Goal: Communication & Community: Ask a question

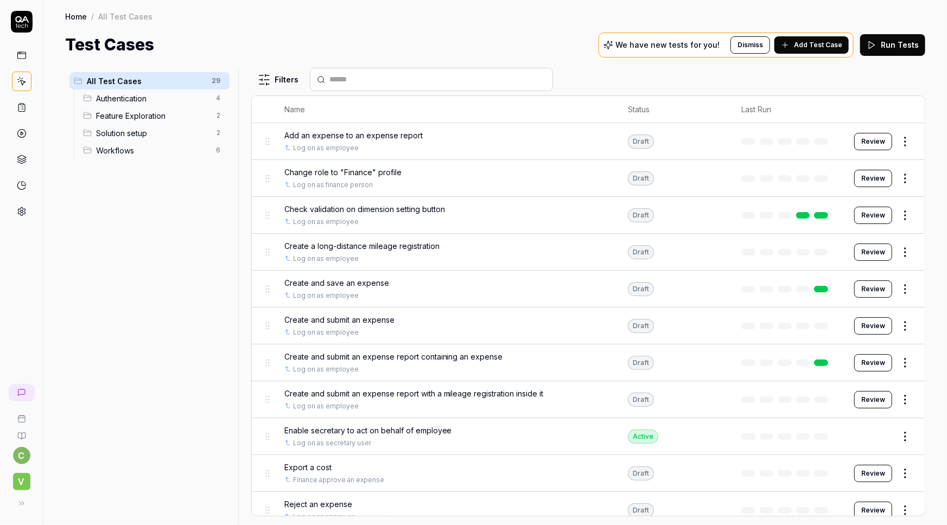
click at [23, 20] on icon at bounding box center [22, 19] width 14 height 7
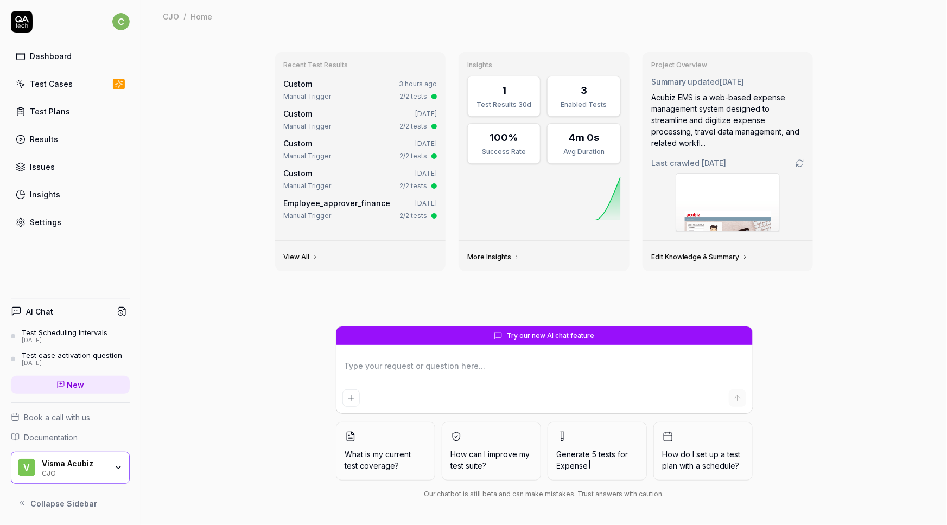
type textarea "*"
click at [53, 83] on div "Test Cases" at bounding box center [51, 83] width 43 height 11
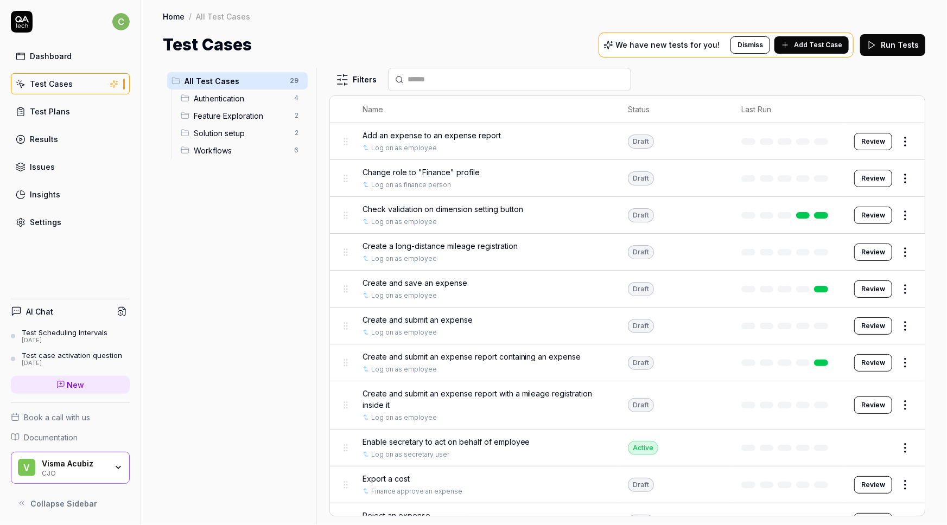
click at [499, 23] on div "Home / All Test Cases Home / All Test Cases Test Cases We have new tests for yo…" at bounding box center [544, 28] width 806 height 57
click at [812, 41] on span "Add Test Case" at bounding box center [818, 45] width 48 height 10
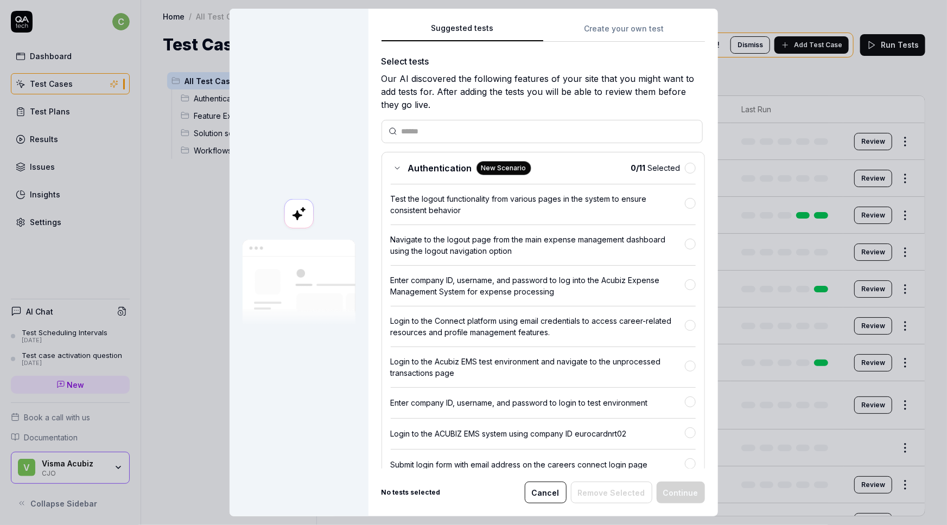
click at [587, 28] on button "Create your own test" at bounding box center [624, 32] width 162 height 20
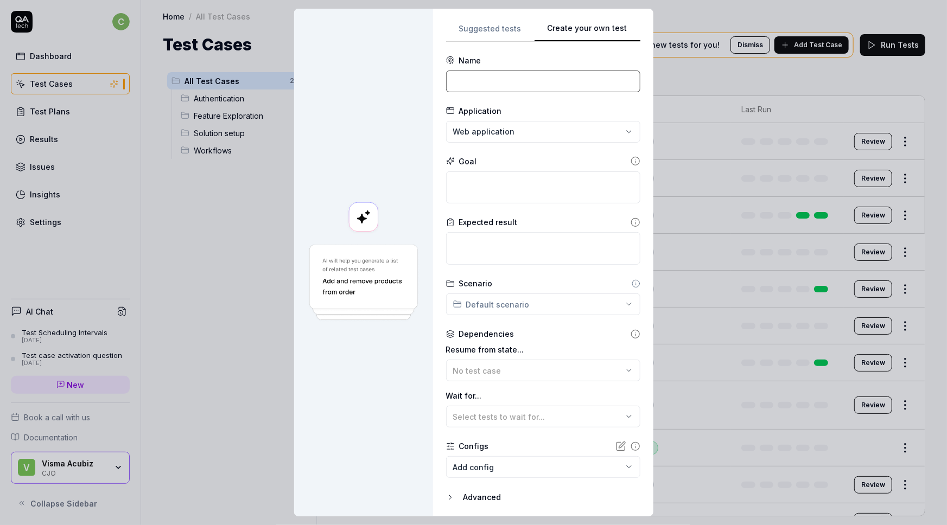
click at [473, 75] on input at bounding box center [543, 82] width 194 height 22
paste input "Create an expense report with an allowance inside it"
type input "Create an expense report with an allowance inside it"
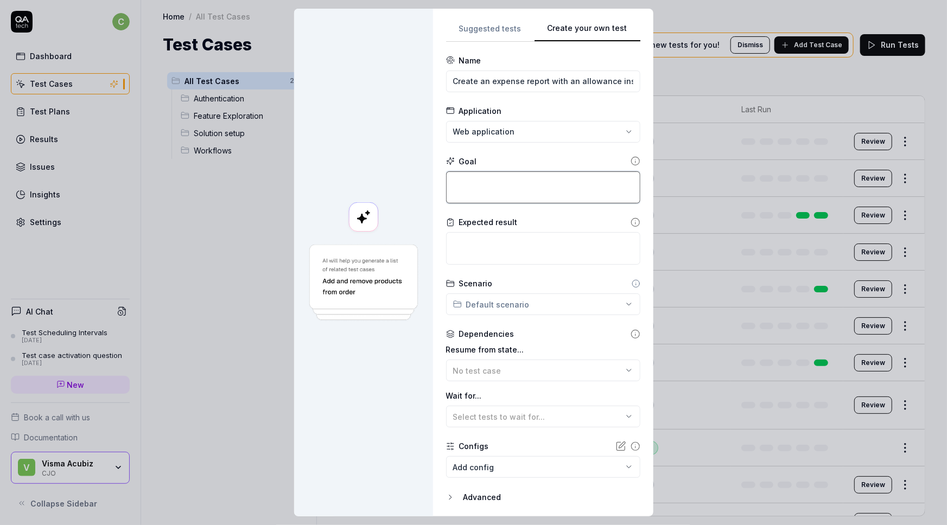
click at [468, 183] on textarea at bounding box center [543, 187] width 194 height 33
paste textarea "Create a new expense report ("rejseafregning"). Enter a date range correspondin…"
type textarea "*"
type textarea "Create a new expense report ("rejseafregning"). Enter a date range correspondin…"
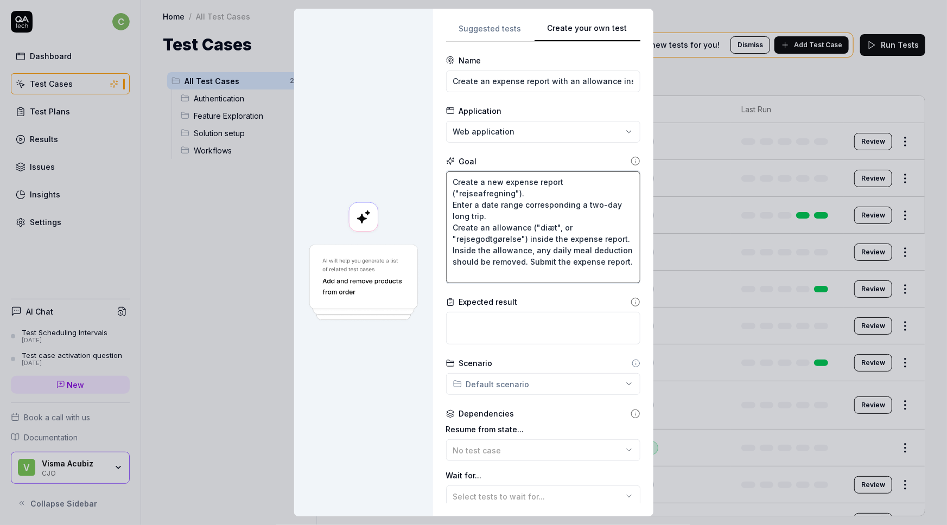
scroll to position [6, 0]
type textarea "*"
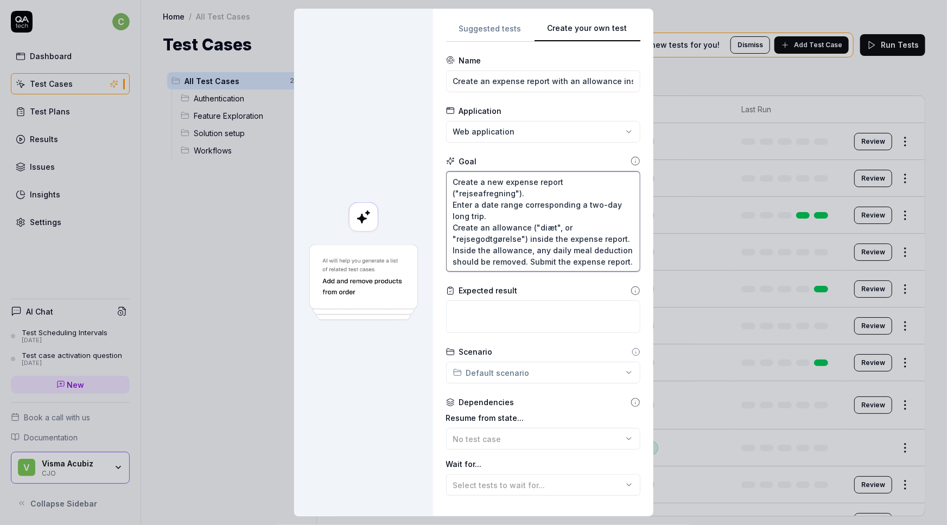
type textarea "Create a new expense report ("rejseafregning"). Enter a date range correspondin…"
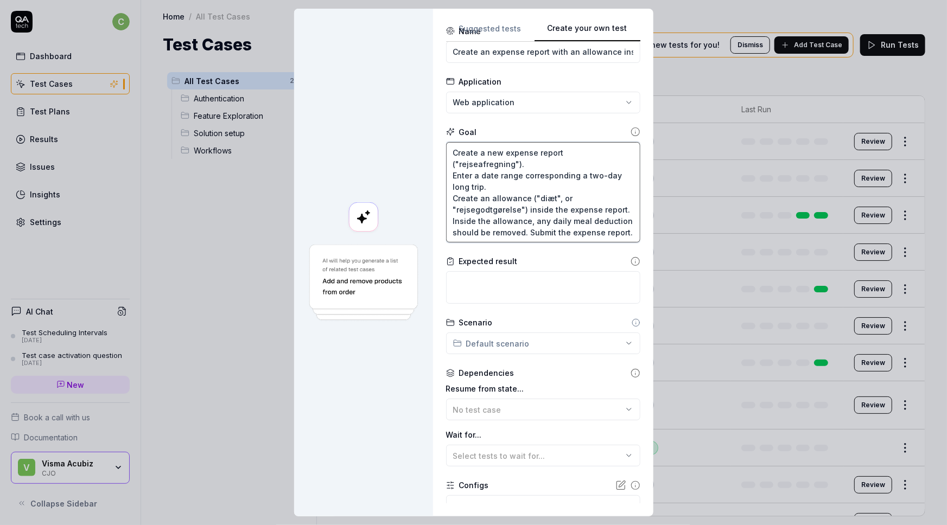
scroll to position [49, 0]
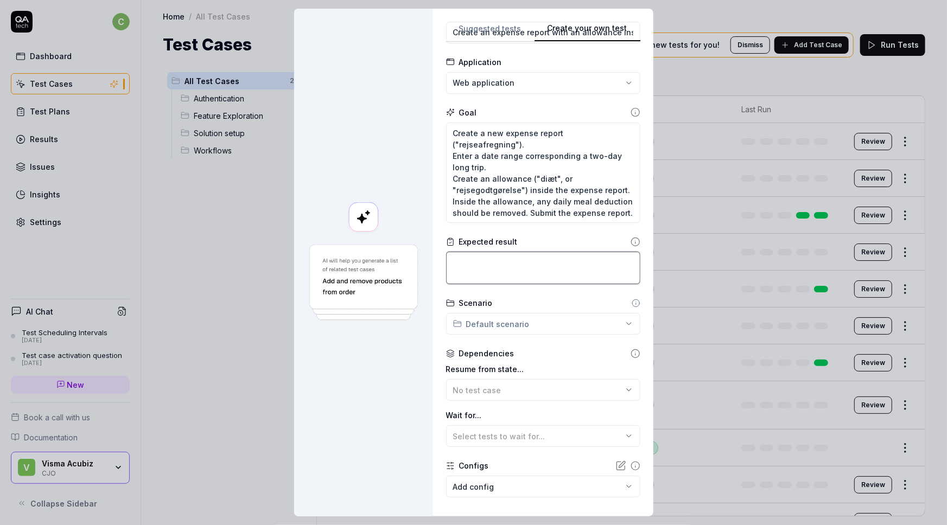
click at [464, 262] on textarea at bounding box center [543, 268] width 194 height 33
paste textarea "The expense report can be submitted, and you are redirected to a dashboard wher…"
type textarea "*"
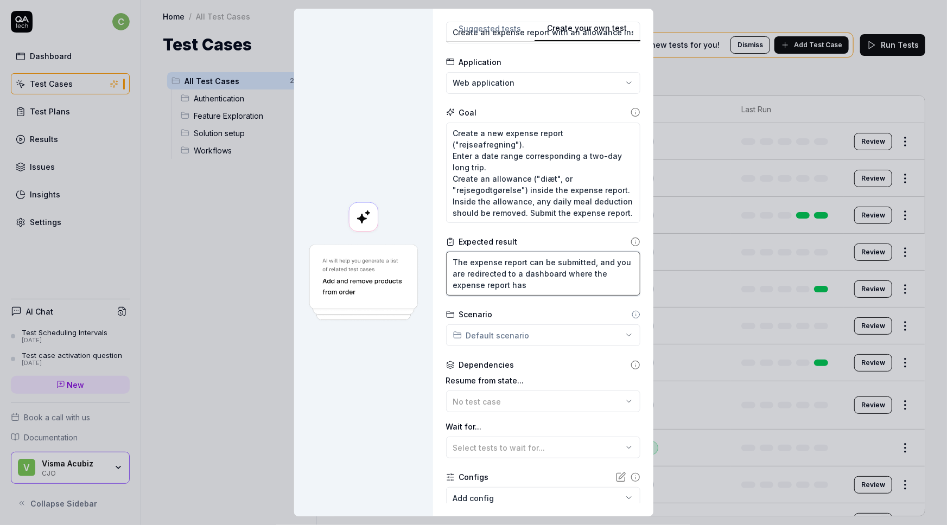
click at [546, 283] on textarea "The expense report can be submitted, and you are redirected to a dashboard wher…" at bounding box center [543, 274] width 194 height 44
type textarea "The expense report can be submitted, and you are redirected to a dashboard wher…"
click at [528, 283] on textarea "The expense report can be submitted, and you are redirected to a dashboard wher…" at bounding box center [543, 274] width 194 height 44
paste textarea "is no longer visible."
type textarea "*"
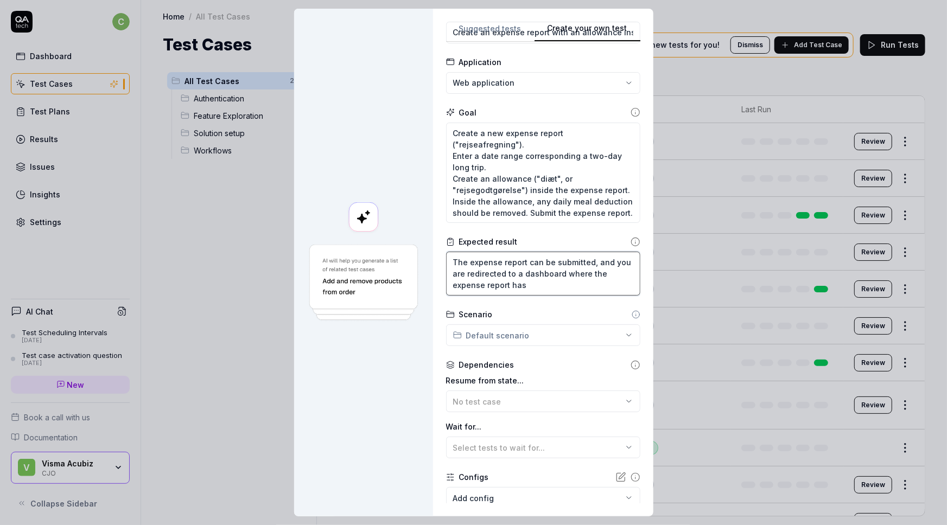
type textarea "The expense report can be submitted, and you are redirected to a dashboard wher…"
click at [507, 284] on textarea "The expense report can be submitted, and you are redirected to a dashboard wher…" at bounding box center [543, 274] width 194 height 44
type textarea "*"
type textarea "The expense report can be submitted, and you are redirected to a dashboard wher…"
type textarea "*"
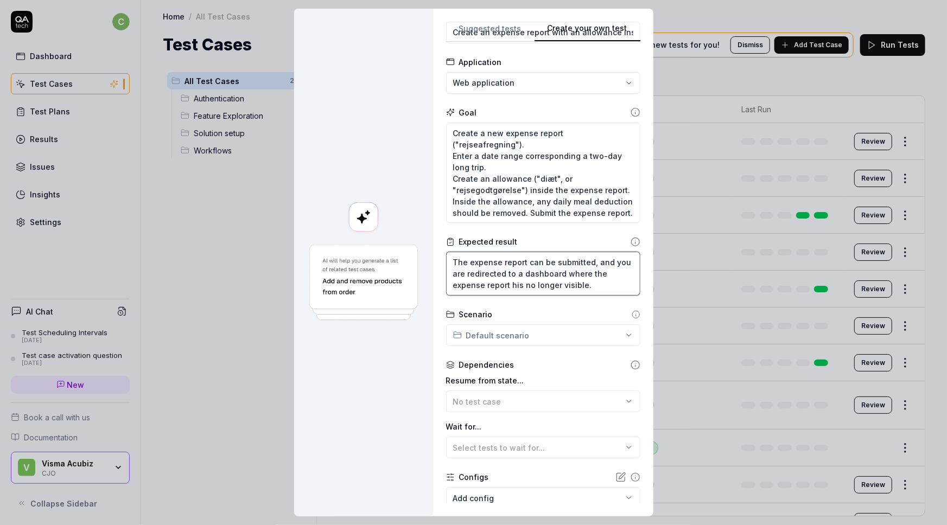
type textarea "The expense report can be submitted, and you are redirected to a dashboard wher…"
type textarea "*"
type textarea "The expense report can be submitted, and you are redirected to a dashboard wher…"
type textarea "*"
type textarea "The expense report can be submitted, and you are redirected to a dashboard wher…"
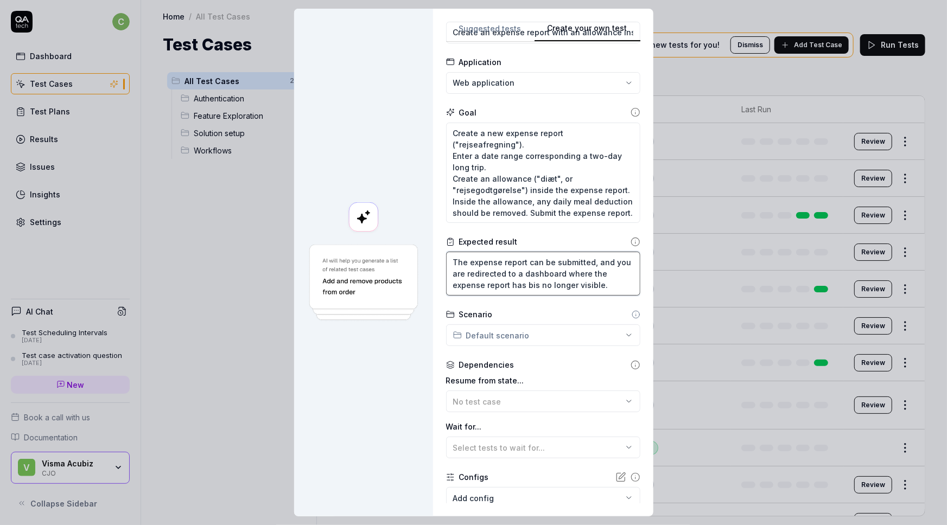
type textarea "*"
type textarea "The expense report can be submitted, and you are redirected to a dashboard wher…"
type textarea "*"
type textarea "The expense report can be submitted, and you are redirected to a dashboard wher…"
type textarea "*"
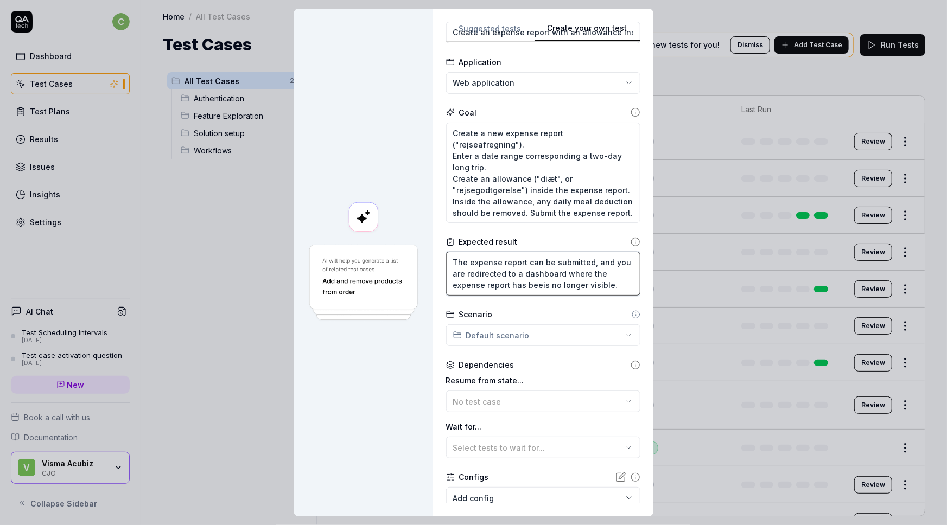
type textarea "The expense report can be submitted, and you are redirected to a dashboard wher…"
type textarea "*"
type textarea "The expense report can be submitted, and you are redirected to a dashboard wher…"
type textarea "*"
type textarea "The expense report can be submitted, and you are redirected to a dashboard wher…"
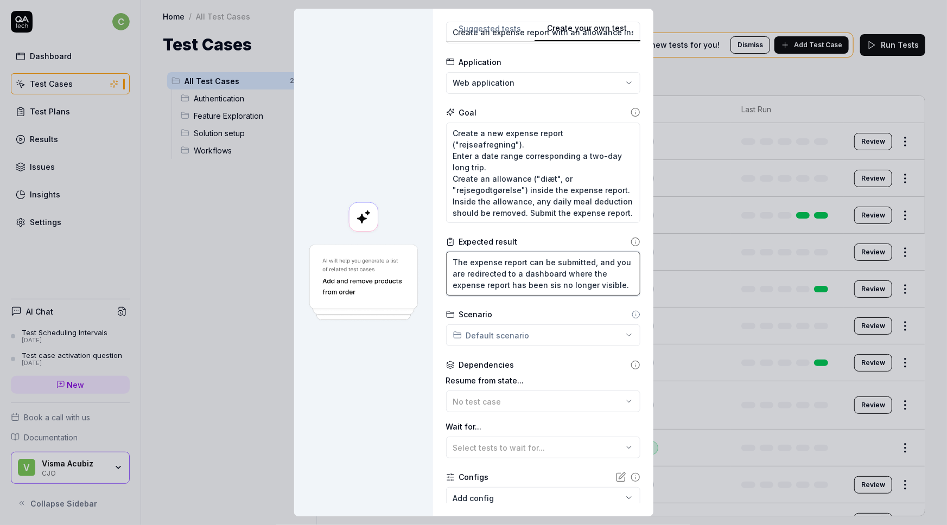
type textarea "*"
type textarea "The expense report can be submitted, and you are redirected to a dashboard wher…"
type textarea "*"
type textarea "The expense report can be submitted, and you are redirected to a dashboard wher…"
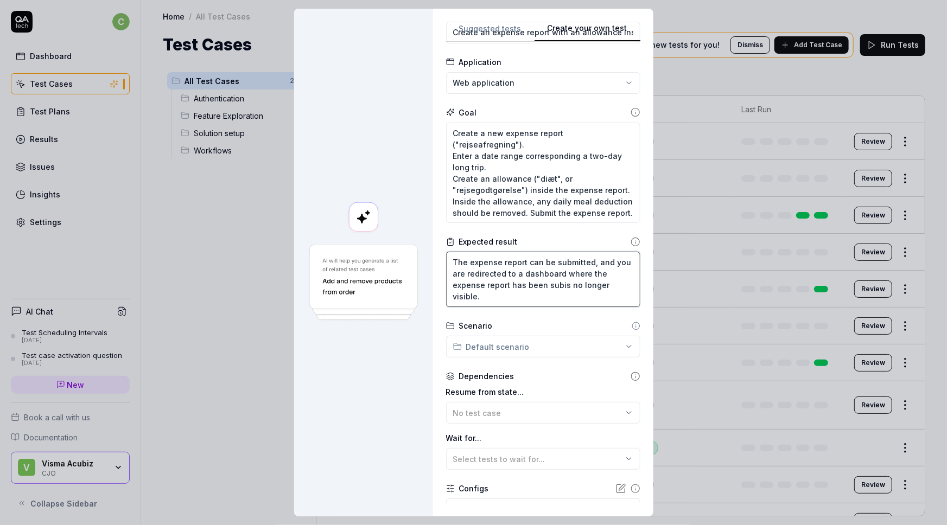
type textarea "*"
type textarea "The expense report can be submitted, and you are redirected to a dashboard wher…"
type textarea "*"
type textarea "The expense report can be submitted, and you are redirected to a dashboard wher…"
type textarea "*"
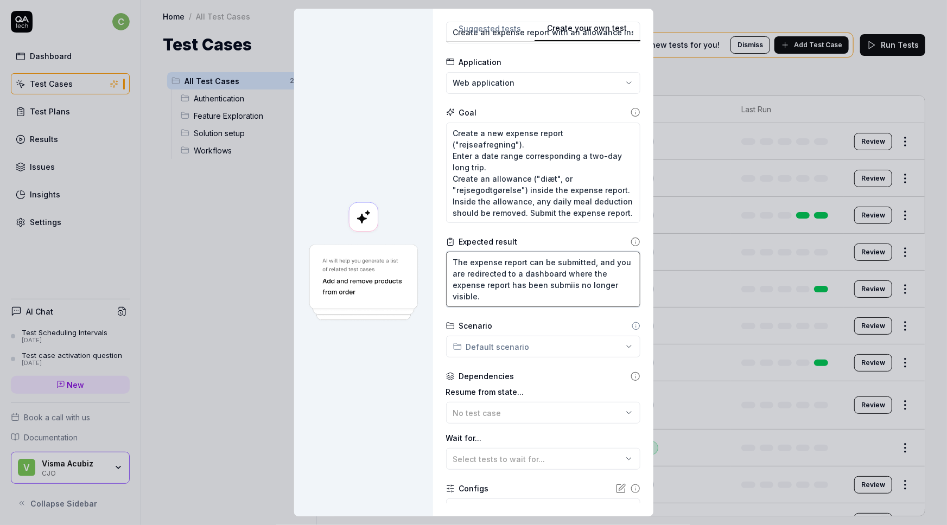
type textarea "The expense report can be submitted, and you are redirected to a dashboard wher…"
type textarea "*"
type textarea "The expense report can be submitted, and you are redirected to a dashboard wher…"
type textarea "*"
type textarea "The expense report can be submitted, and you are redirected to a dashboard wher…"
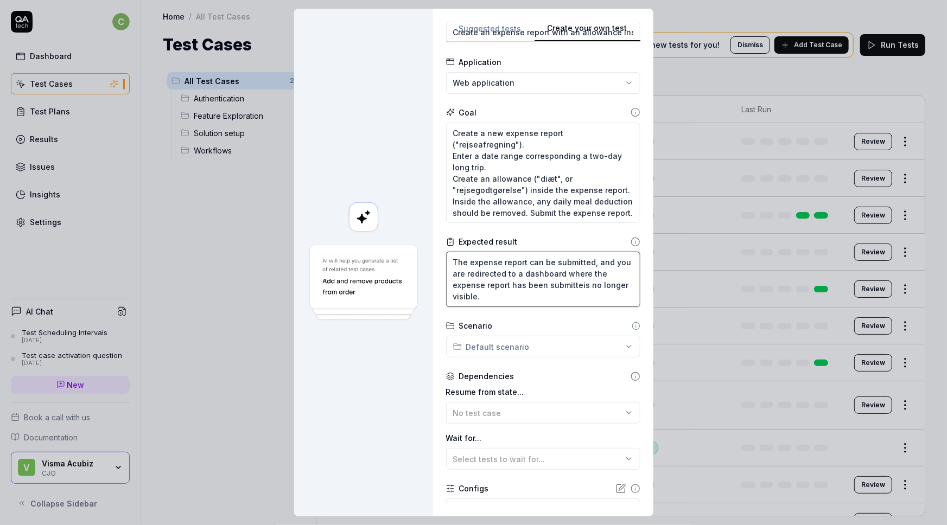
type textarea "*"
type textarea "The expense report can be submitted, and you are redirected to a dashboard wher…"
type textarea "*"
type textarea "The expense report can be submitted, and you are redirected to a dashboard wher…"
type textarea "*"
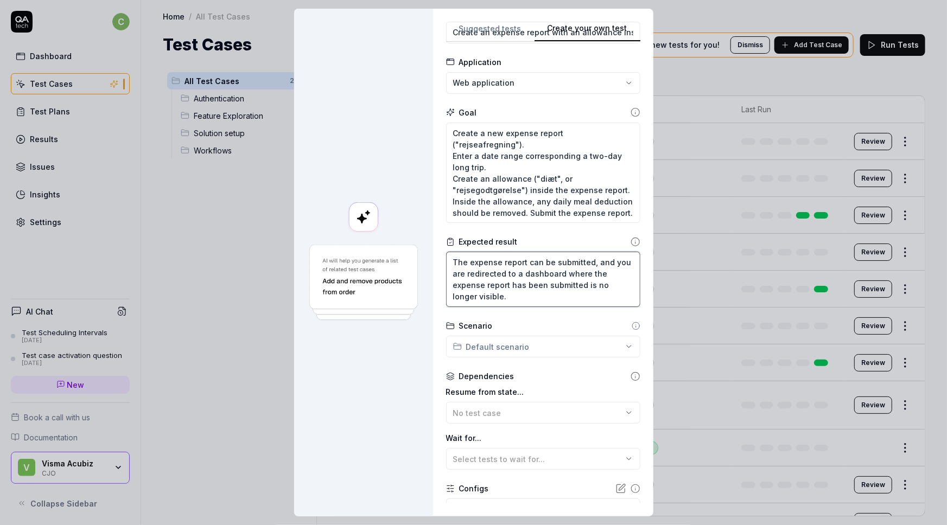
type textarea "The expense report can be submitted, and you are redirected to a dashboard wher…"
type textarea "*"
type textarea "The expense report can be submitted, and you are redirected to a dashboard wher…"
type textarea "*"
type textarea "The expense report can be submitted, and you are redirected to a dashboard wher…"
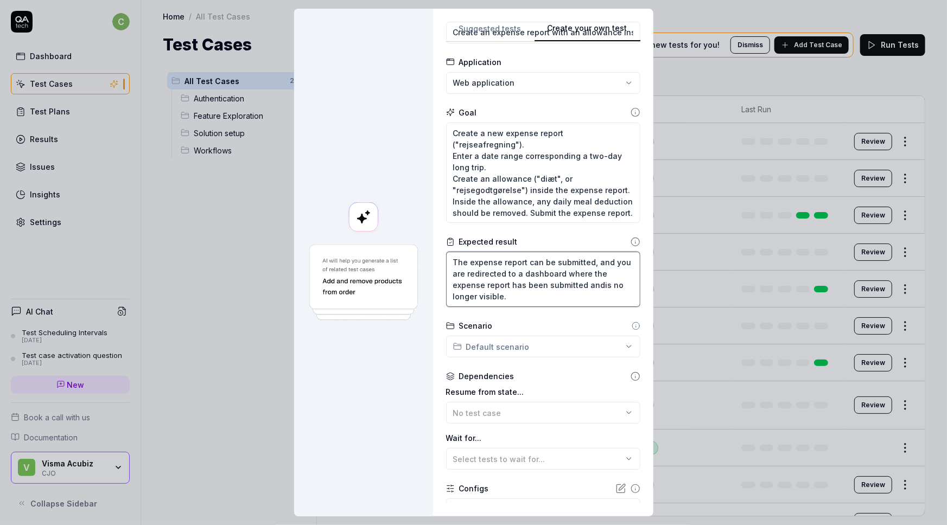
type textarea "*"
type textarea "The expense report can be submitted, and you are redirected to a dashboard wher…"
type textarea "*"
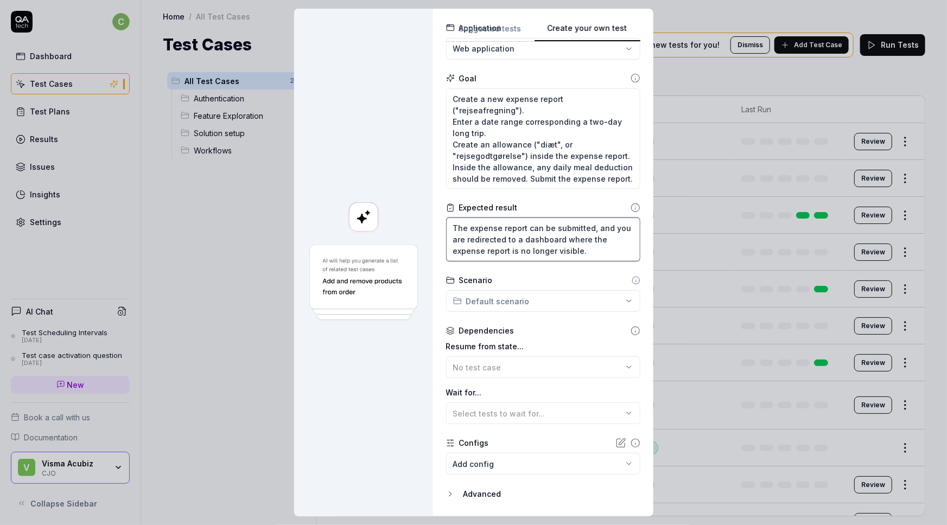
scroll to position [114, 0]
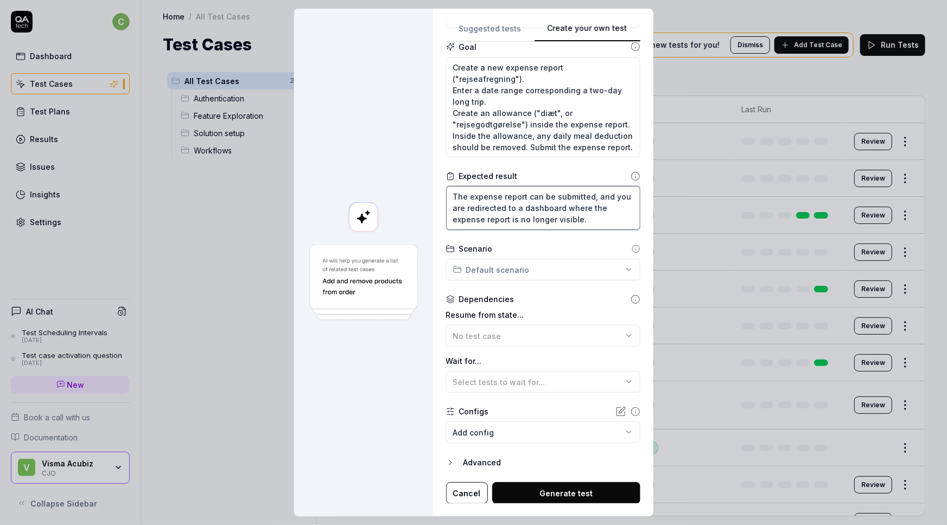
type textarea "The expense report can be submitted, and you are redirected to a dashboard wher…"
click at [499, 338] on div "No test case" at bounding box center [537, 335] width 169 height 11
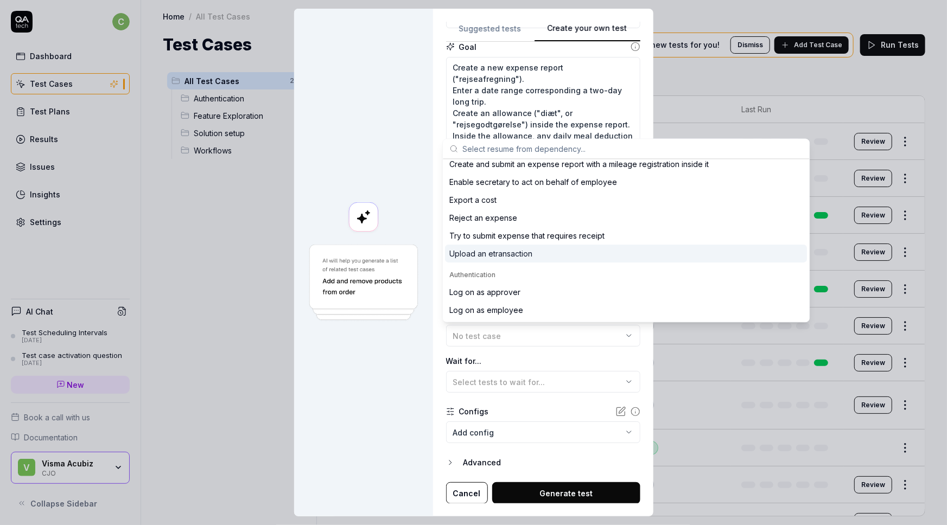
scroll to position [197, 0]
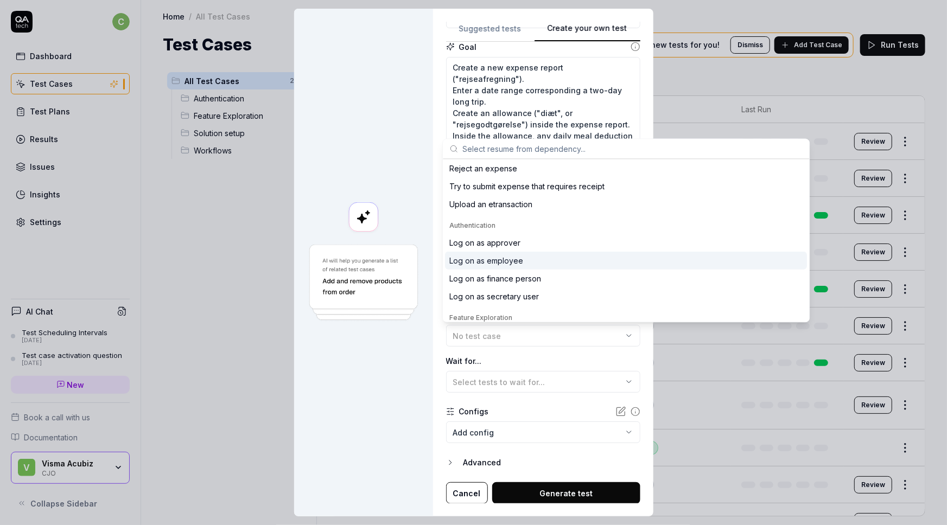
click at [512, 259] on div "Log on as employee" at bounding box center [486, 260] width 74 height 11
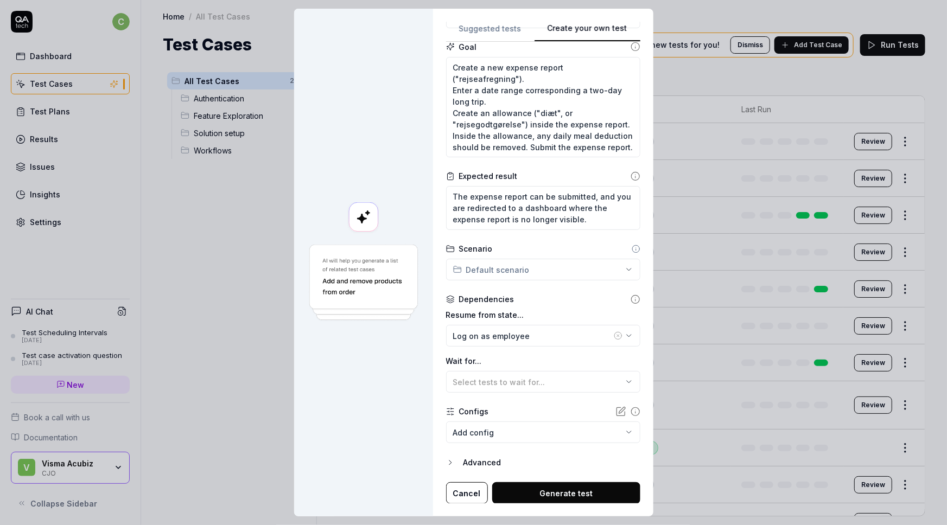
click at [499, 434] on body "c Dashboard Test Cases Test Plans Results Issues Insights Settings AI Chat Test…" at bounding box center [473, 262] width 947 height 525
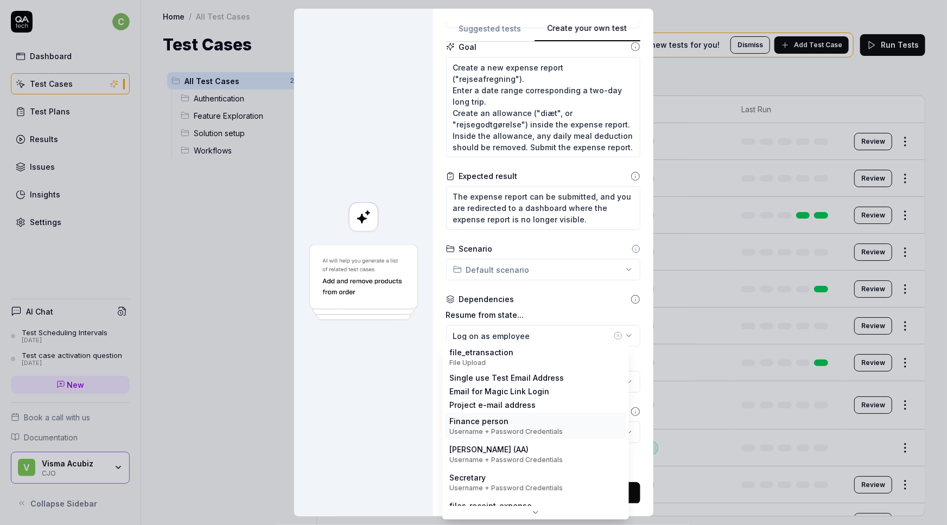
scroll to position [0, 0]
click at [364, 380] on div "**********" at bounding box center [473, 262] width 947 height 525
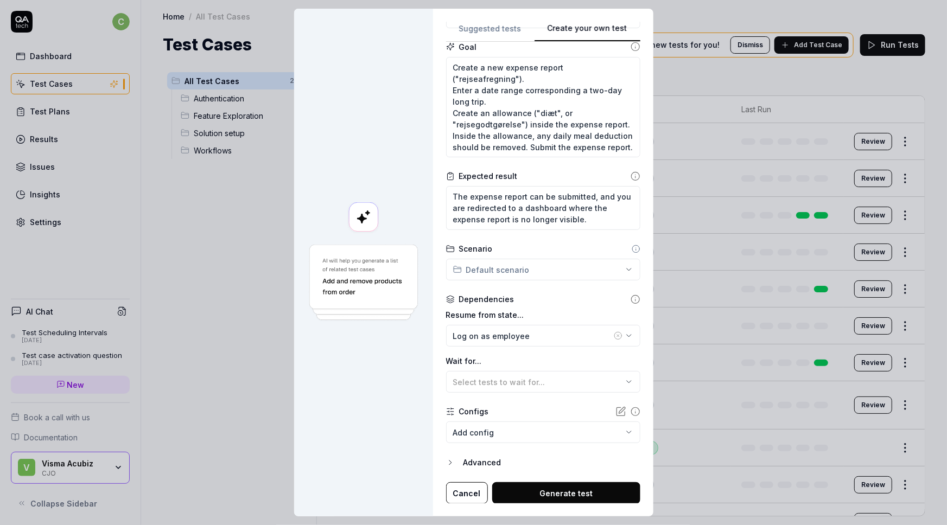
click at [536, 491] on button "Generate test" at bounding box center [566, 493] width 148 height 22
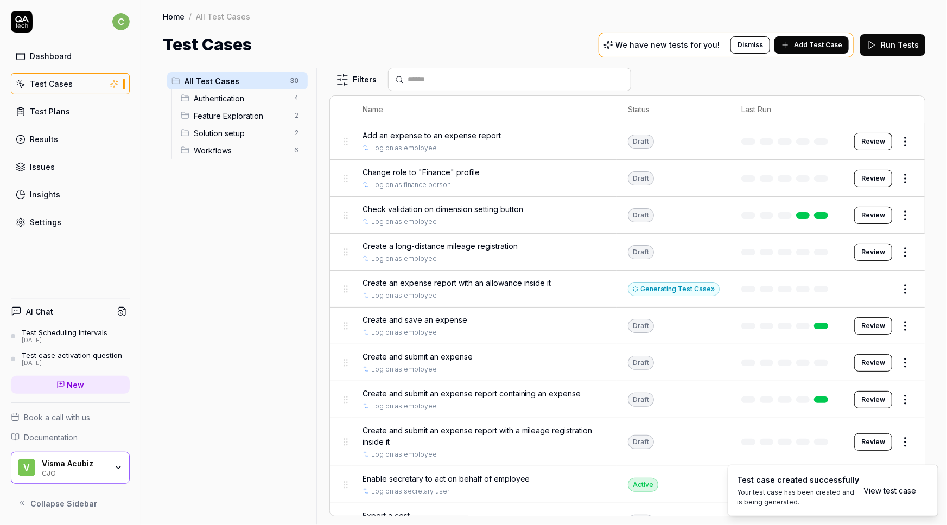
click at [227, 251] on div "All Test Cases 30 Authentication 4 Feature Exploration 2 Solution setup 2 Workf…" at bounding box center [237, 290] width 149 height 444
click at [515, 283] on span "Create an expense report with an allowance inside it" at bounding box center [456, 282] width 189 height 11
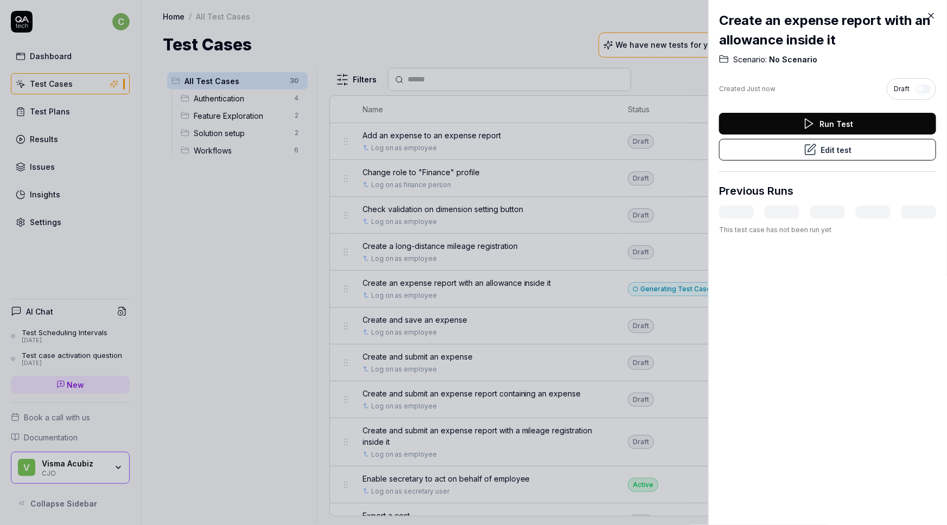
click at [826, 148] on button "Edit test" at bounding box center [827, 150] width 217 height 22
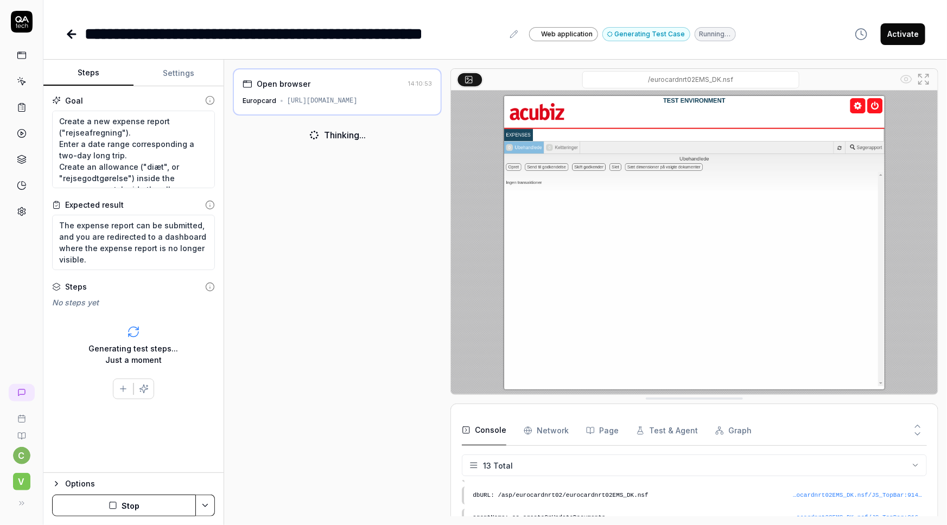
scroll to position [215, 0]
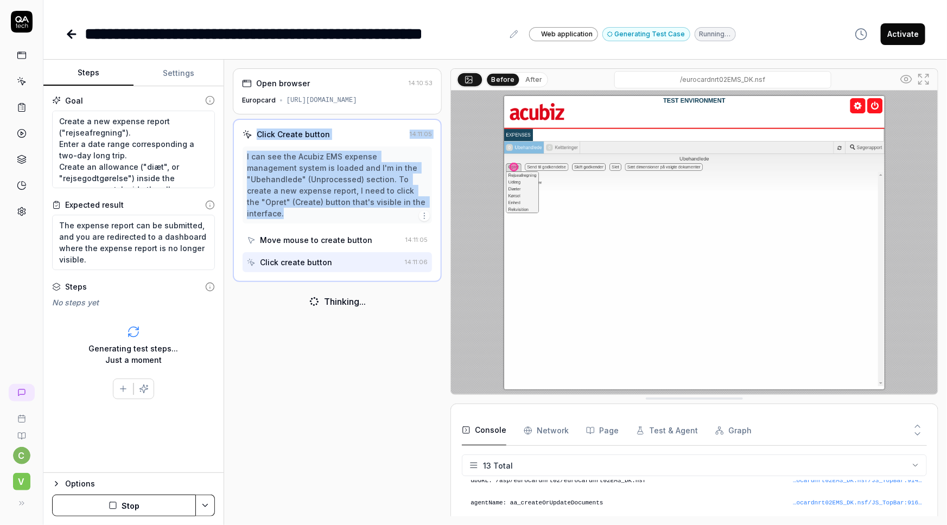
drag, startPoint x: 242, startPoint y: 125, endPoint x: 380, endPoint y: 213, distance: 163.2
click at [380, 213] on div "Click Create button 14:11:05 I can see the Acubiz EMS expense management system…" at bounding box center [337, 200] width 209 height 163
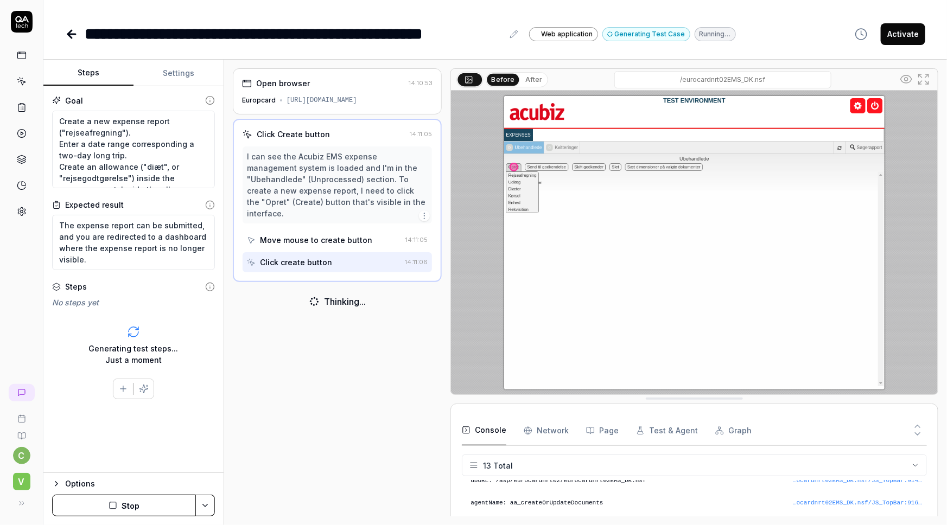
click at [788, 16] on div "**********" at bounding box center [494, 23] width 903 height 46
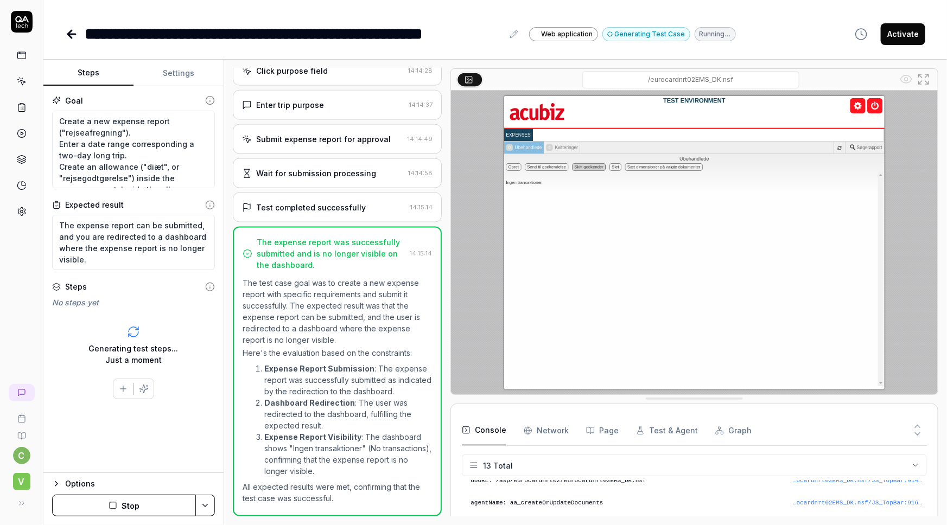
scroll to position [812, 0]
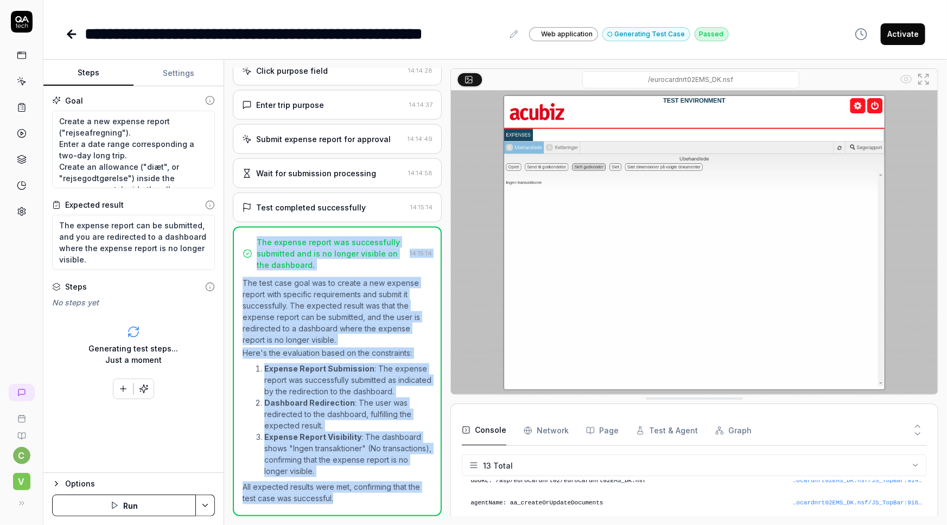
drag, startPoint x: 247, startPoint y: 226, endPoint x: 396, endPoint y: 500, distance: 311.7
click at [396, 500] on div "The expense report was successfully submitted and is no longer visible on the d…" at bounding box center [337, 372] width 209 height 290
click at [379, 501] on p "All expected results were met, confirming that the test case was successful." at bounding box center [337, 493] width 189 height 23
click at [345, 435] on strong "Expense Report Visibility" at bounding box center [312, 437] width 97 height 9
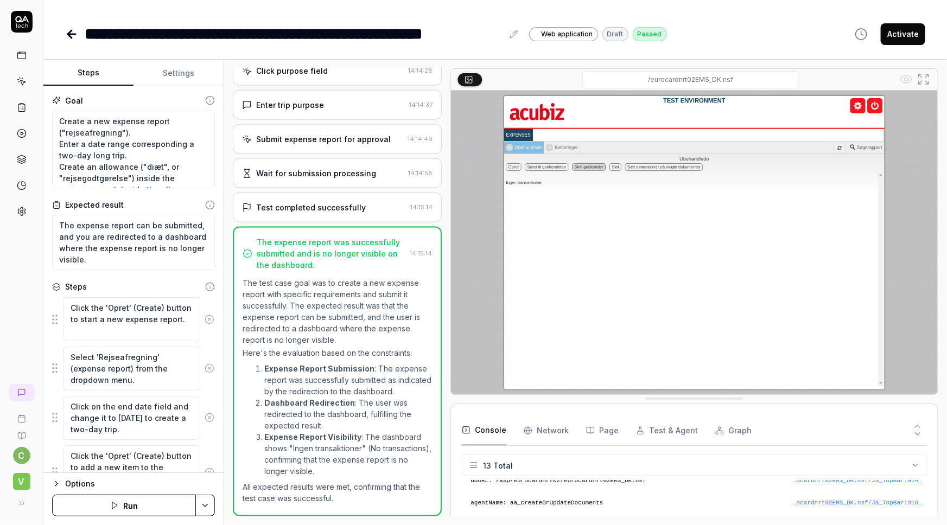
click at [22, 81] on icon at bounding box center [22, 82] width 10 height 10
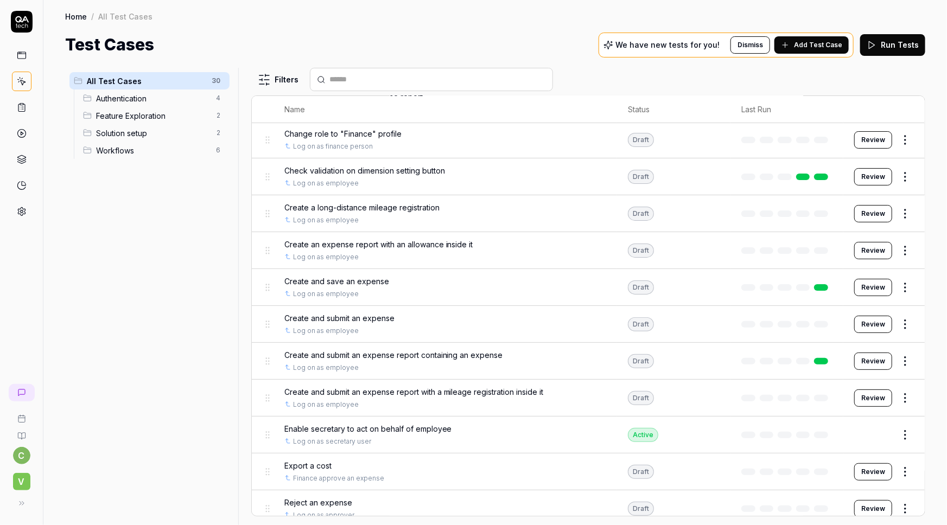
scroll to position [49, 0]
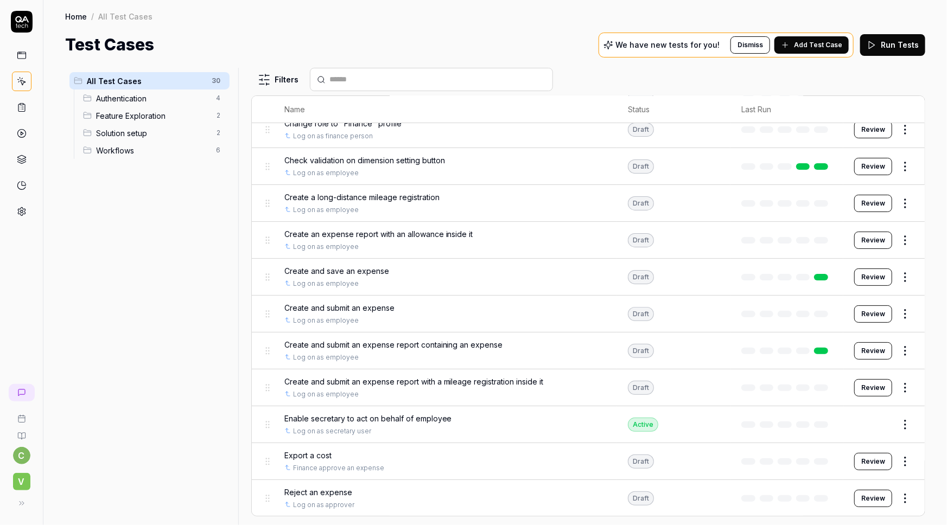
click at [192, 270] on div "All Test Cases 30 Authentication 4 Feature Exploration 2 Solution setup 2 Workf…" at bounding box center [149, 290] width 169 height 444
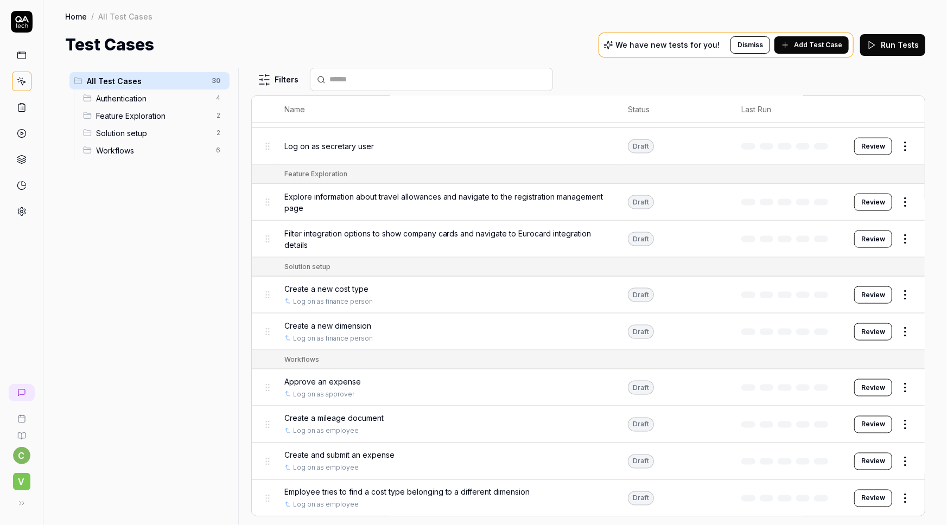
scroll to position [761, 0]
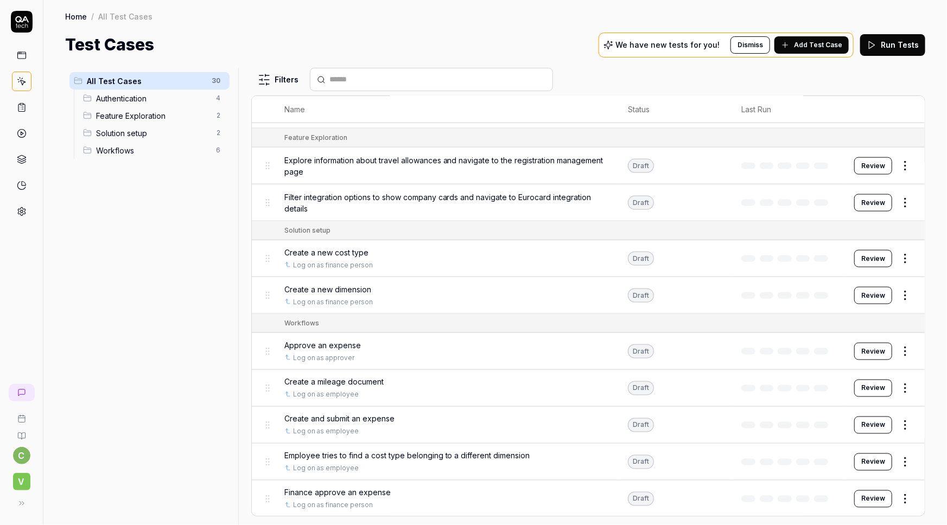
click at [895, 162] on html "c V Home / All Test Cases Home / All Test Cases Test Cases We have new tests fo…" at bounding box center [473, 262] width 947 height 525
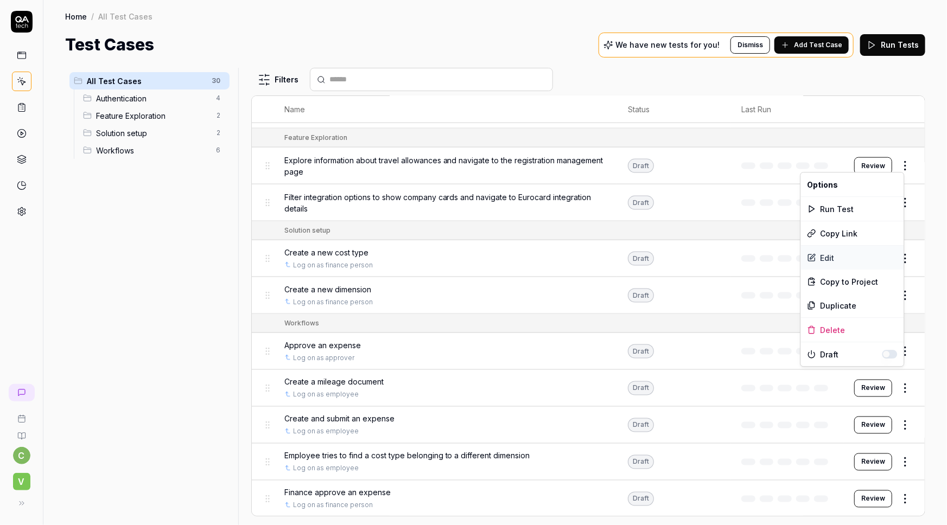
click at [828, 254] on div "Edit" at bounding box center [852, 258] width 103 height 24
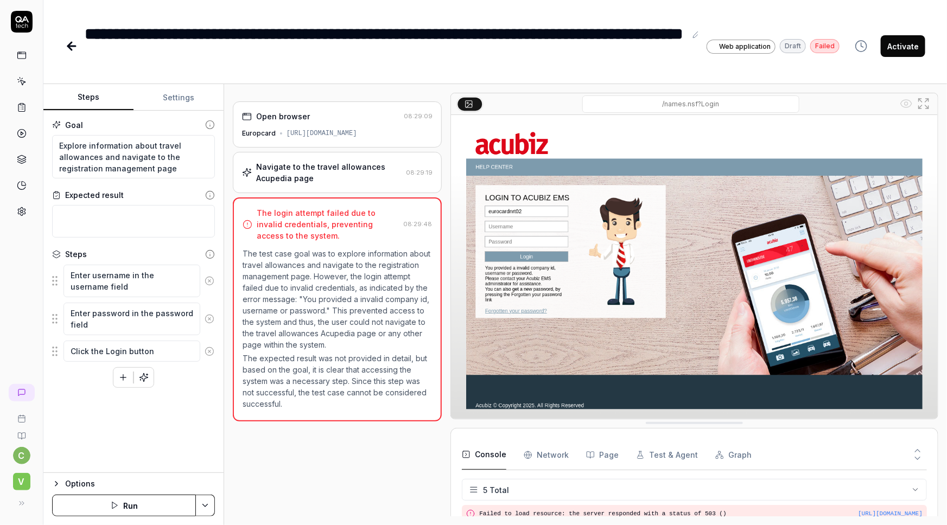
scroll to position [49, 0]
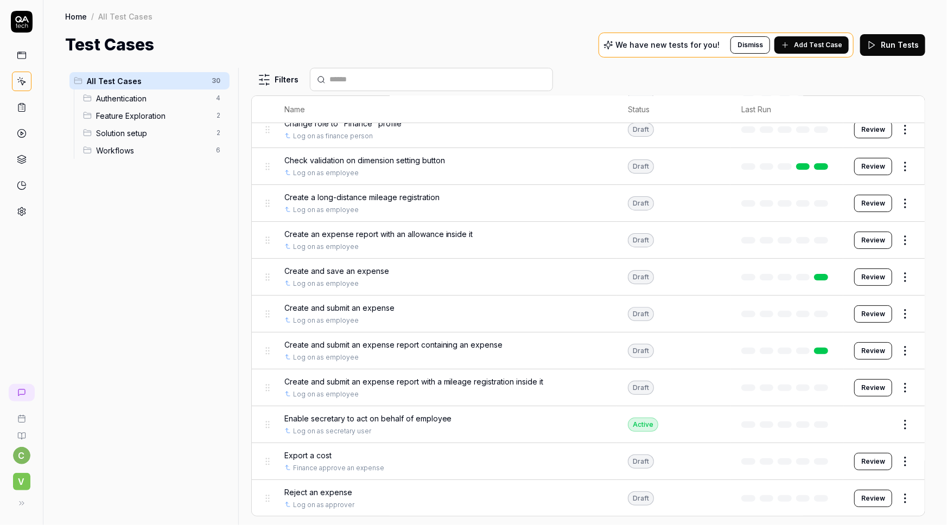
scroll to position [98, 0]
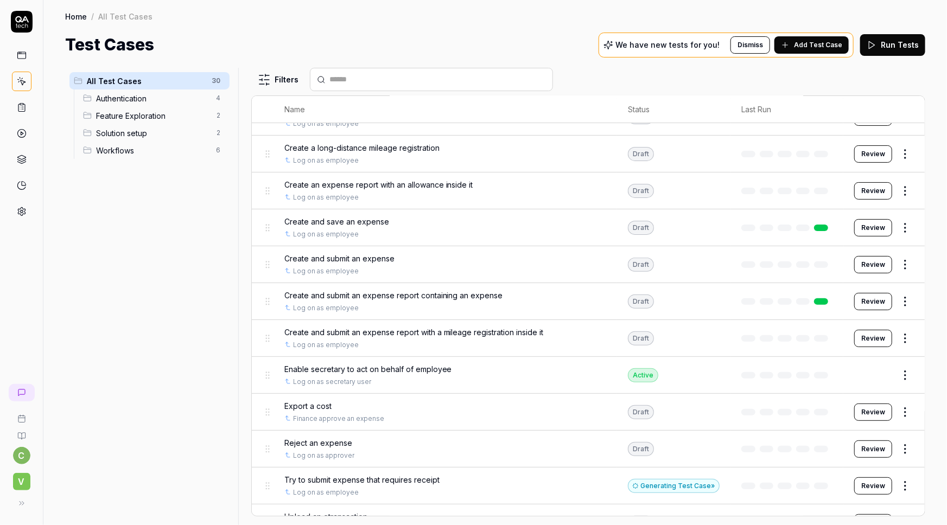
click at [901, 188] on html "c V Home / All Test Cases Home / All Test Cases Test Cases We have new tests fo…" at bounding box center [473, 262] width 947 height 525
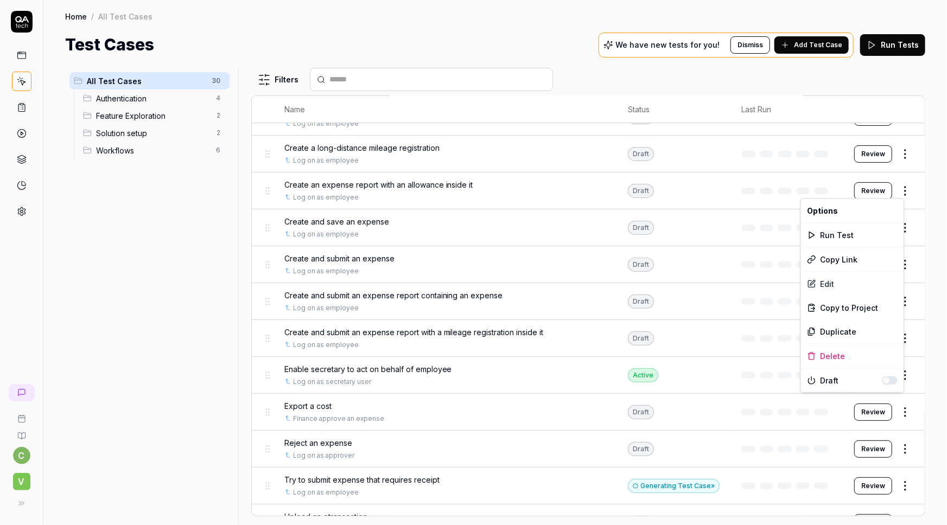
click at [405, 187] on html "c V Home / All Test Cases Home / All Test Cases Test Cases We have new tests fo…" at bounding box center [473, 262] width 947 height 525
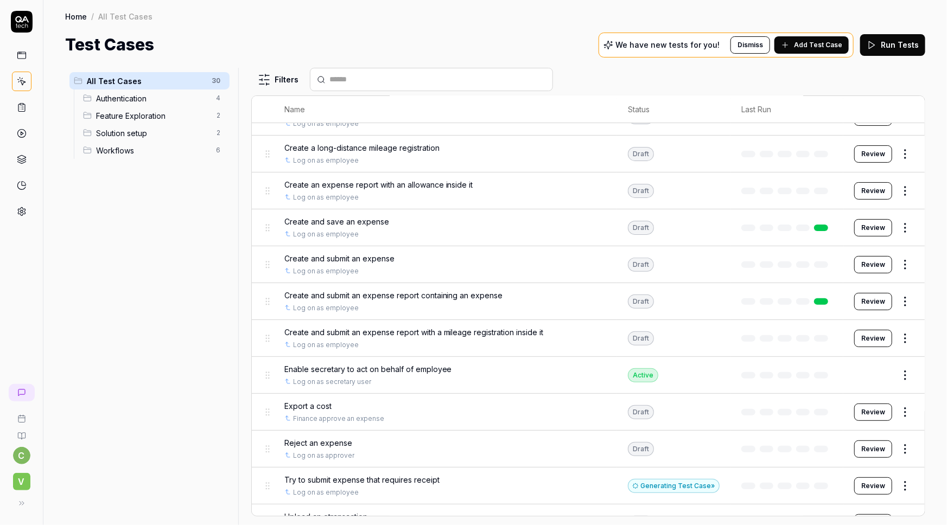
click at [396, 184] on span "Create an expense report with an allowance inside it" at bounding box center [378, 184] width 189 height 11
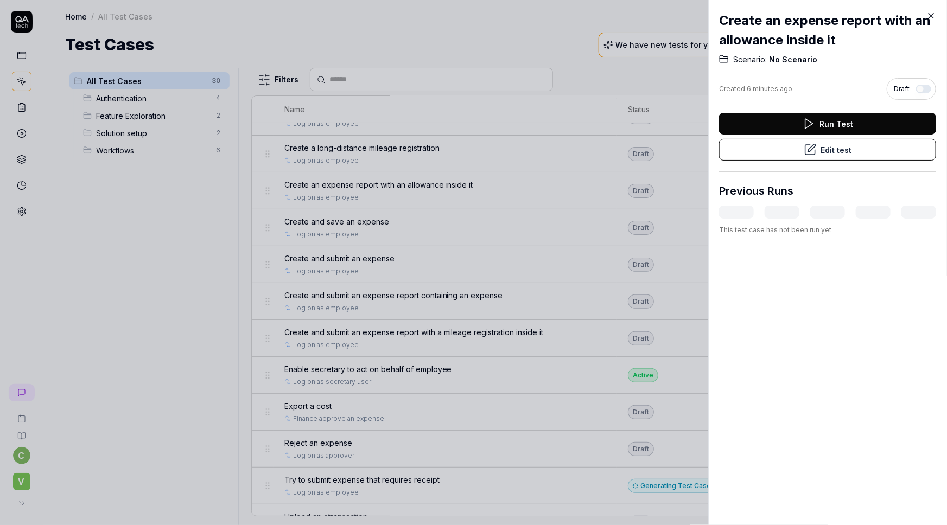
click at [825, 146] on button "Edit test" at bounding box center [827, 150] width 217 height 22
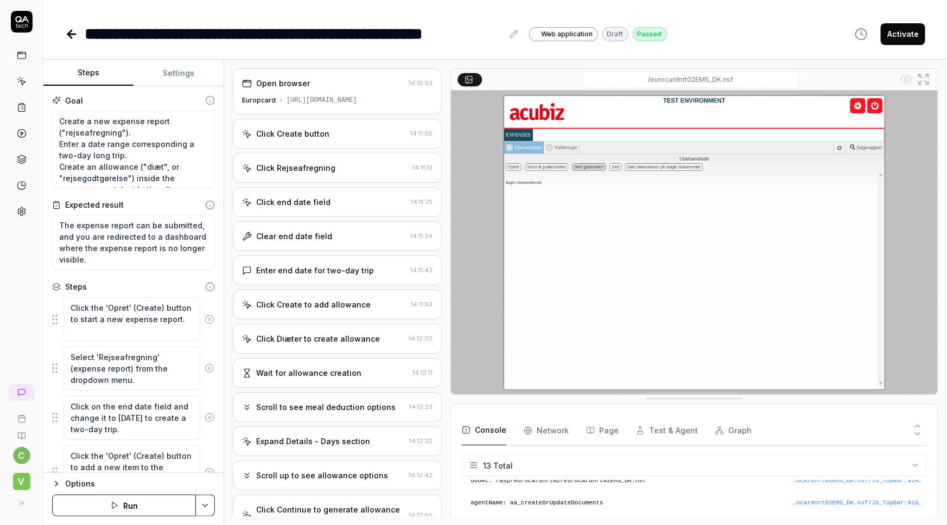
scroll to position [812, 0]
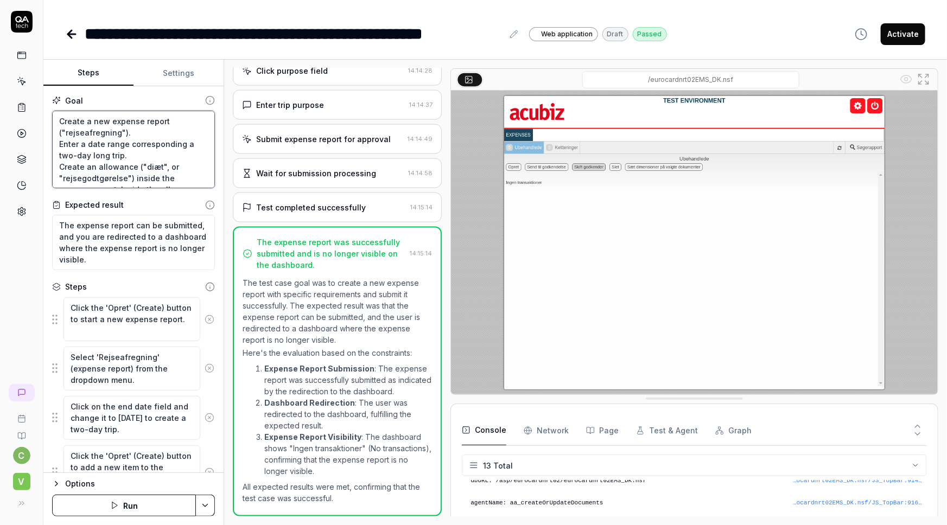
click at [140, 149] on textarea "Create a new expense report ("rejseafregning"). Enter a date range correspondin…" at bounding box center [133, 150] width 163 height 78
click at [141, 159] on textarea "Create a new expense report ("rejseafregning"). Enter a date range correspondin…" at bounding box center [133, 150] width 163 height 78
type textarea "*"
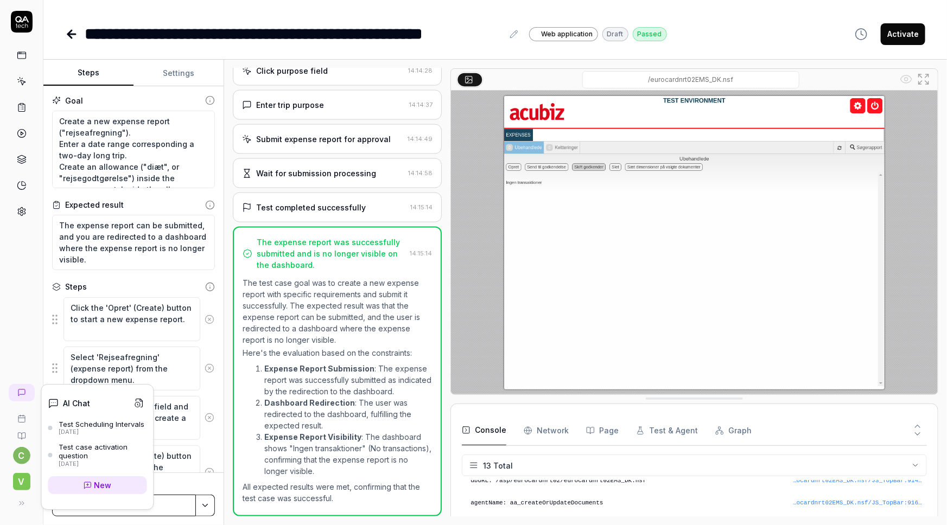
click at [103, 488] on span "New" at bounding box center [102, 485] width 17 height 11
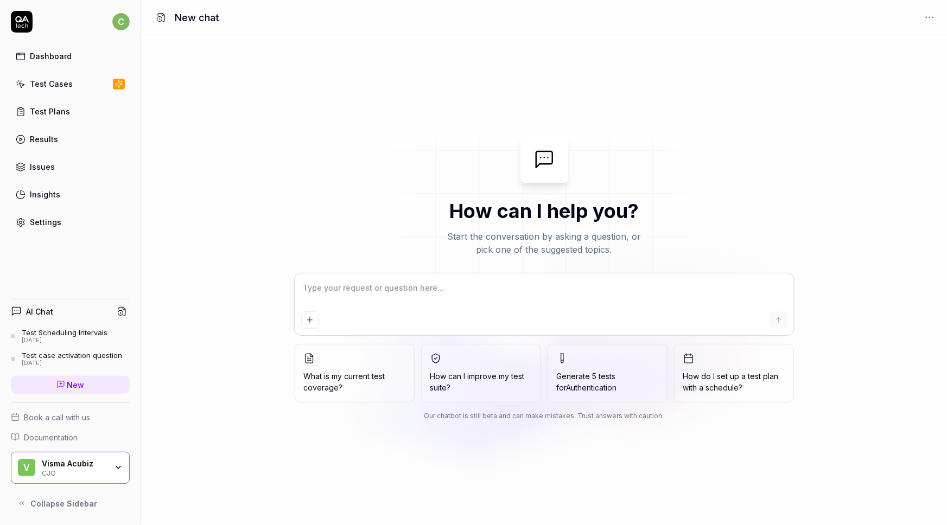
type textarea "*"
type textarea "C"
type textarea "*"
type textarea "Ca"
type textarea "*"
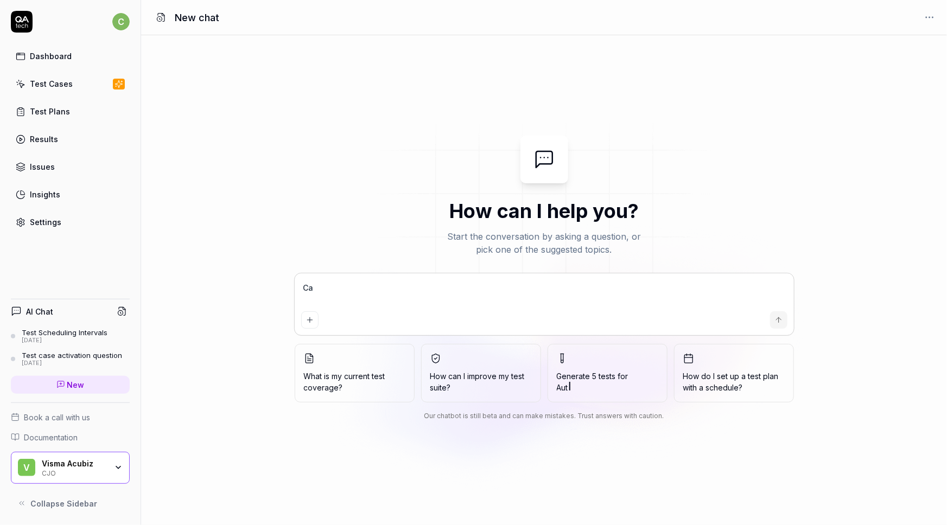
type textarea "Can"
type textarea "*"
type textarea "Can"
type textarea "*"
type textarea "Can Y"
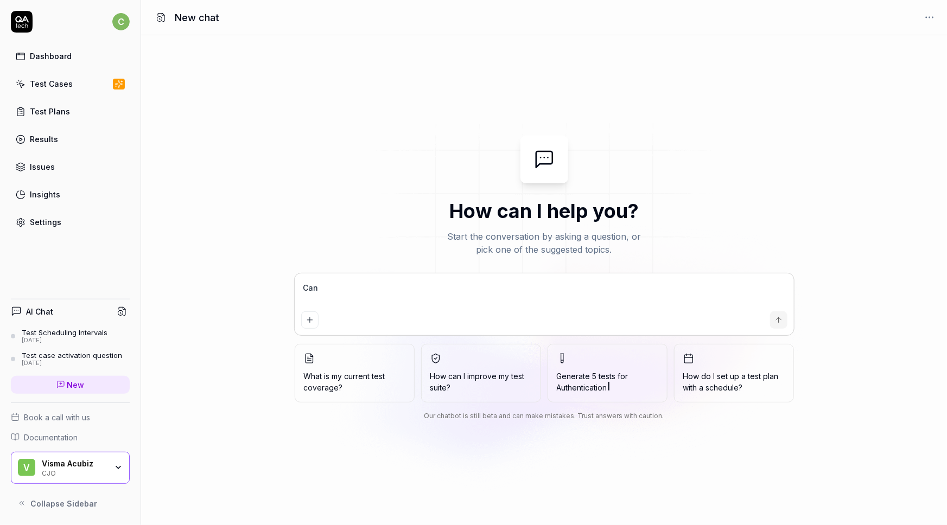
type textarea "*"
type textarea "Can Yo"
type textarea "*"
type textarea "Can You"
type textarea "*"
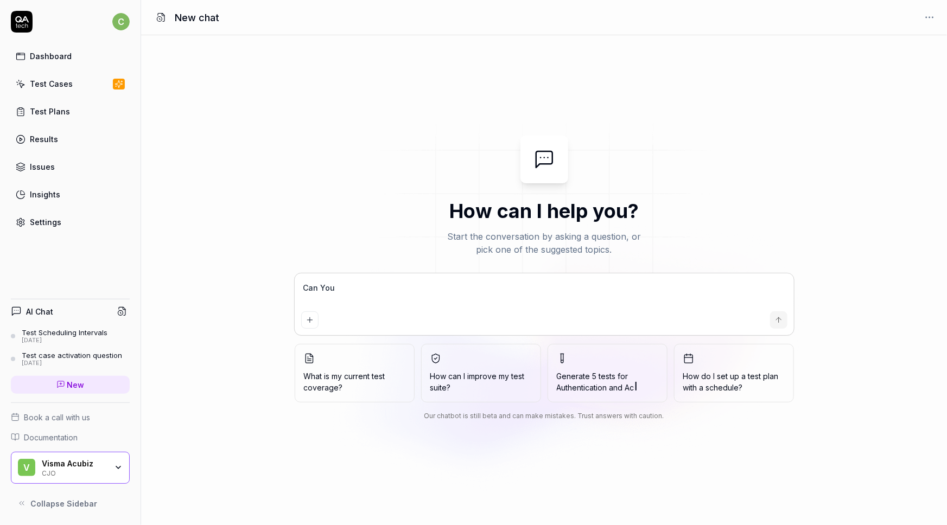
type textarea "Can You"
type textarea "*"
type textarea "Can You m"
type textarea "*"
type textarea "Can You mo"
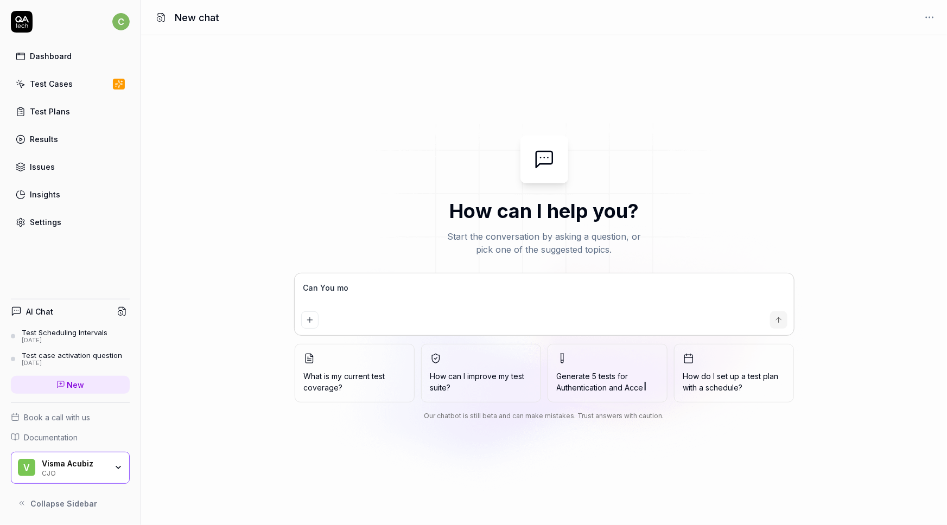
type textarea "*"
type textarea "Can You mod"
type textarea "*"
type textarea "Can You modi"
type textarea "*"
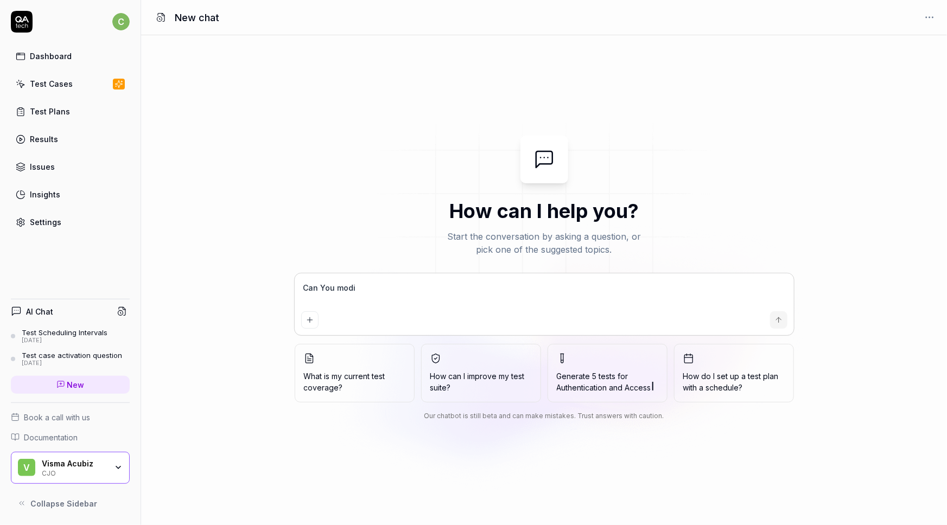
type textarea "Can You modif"
type textarea "*"
type textarea "Can You modify"
type textarea "*"
type textarea "Can You modify"
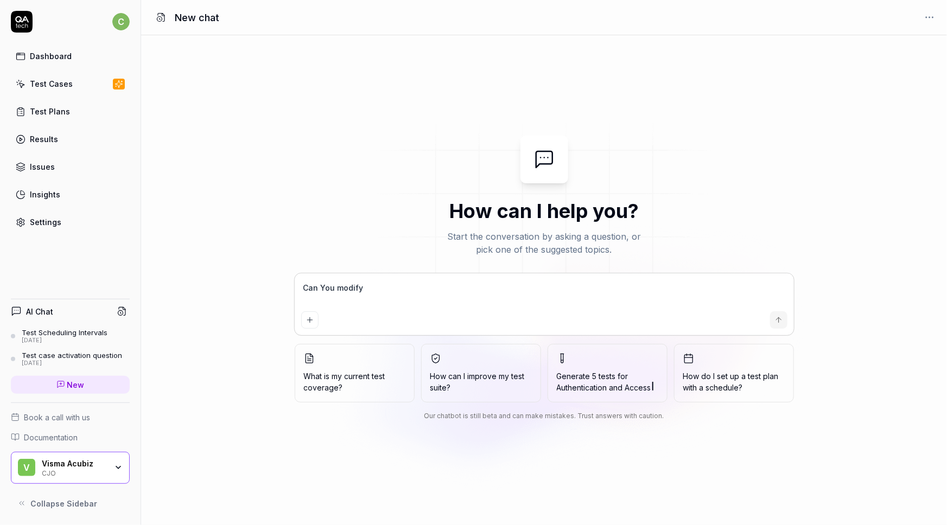
type textarea "*"
type textarea "Can You modify o"
type textarea "*"
type textarea "Can You modify on"
type textarea "*"
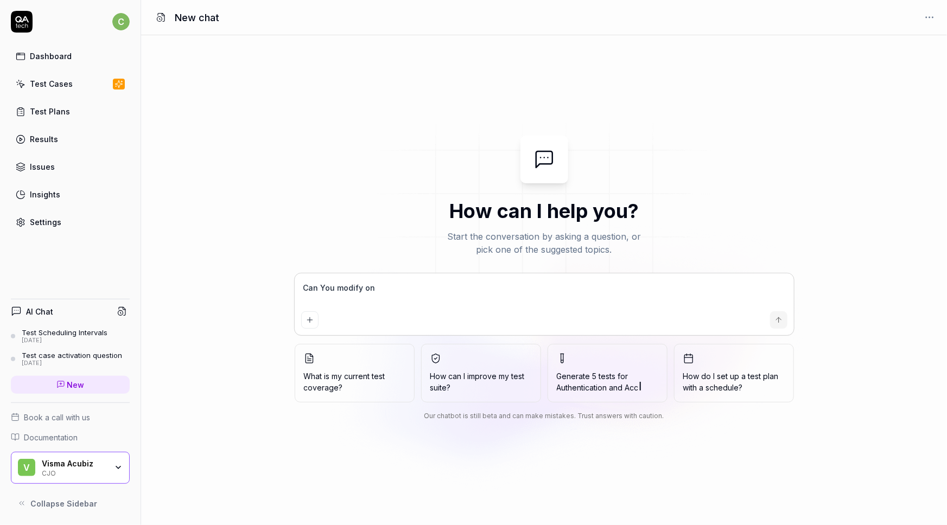
type textarea "Can You modify one"
type textarea "*"
type textarea "Can You modify one"
type textarea "*"
type textarea "Can You modify one o"
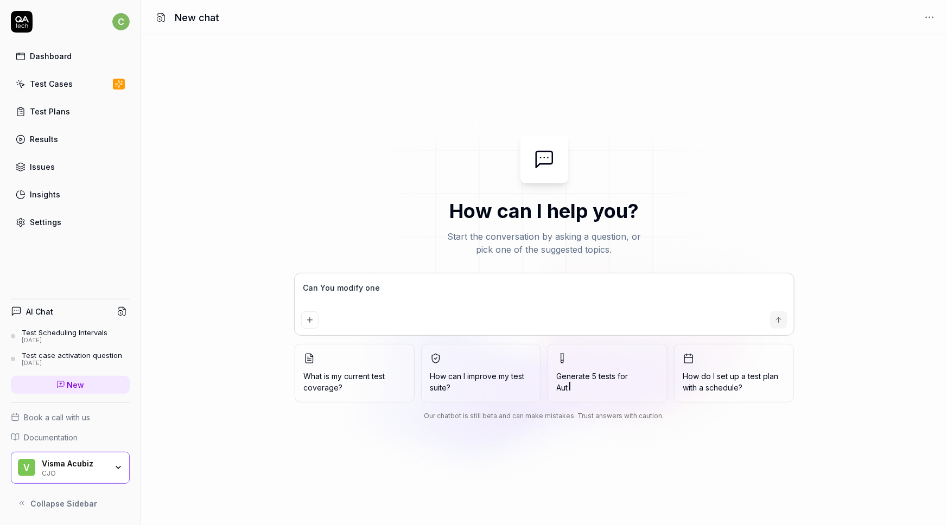
type textarea "*"
type textarea "Can You modify one of"
type textarea "*"
type textarea "Can You modify one of"
type textarea "*"
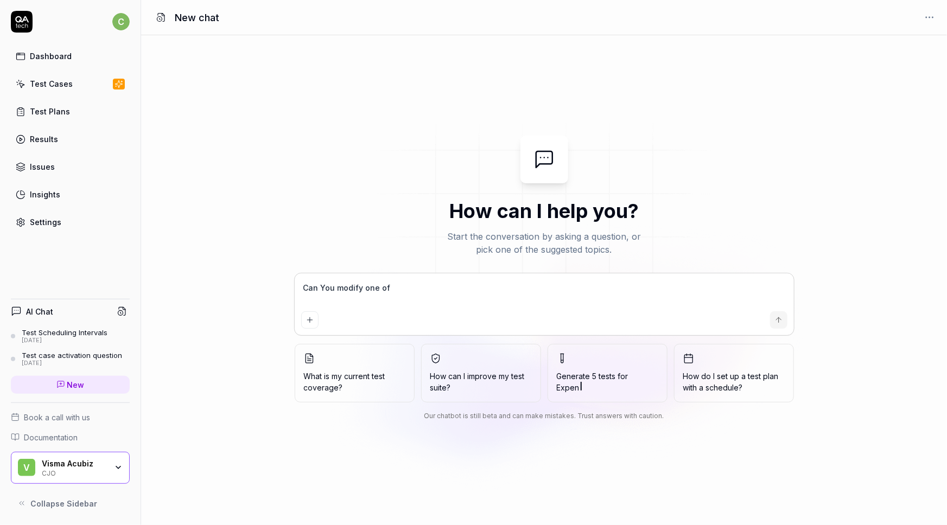
type textarea "Can You modify one of m"
type textarea "*"
type textarea "Can You modify one of my"
type textarea "*"
type textarea "Can You modify one of my"
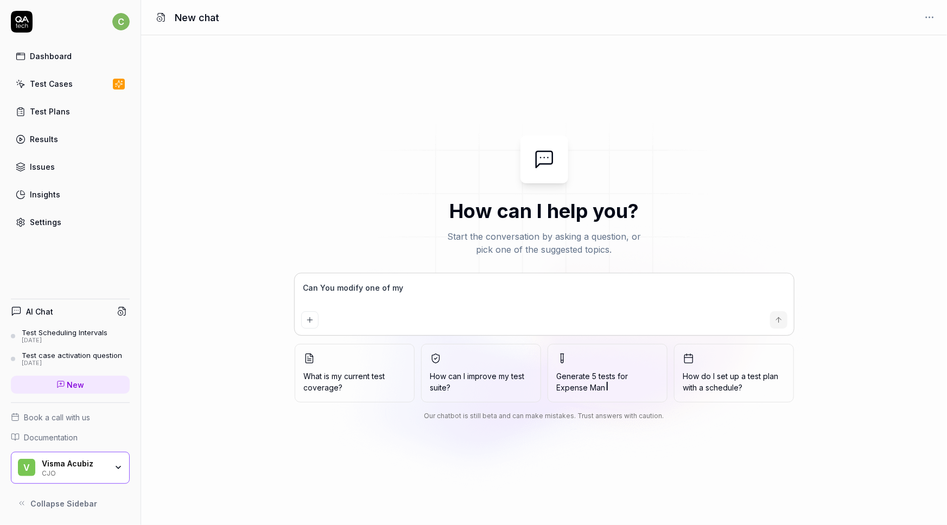
type textarea "*"
type textarea "Can You modify one of my t"
type textarea "*"
type textarea "Can You modify one of my te"
type textarea "*"
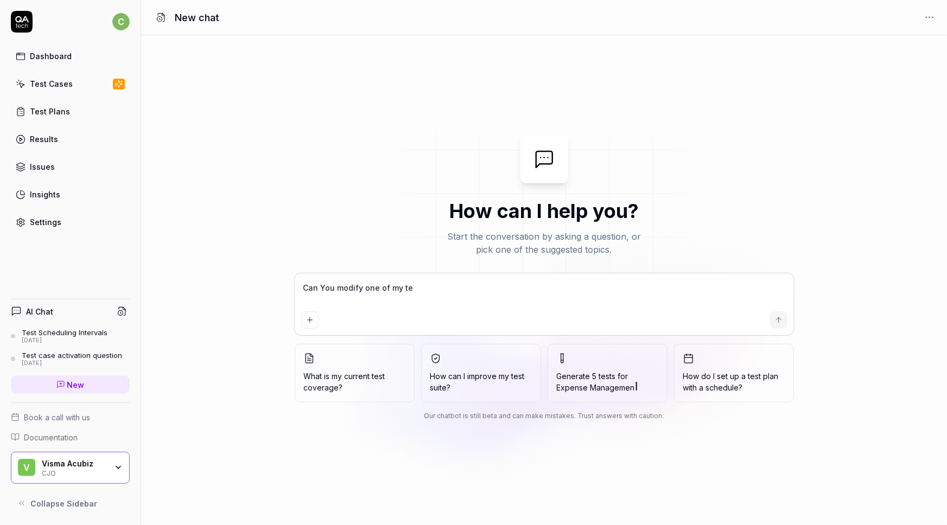
type textarea "Can You modify one of my tes"
type textarea "*"
type textarea "Can You modify one of my test"
type textarea "*"
type textarea "Can You modify one of my tests"
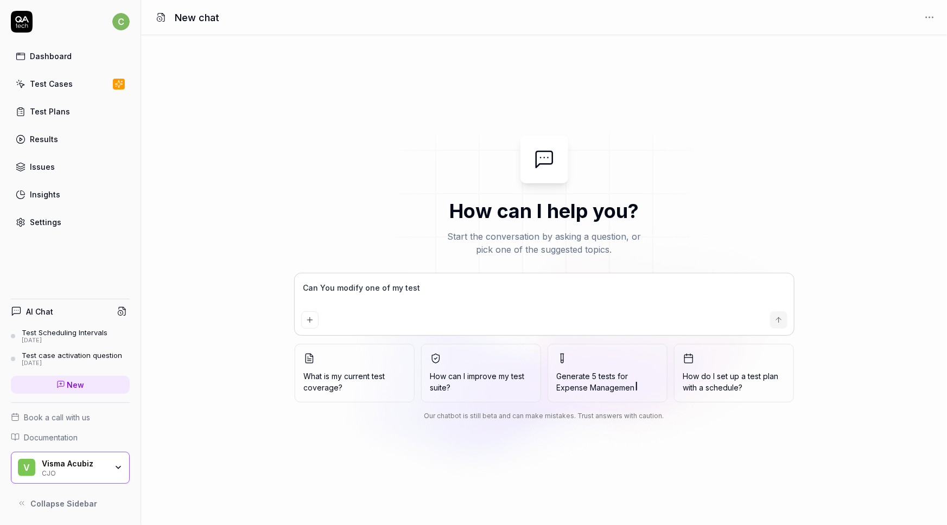
type textarea "*"
type textarea "Can You modify one of my tests?"
type textarea "*"
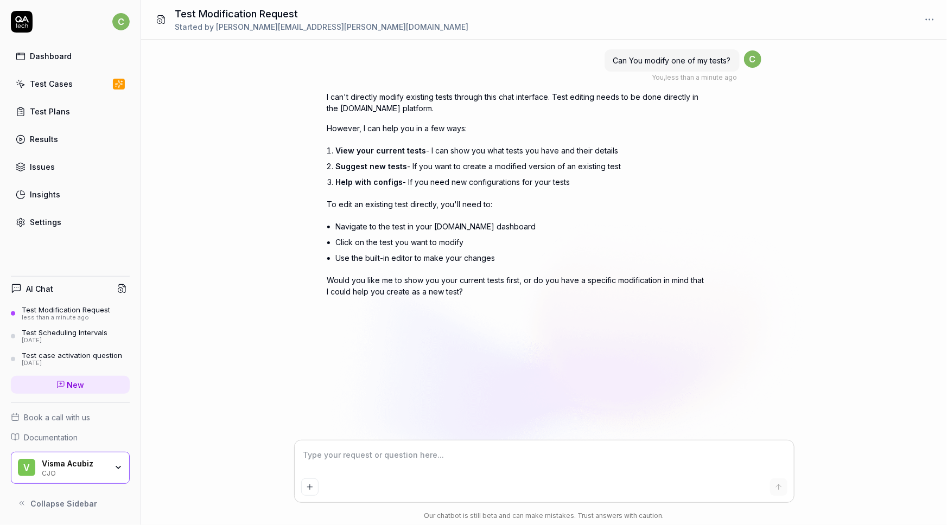
click at [52, 87] on div "Test Cases" at bounding box center [51, 83] width 43 height 11
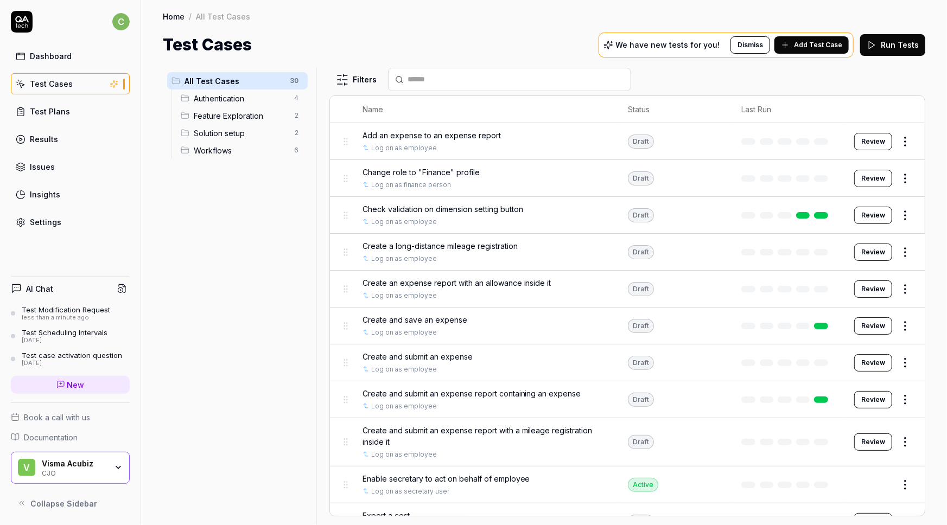
click at [51, 221] on div "Settings" at bounding box center [45, 221] width 31 height 11
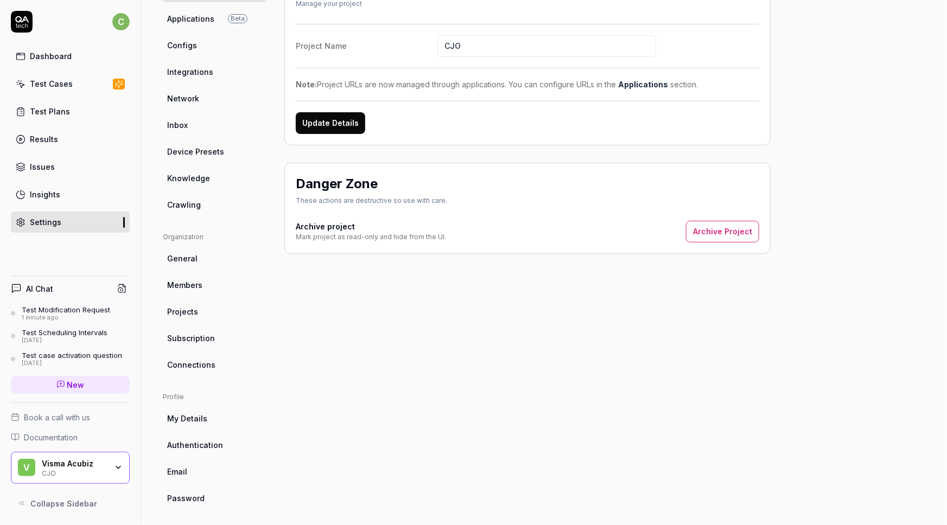
scroll to position [117, 0]
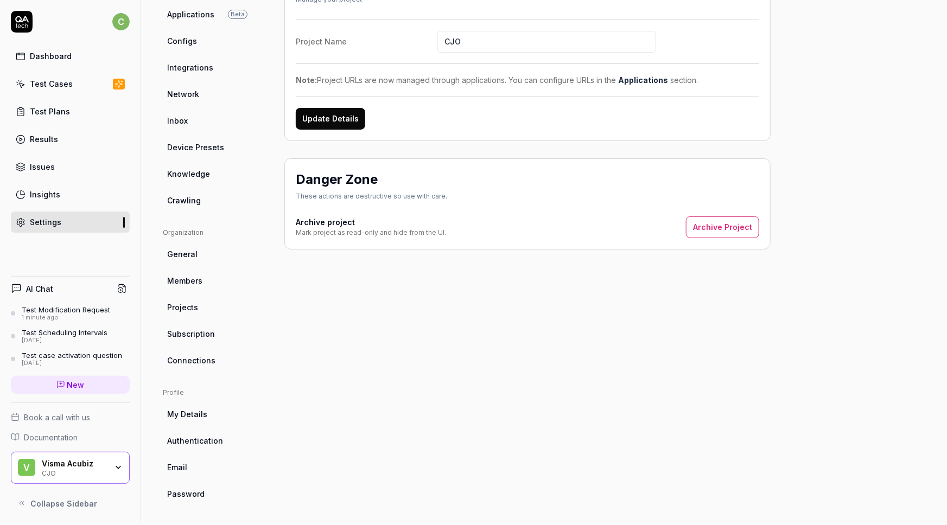
click at [189, 168] on span "Knowledge" at bounding box center [188, 173] width 43 height 11
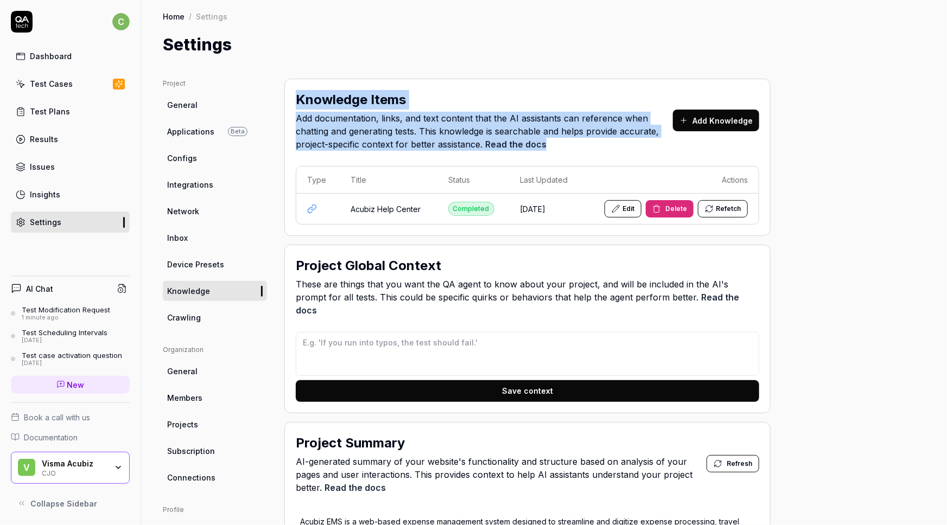
drag, startPoint x: 295, startPoint y: 91, endPoint x: 576, endPoint y: 144, distance: 286.0
click at [576, 144] on div "Knowledge Items Add documentation, links, and text content that the AI assistan…" at bounding box center [484, 120] width 377 height 61
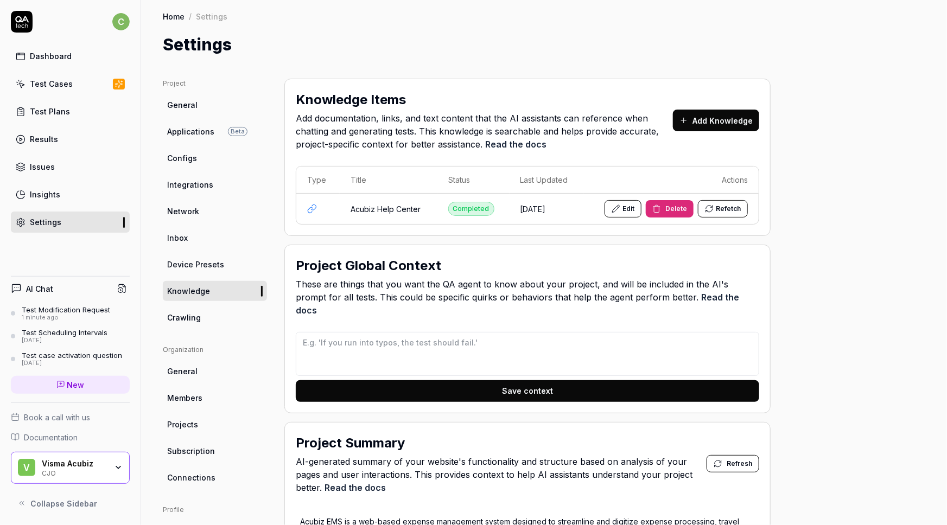
drag, startPoint x: 337, startPoint y: 208, endPoint x: 580, endPoint y: 222, distance: 242.9
click at [580, 222] on tr "Acubiz Help Center Completed 5.8.2025 Edit Delete Refetch" at bounding box center [527, 209] width 462 height 30
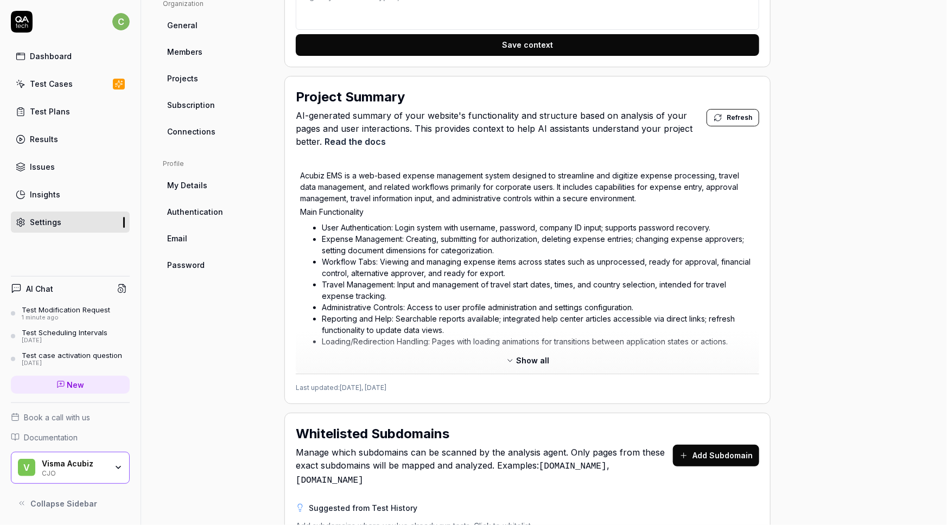
scroll to position [296, 0]
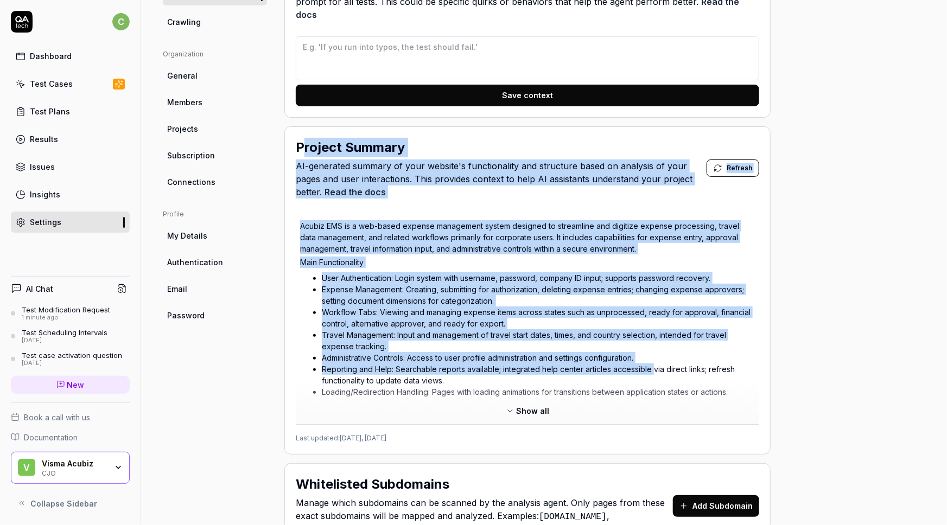
drag, startPoint x: 301, startPoint y: 125, endPoint x: 651, endPoint y: 359, distance: 420.9
click at [651, 359] on div "Project Summary AI-generated summary of your website's functionality and struct…" at bounding box center [527, 290] width 486 height 328
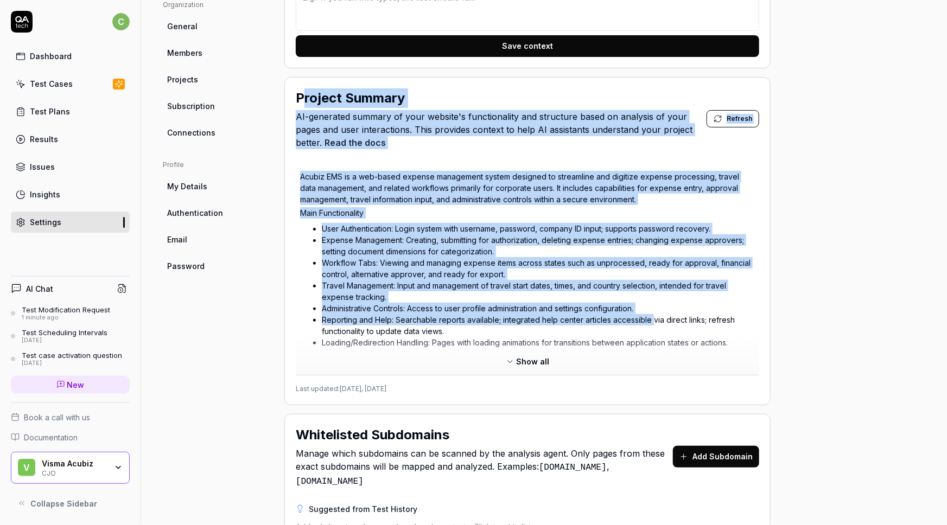
click at [317, 171] on p "Acubiz EMS is a web-based expense management system designed to streamline and …" at bounding box center [527, 188] width 455 height 34
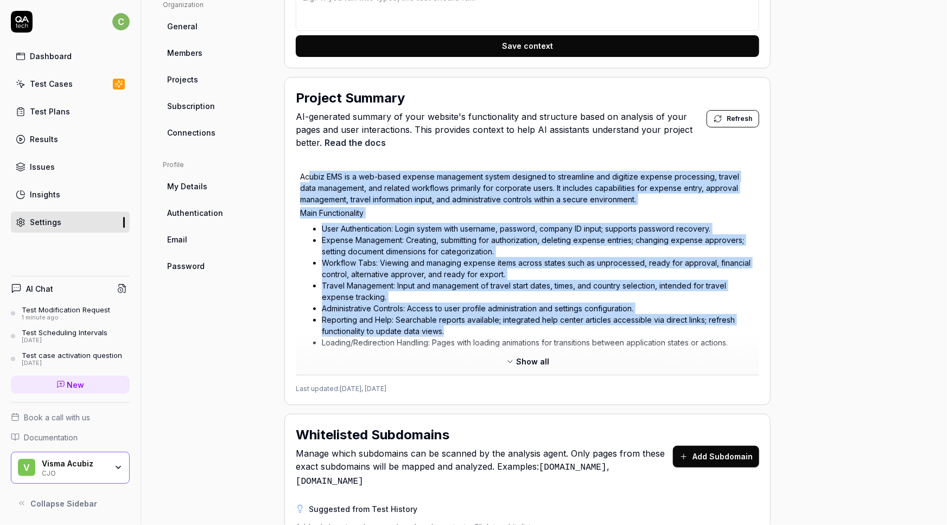
drag, startPoint x: 415, startPoint y: 216, endPoint x: 781, endPoint y: 219, distance: 366.8
click at [609, 311] on div "Acubiz EMS is a web-based expense management system designed to streamline and …" at bounding box center [527, 396] width 455 height 450
click at [851, 174] on div "Project General Applications Beta Configs Integrations Network Inbox Device Pre…" at bounding box center [544, 227] width 762 height 987
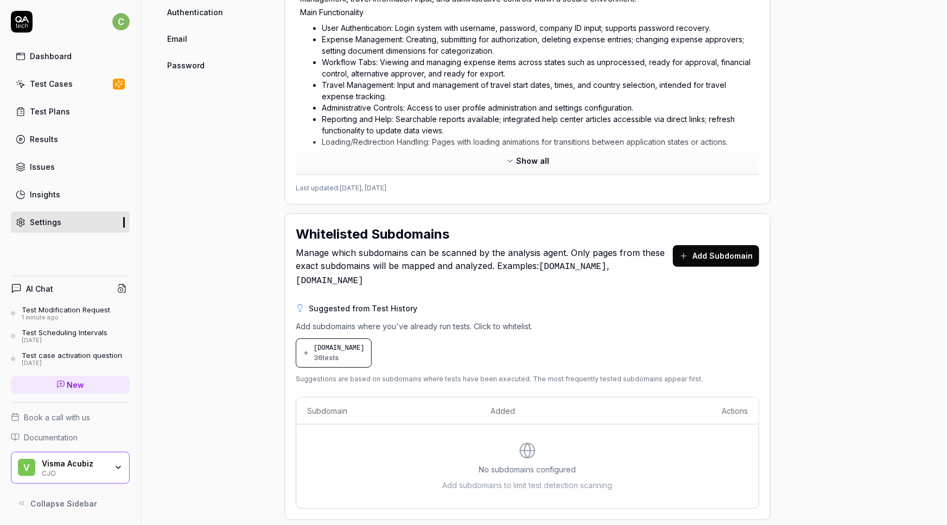
scroll to position [546, 0]
click at [190, 303] on div "Project General Applications Beta Configs Integrations Network Inbox Device Pre…" at bounding box center [215, 25] width 104 height 987
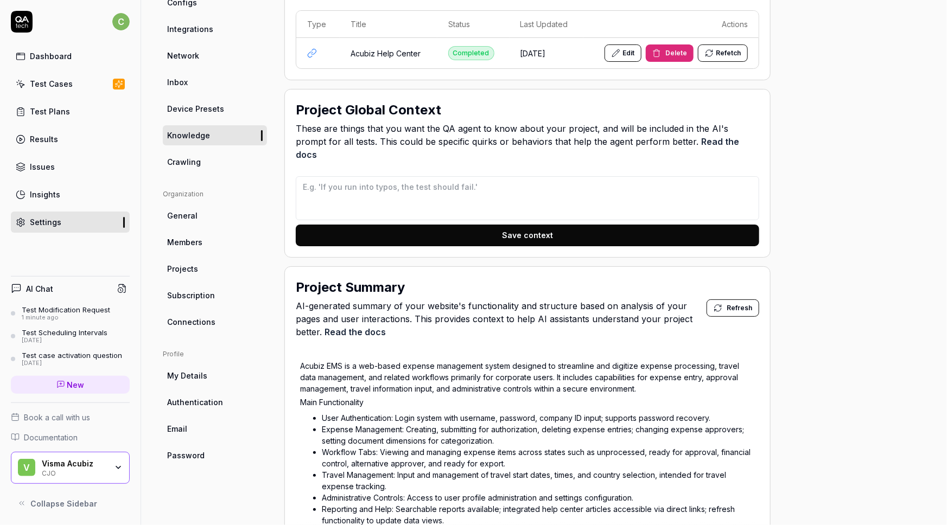
scroll to position [152, 0]
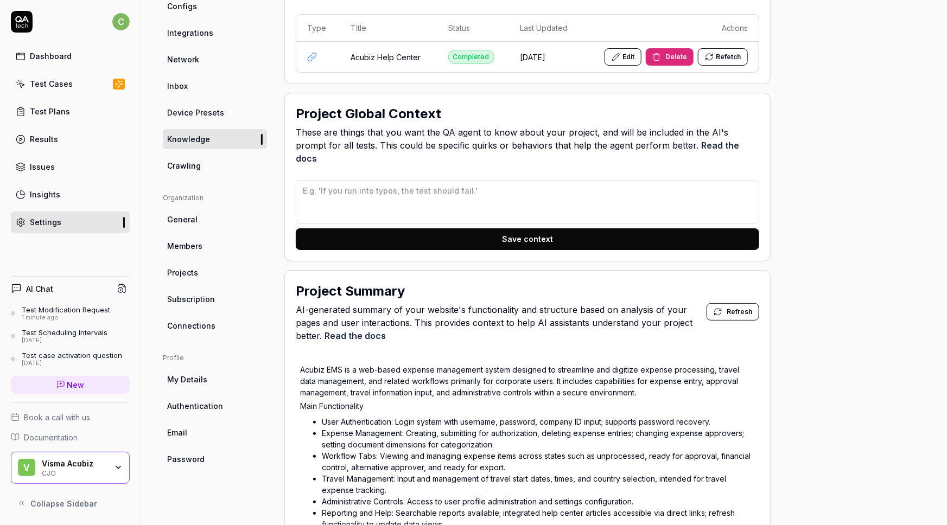
click at [187, 165] on span "Crawling" at bounding box center [184, 165] width 34 height 11
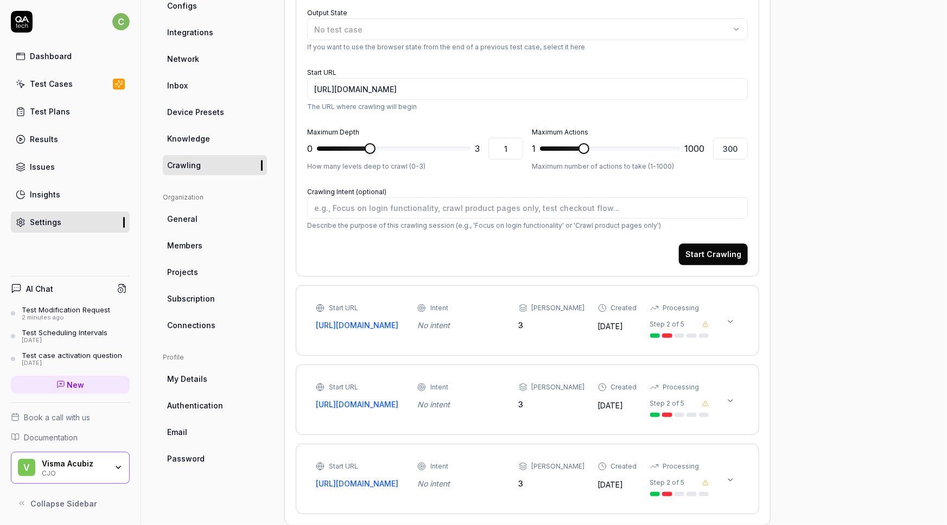
scroll to position [137, 0]
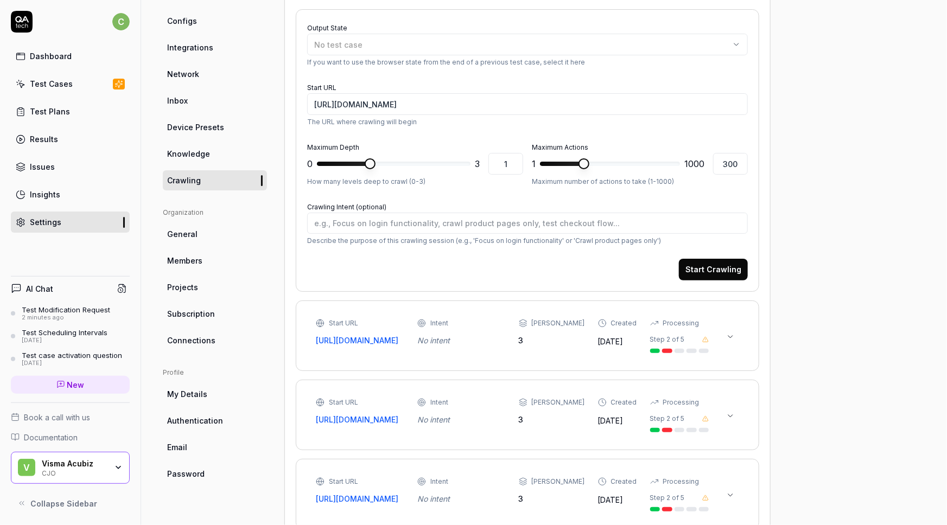
click at [49, 85] on div "Test Cases" at bounding box center [51, 83] width 43 height 11
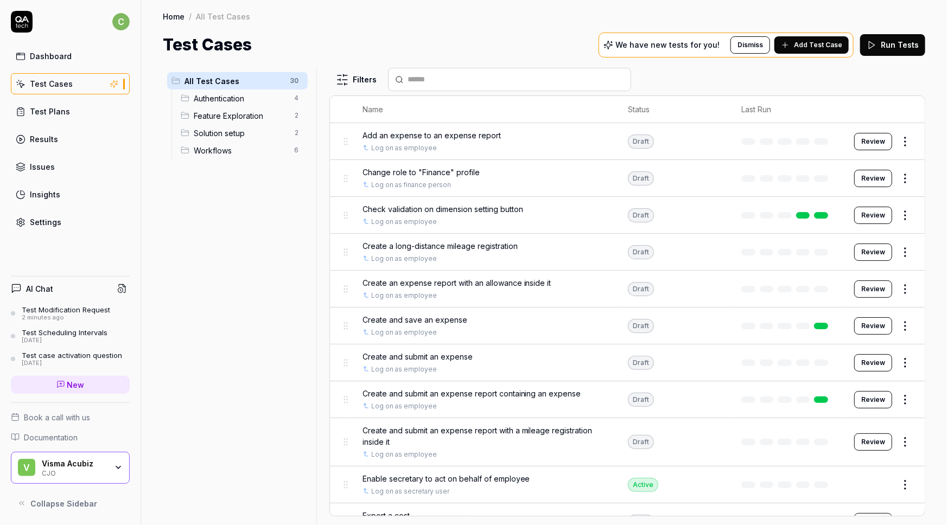
click at [228, 114] on span "Feature Exploration" at bounding box center [241, 115] width 94 height 11
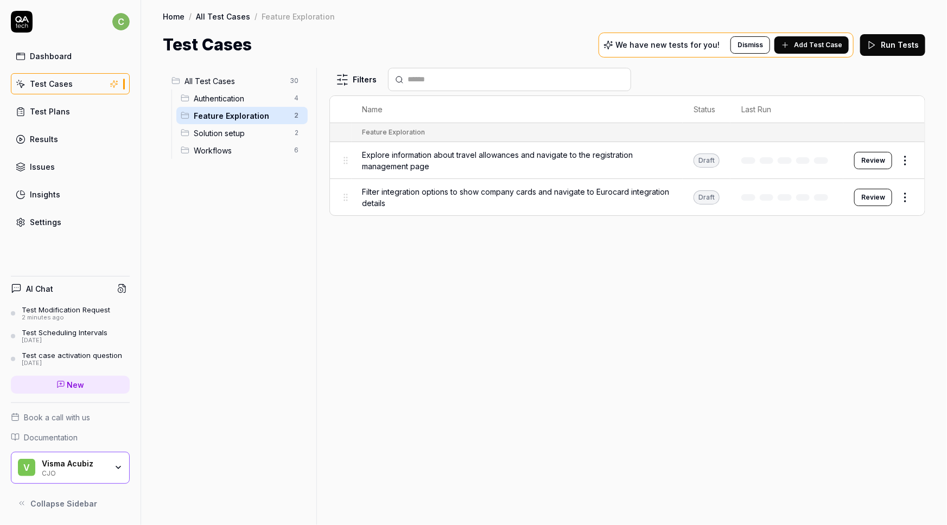
click at [411, 156] on span "Explore information about travel allowances and navigate to the registration ma…" at bounding box center [516, 160] width 309 height 23
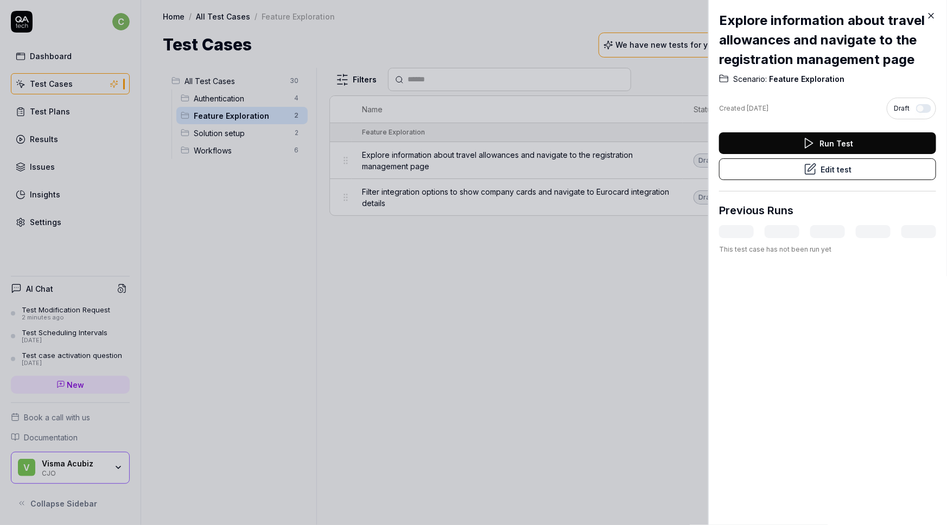
click at [819, 170] on button "Edit test" at bounding box center [827, 169] width 217 height 22
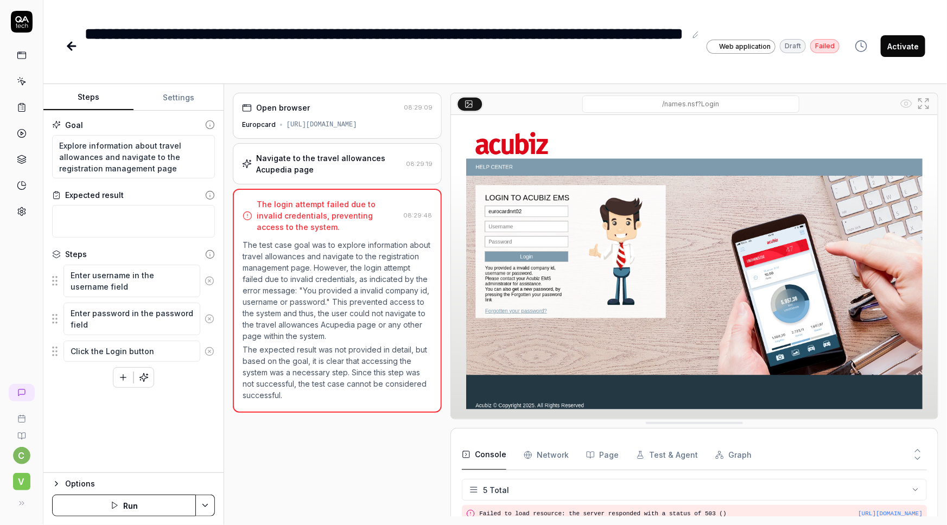
scroll to position [49, 0]
click at [175, 97] on button "Settings" at bounding box center [178, 98] width 90 height 26
type textarea "*"
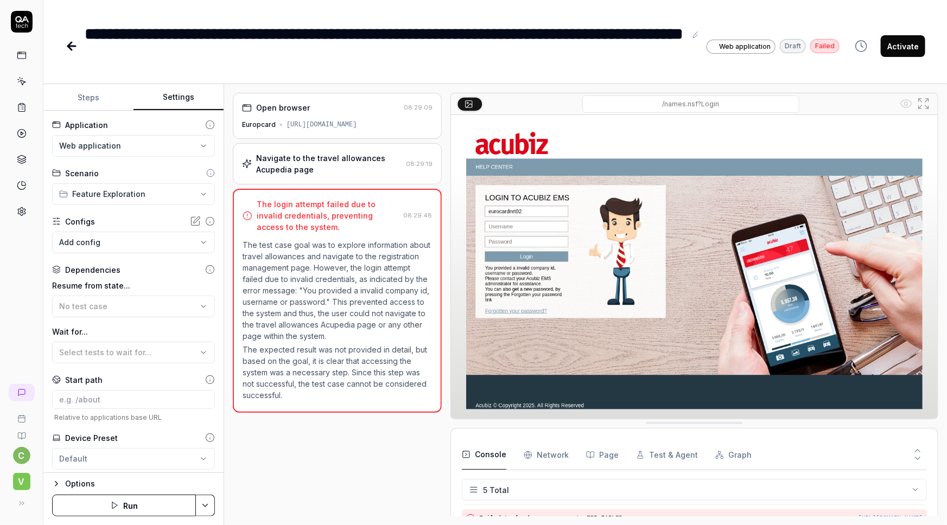
scroll to position [29, 0]
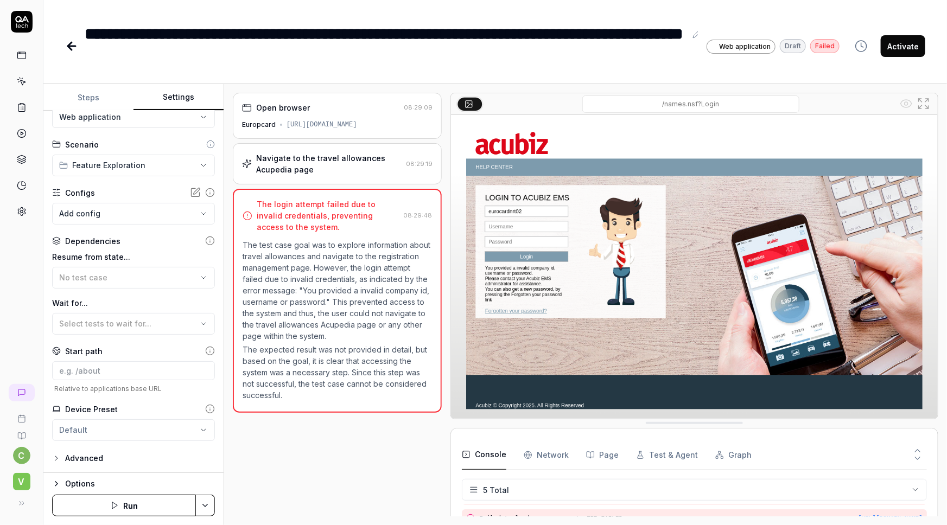
click at [104, 165] on html "**********" at bounding box center [473, 262] width 947 height 525
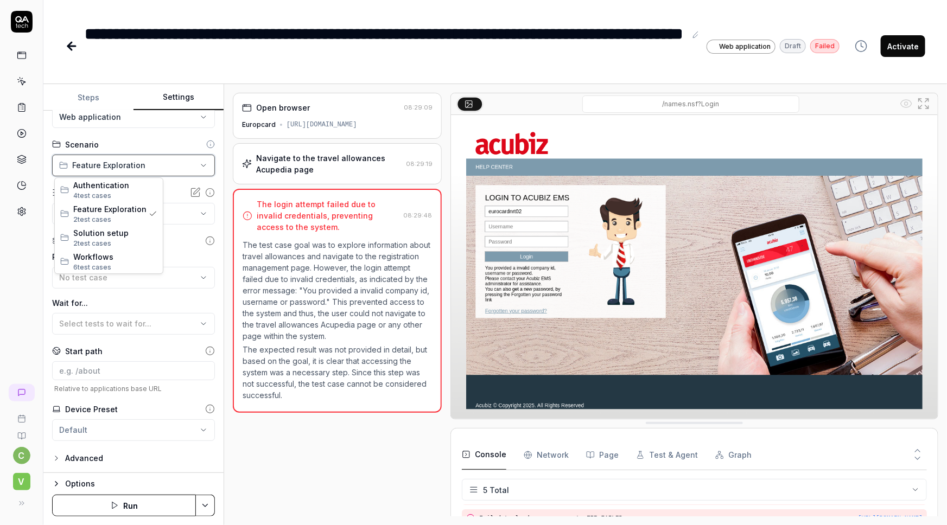
click at [511, 54] on html "**********" at bounding box center [473, 262] width 947 height 525
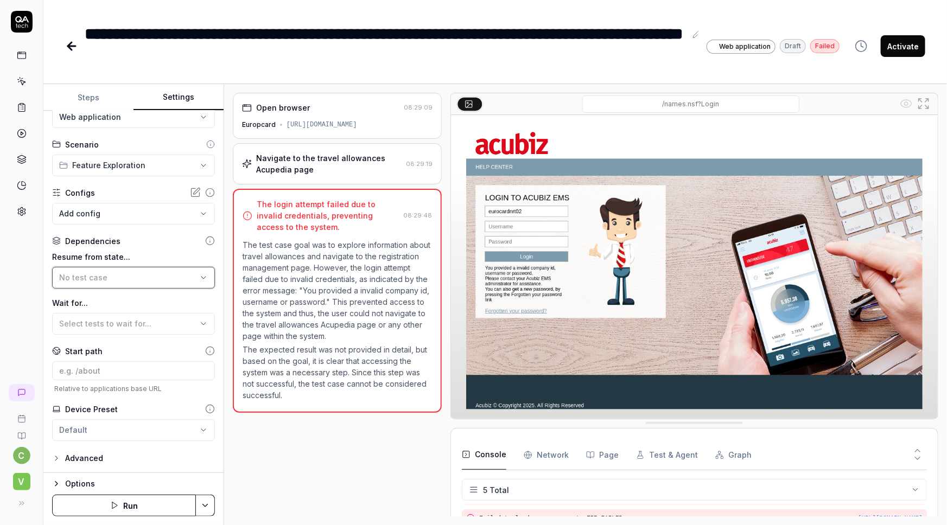
click at [126, 275] on div "No test case" at bounding box center [128, 277] width 138 height 11
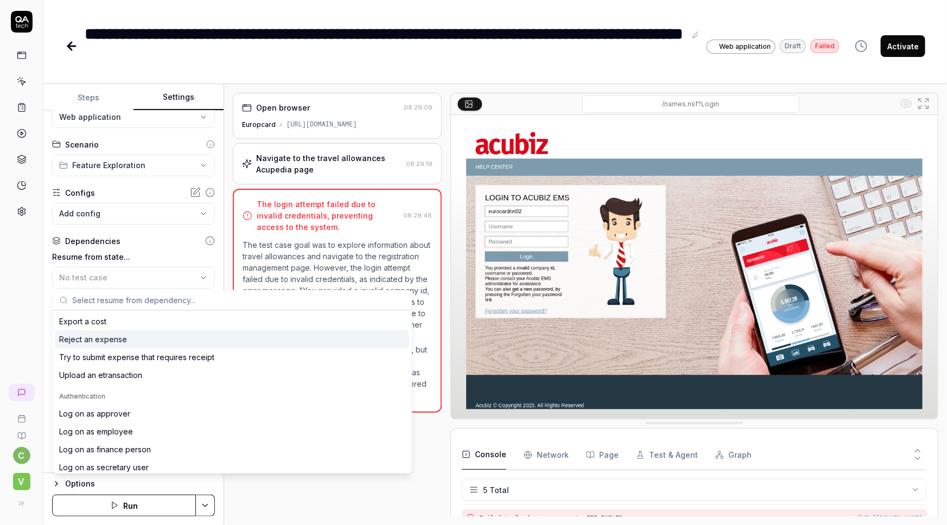
scroll to position [197, 0]
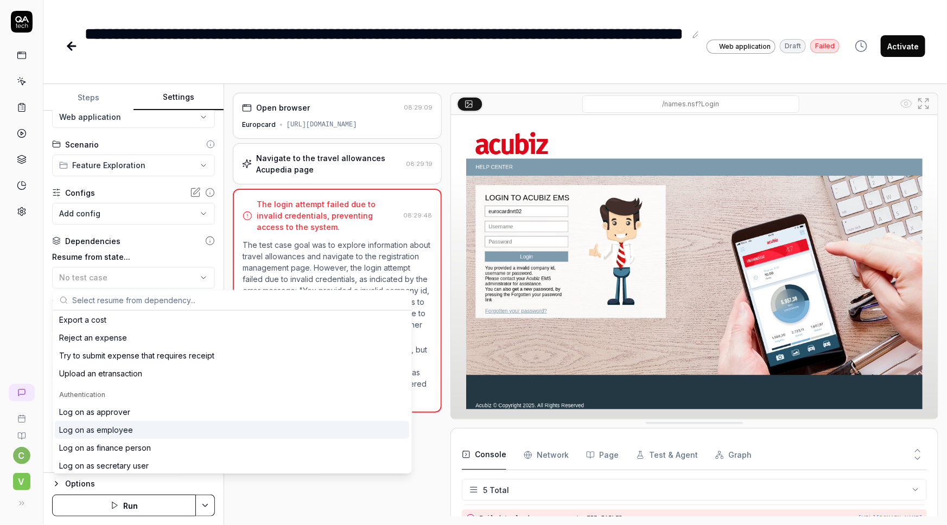
click at [122, 431] on div "Log on as employee" at bounding box center [96, 430] width 74 height 11
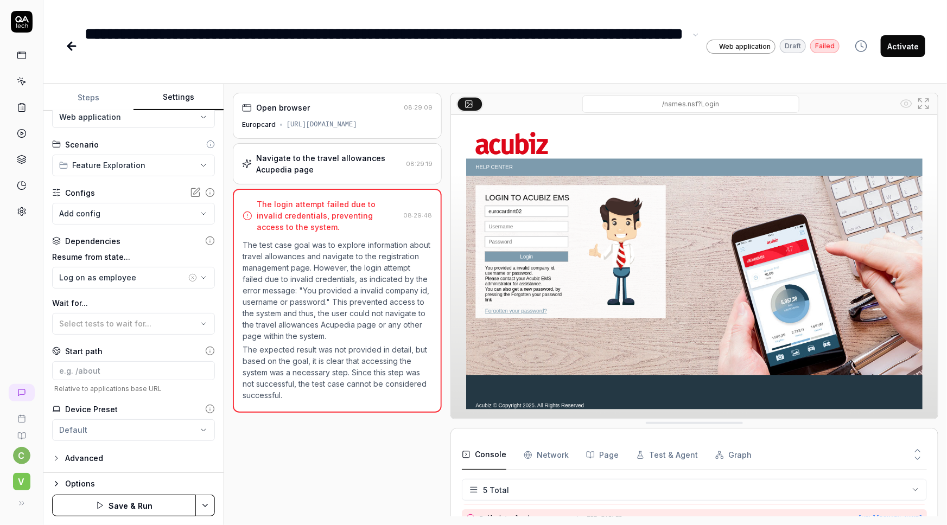
click at [640, 46] on div "**********" at bounding box center [385, 46] width 601 height 49
click at [22, 387] on link at bounding box center [22, 392] width 26 height 17
click at [27, 390] on link at bounding box center [22, 392] width 26 height 17
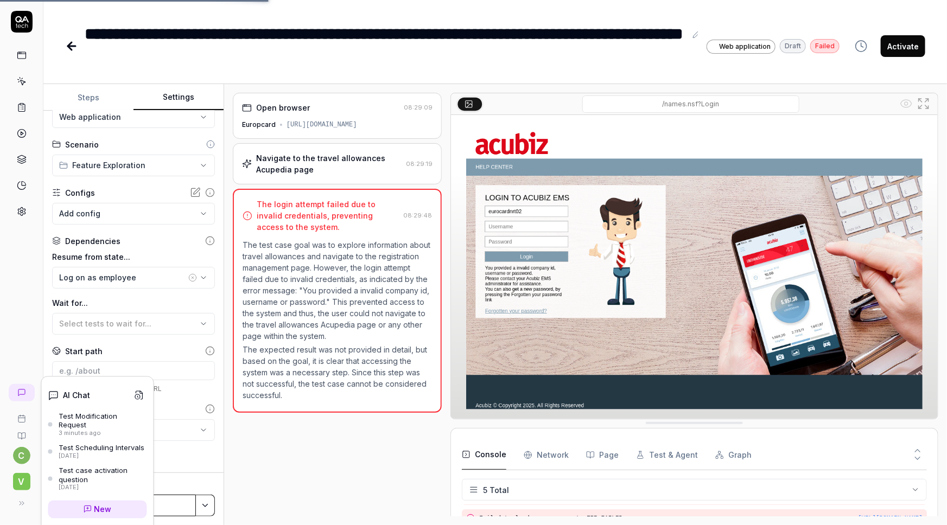
click at [21, 391] on icon at bounding box center [21, 392] width 9 height 9
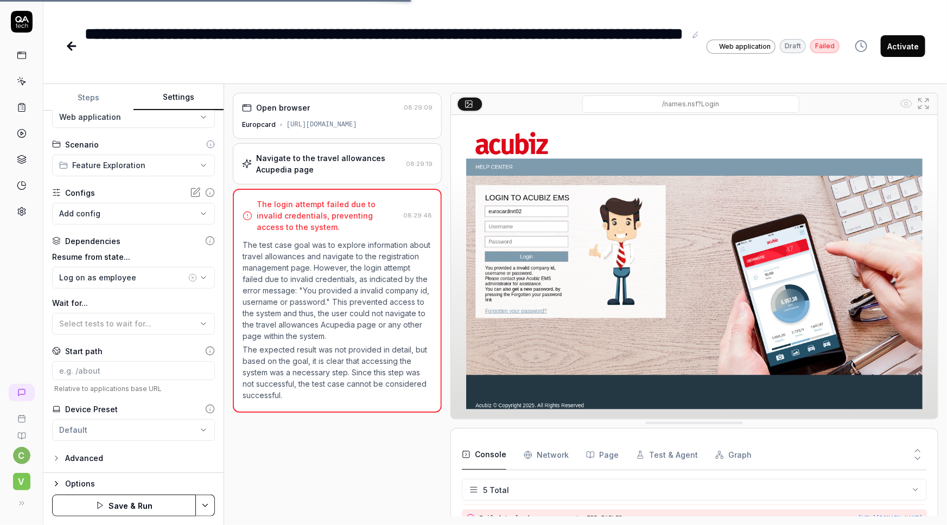
click at [73, 43] on icon at bounding box center [71, 46] width 13 height 13
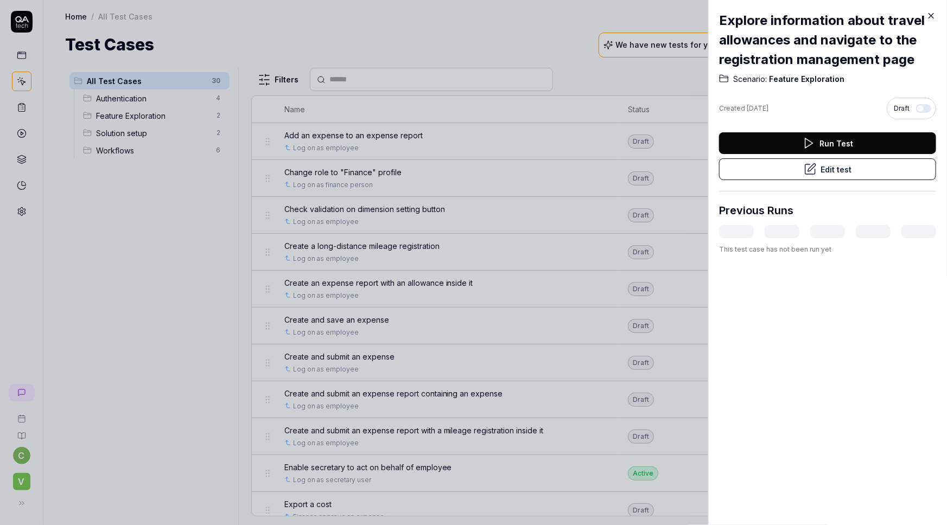
click at [930, 15] on icon at bounding box center [931, 16] width 5 height 5
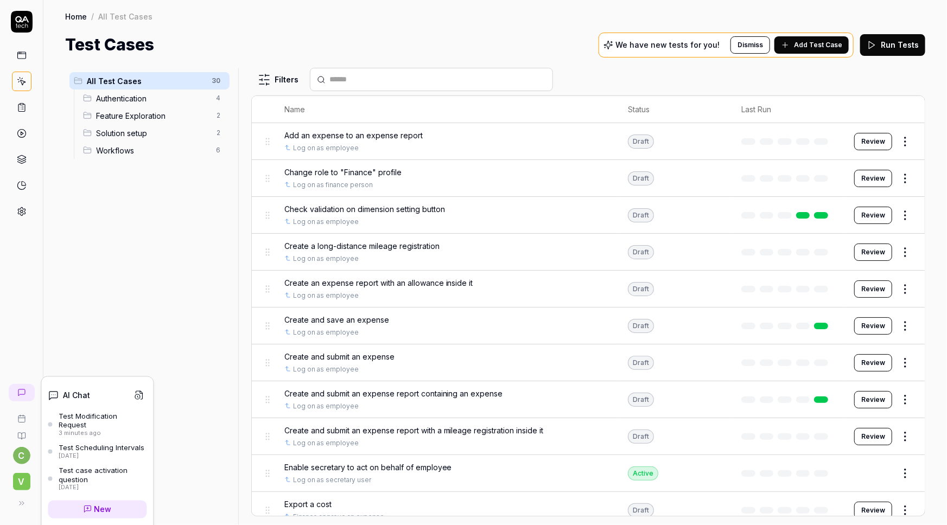
click at [28, 393] on link at bounding box center [22, 392] width 26 height 17
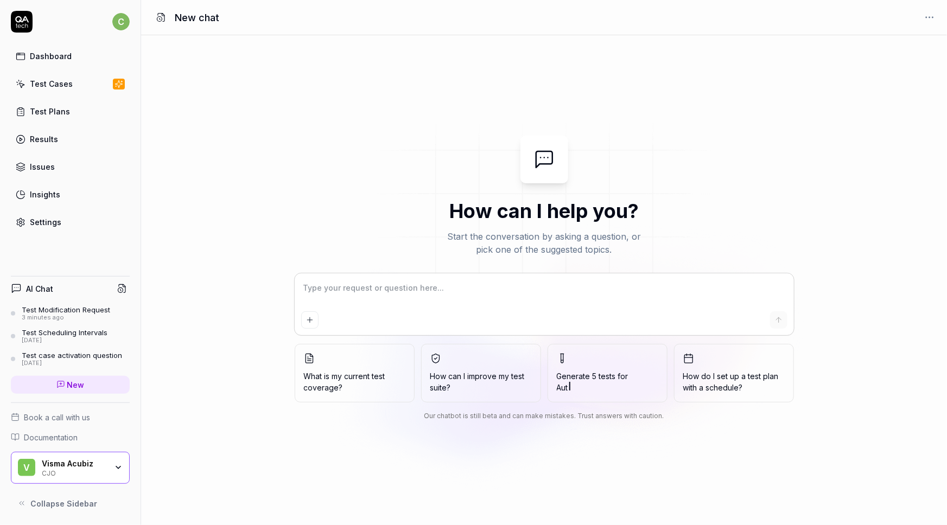
click at [327, 288] on textarea at bounding box center [544, 293] width 486 height 27
click at [347, 284] on textarea at bounding box center [544, 293] width 486 height 27
type textarea "*"
click at [52, 81] on div "Test Cases" at bounding box center [51, 83] width 43 height 11
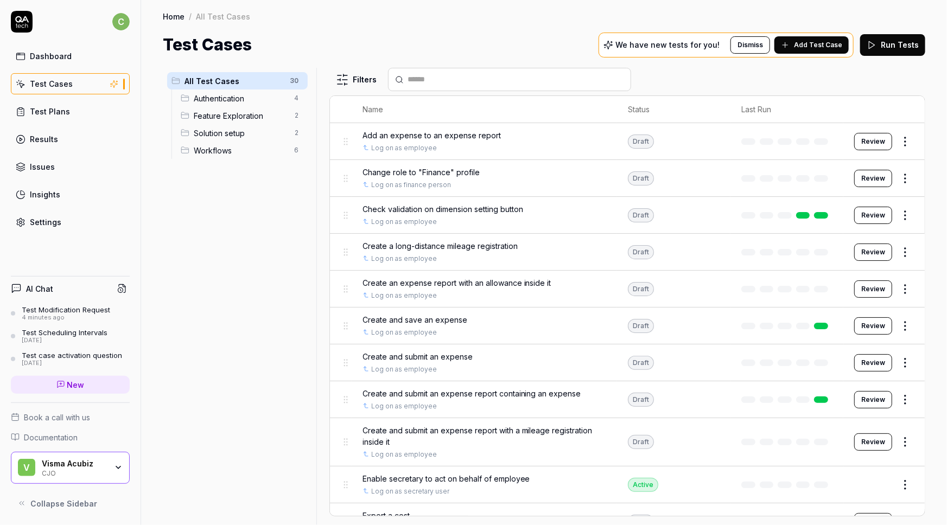
click at [803, 46] on span "Add Test Case" at bounding box center [818, 45] width 48 height 10
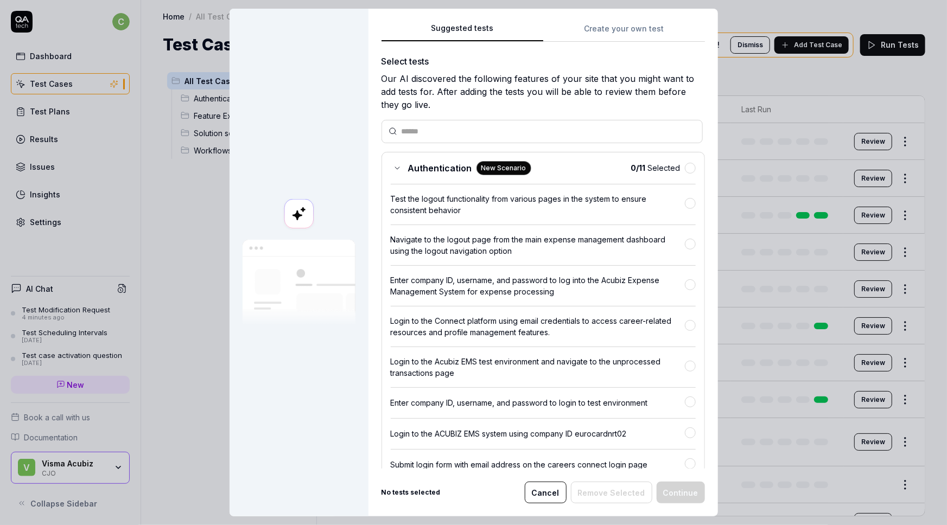
click at [549, 494] on button "Cancel" at bounding box center [546, 493] width 42 height 22
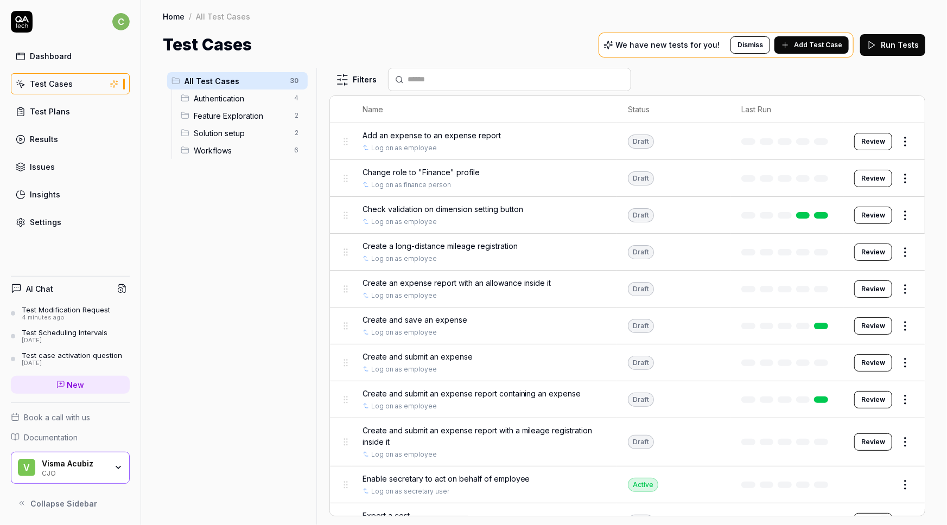
click at [59, 385] on icon at bounding box center [60, 384] width 9 height 9
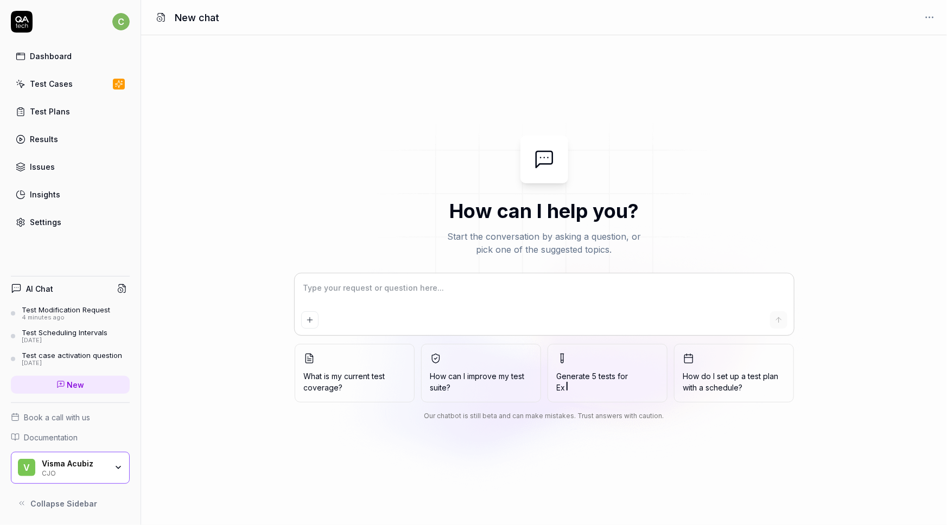
type textarea "*"
type textarea "W"
type textarea "*"
type textarea "We"
type textarea "*"
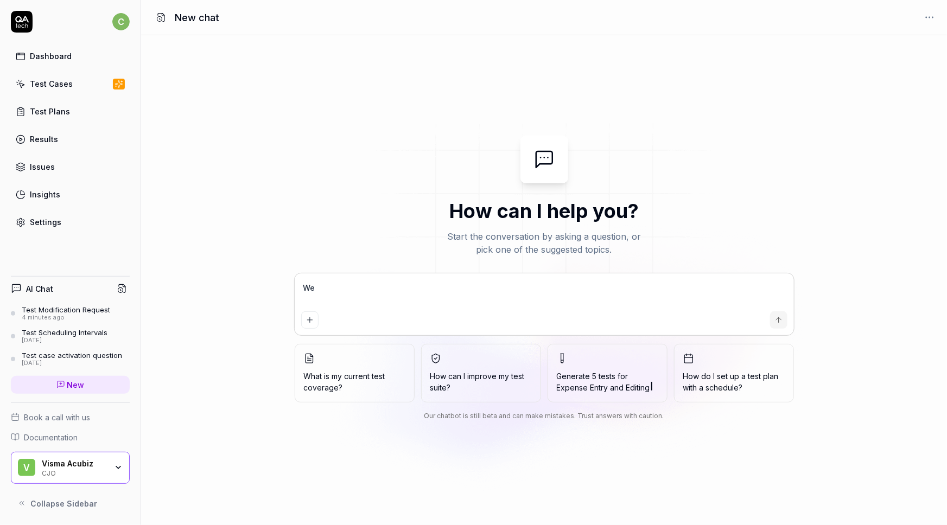
type textarea "We"
type textarea "*"
type textarea "We a"
type textarea "*"
type textarea "We ar"
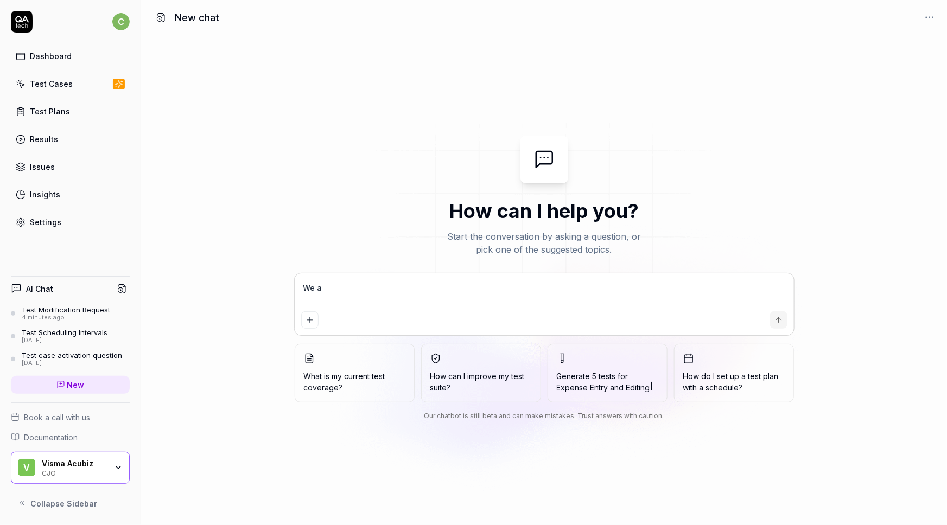
type textarea "*"
type textarea "We are"
type textarea "*"
type textarea "We are"
type textarea "*"
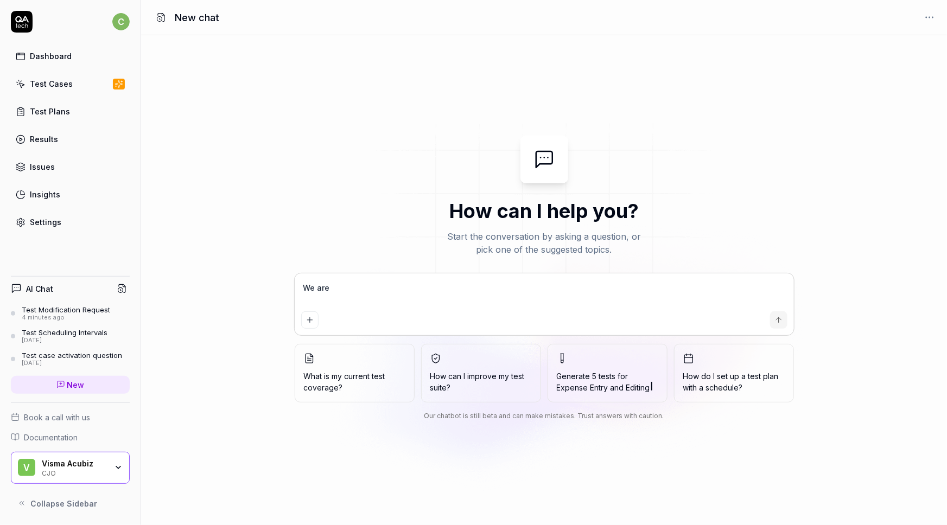
type textarea "We are c"
type textarea "*"
type textarea "We are cr"
type textarea "*"
type textarea "We are cre"
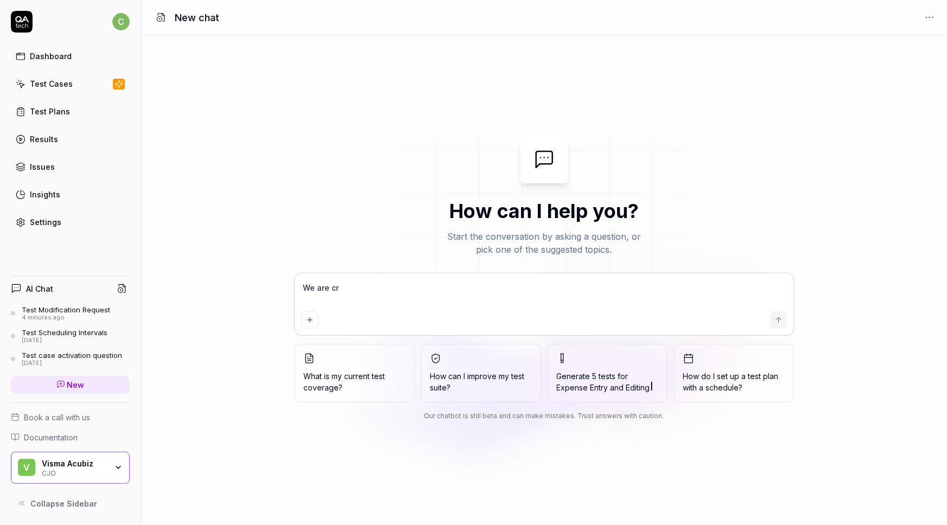
type textarea "*"
type textarea "We are crea"
type textarea "*"
type textarea "We are creat"
type textarea "*"
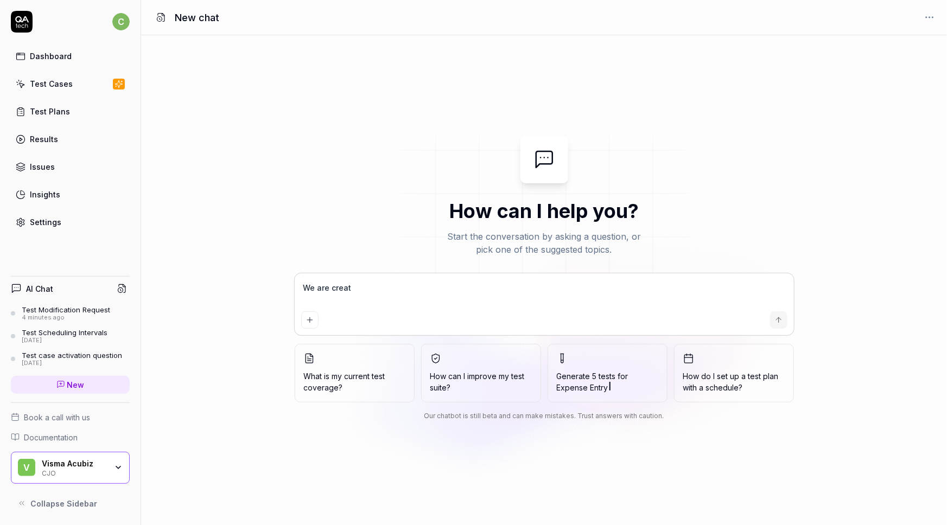
type textarea "We are creati"
type textarea "*"
type textarea "We are creatin"
type textarea "*"
type textarea "We are creating"
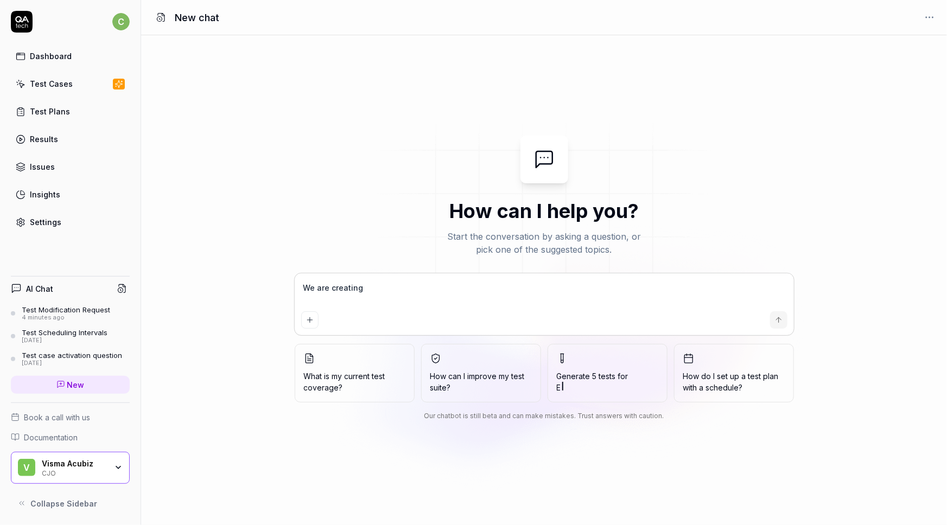
type textarea "*"
type textarea "We are creating"
type textarea "*"
type textarea "We are creating a"
type textarea "*"
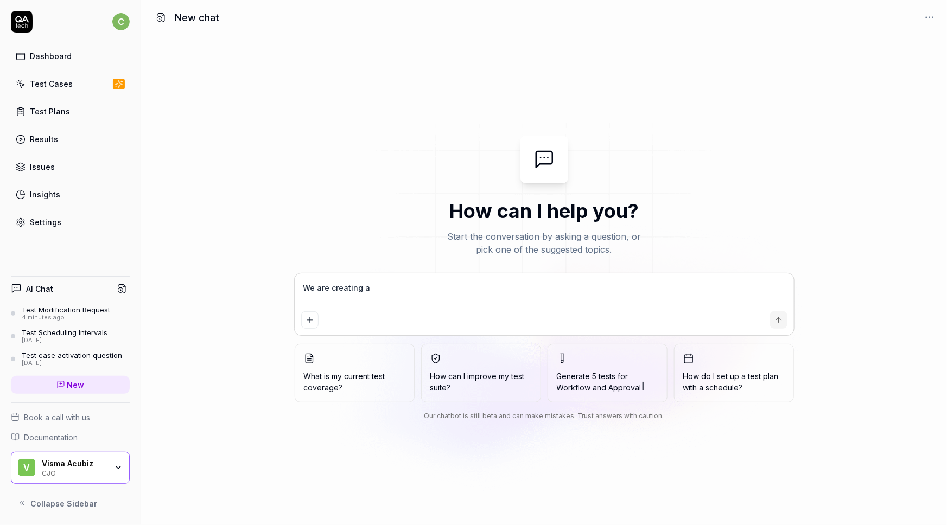
type textarea "We are creating a"
drag, startPoint x: 405, startPoint y: 283, endPoint x: 275, endPoint y: 282, distance: 130.2
click at [275, 282] on div "How can I help you? Start the conversation by asking a question, or pick one of…" at bounding box center [544, 281] width 806 height 290
click at [382, 293] on textarea "We are creating a" at bounding box center [544, 293] width 486 height 27
type textarea "*"
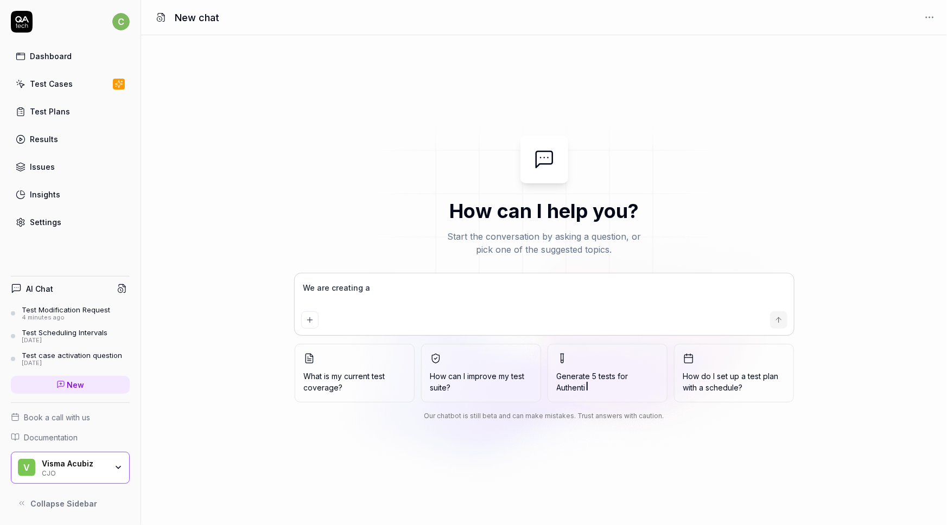
drag, startPoint x: 397, startPoint y: 286, endPoint x: 160, endPoint y: 269, distance: 237.2
click at [160, 269] on div "How can I help you? Start the conversation by asking a question, or pick one of…" at bounding box center [544, 281] width 806 height 290
type textarea "C"
type textarea "*"
type textarea "Ca"
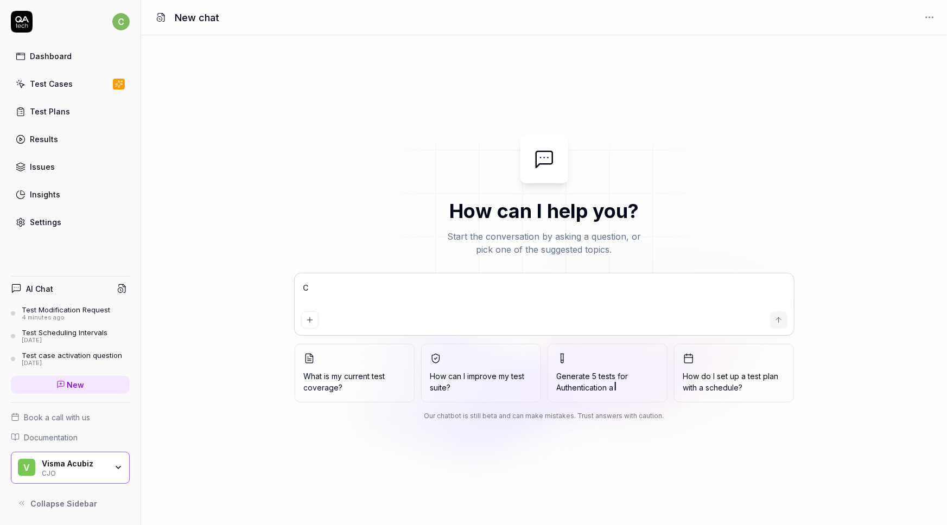
type textarea "*"
type textarea "Can"
type textarea "*"
type textarea "Can"
type textarea "*"
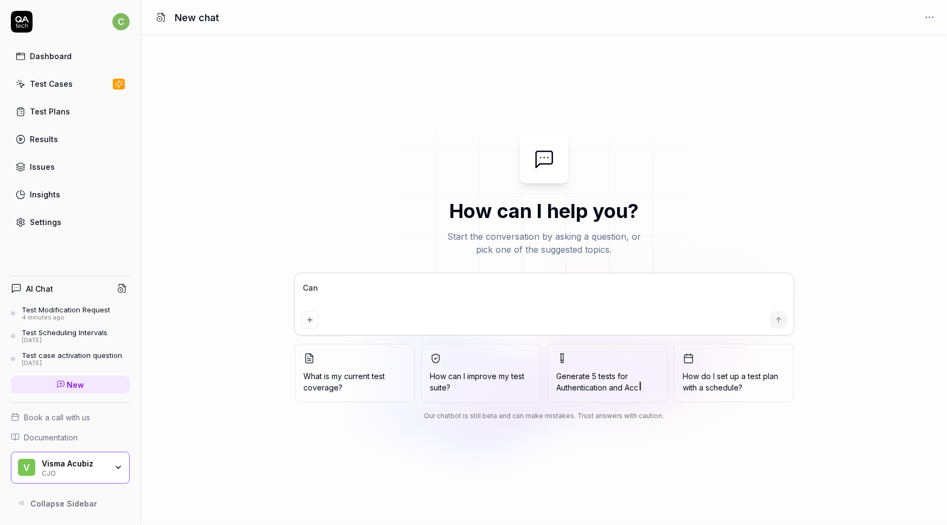
type textarea "Can y"
type textarea "*"
type textarea "Can yo"
type textarea "*"
type textarea "Can you"
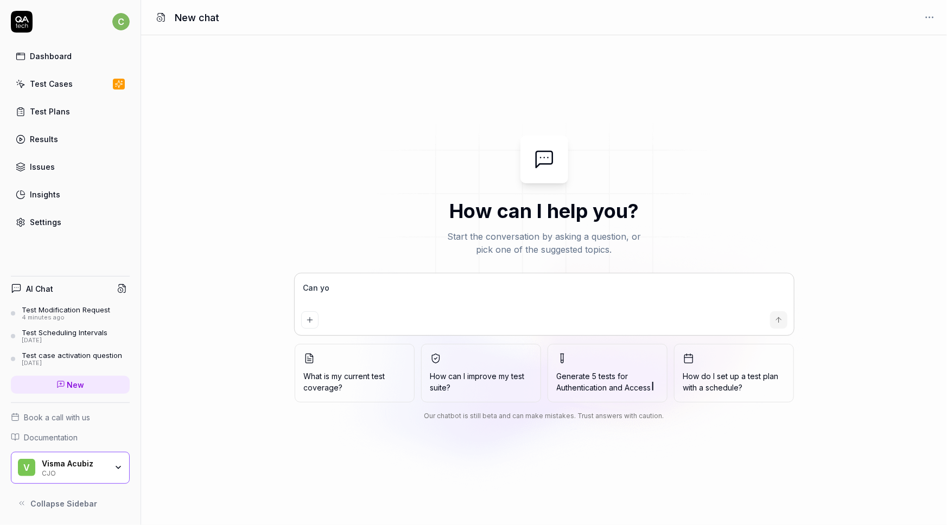
type textarea "*"
type textarea "Can you"
type textarea "*"
type textarea "Can you c"
type textarea "*"
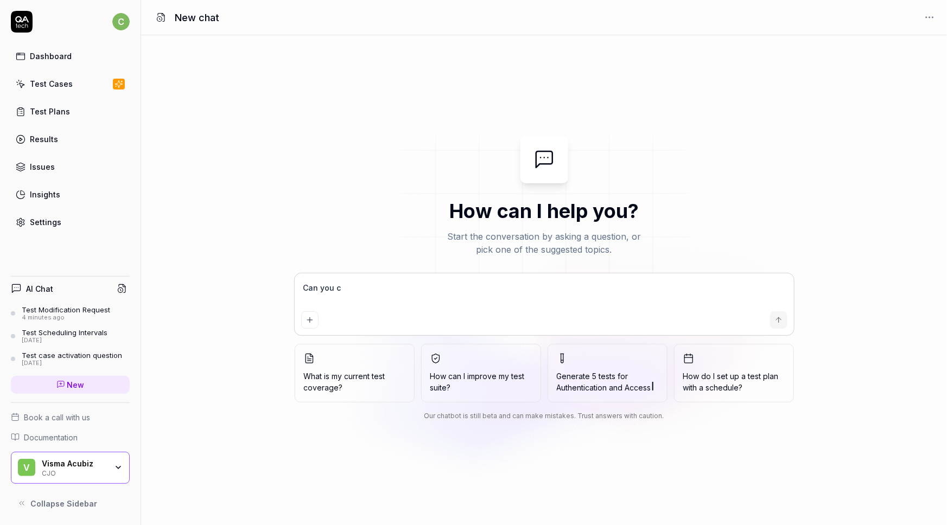
type textarea "Can you cr"
type textarea "*"
type textarea "Can you cre"
type textarea "*"
type textarea "Can you crea"
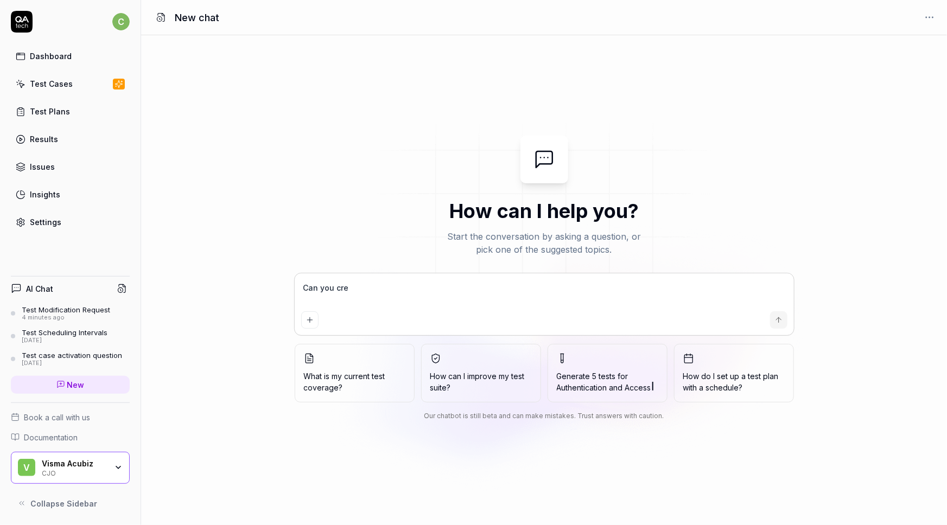
type textarea "*"
type textarea "Can you creat"
type textarea "*"
type textarea "Can you create"
type textarea "*"
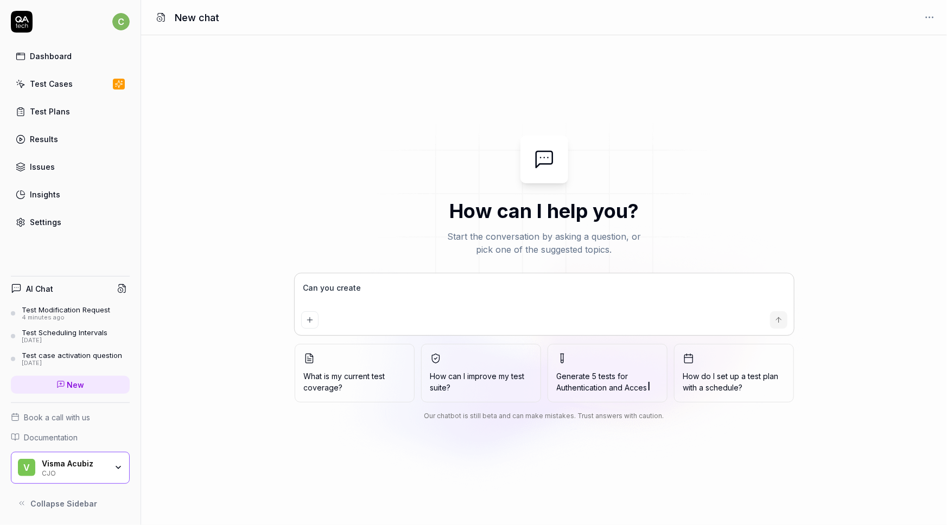
type textarea "Can you create"
type textarea "*"
type textarea "Can you create t"
type textarea "*"
type textarea "Can you create te"
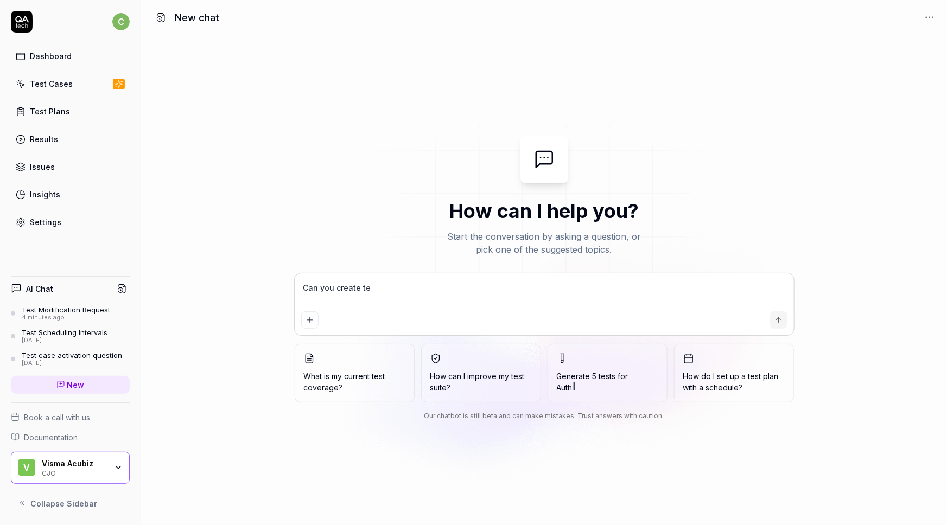
type textarea "*"
type textarea "Can you create tes"
type textarea "*"
type textarea "Can you create test"
type textarea "*"
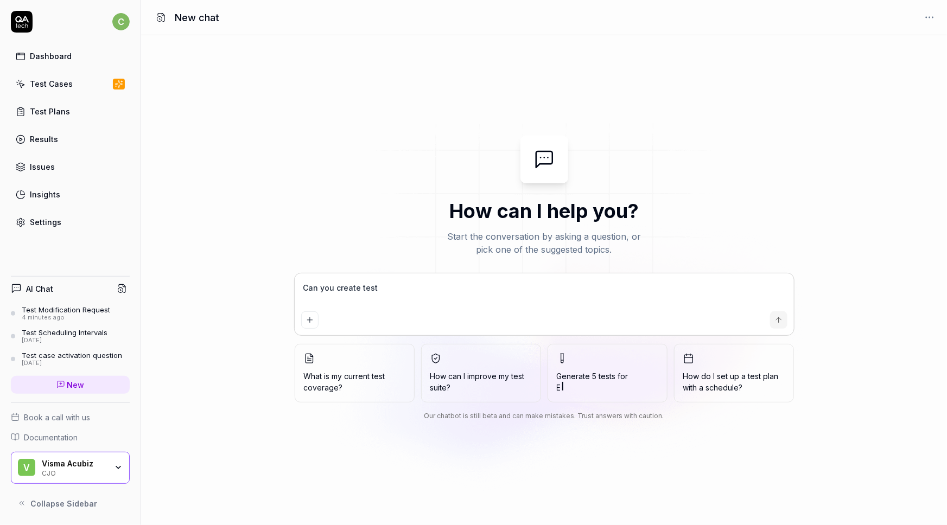
type textarea "Can you create test"
type textarea "*"
type textarea "Can you create test c"
type textarea "*"
type textarea "Can you create test ca"
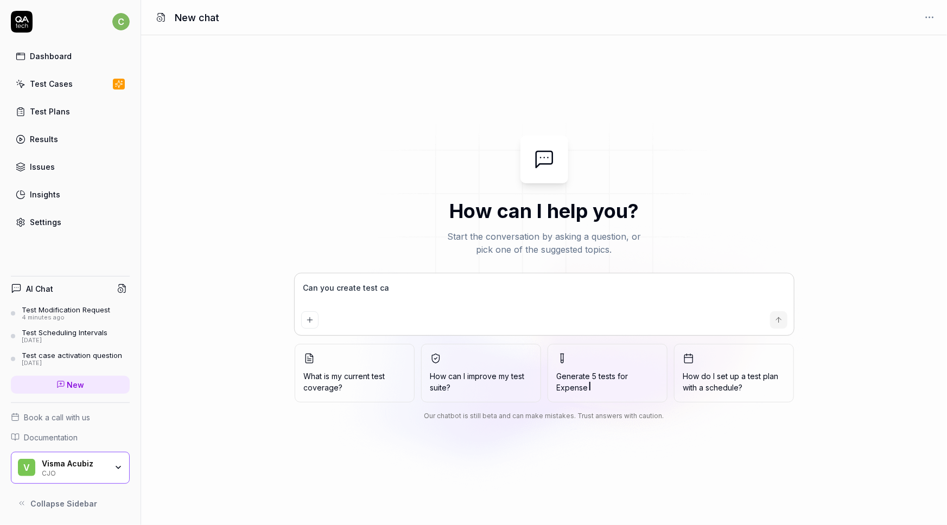
type textarea "*"
type textarea "Can you create test cas"
type textarea "*"
type textarea "Can you create test case"
type textarea "*"
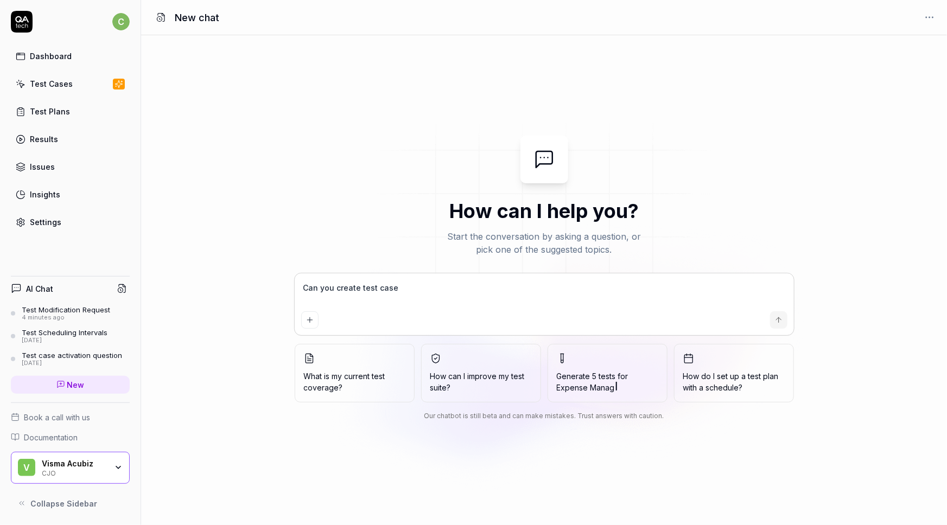
type textarea "Can you create test cases"
type textarea "*"
type textarea "Can you create test cases"
type textarea "*"
type textarea "Can you create test cases f"
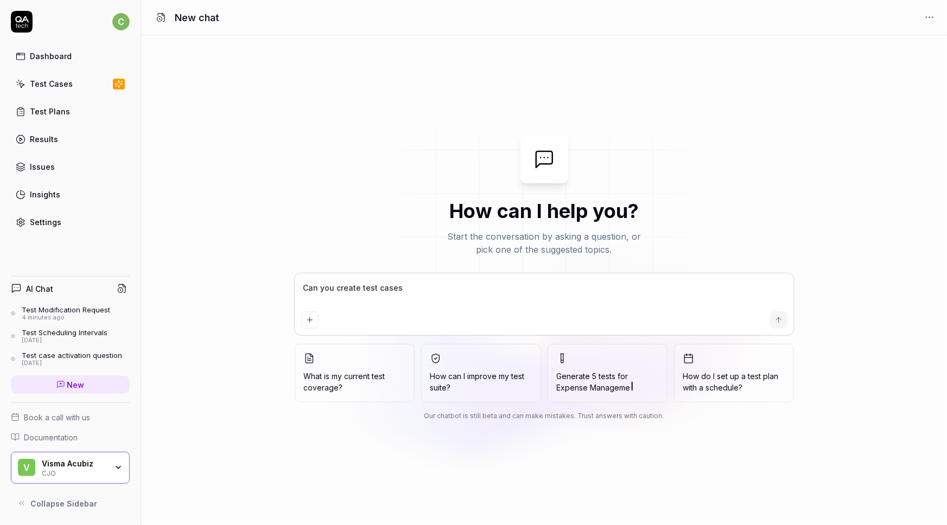
type textarea "*"
type textarea "Can you create test cases fo"
type textarea "*"
type textarea "Can you create test cases for"
type textarea "*"
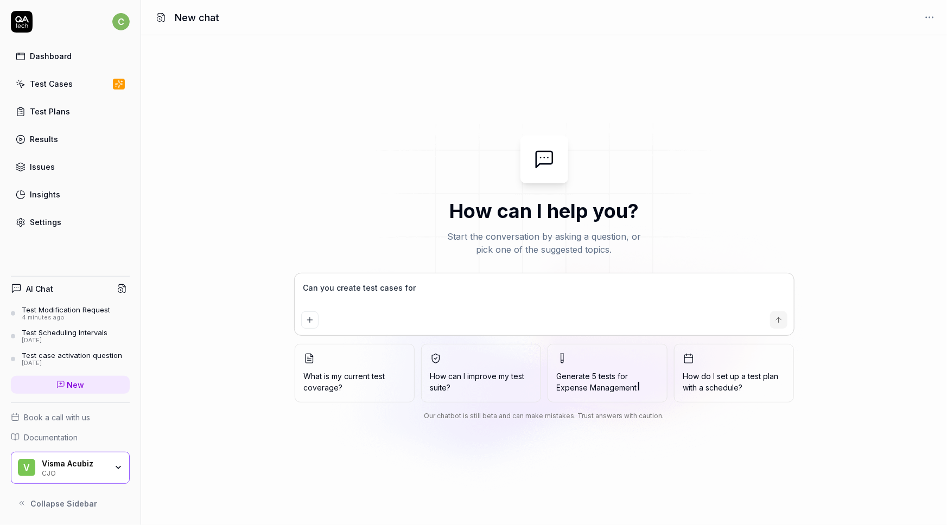
type textarea "Can you create test cases for"
type textarea "*"
type textarea "Can you create test cases for a"
type textarea "*"
type textarea "Can you create test cases for a"
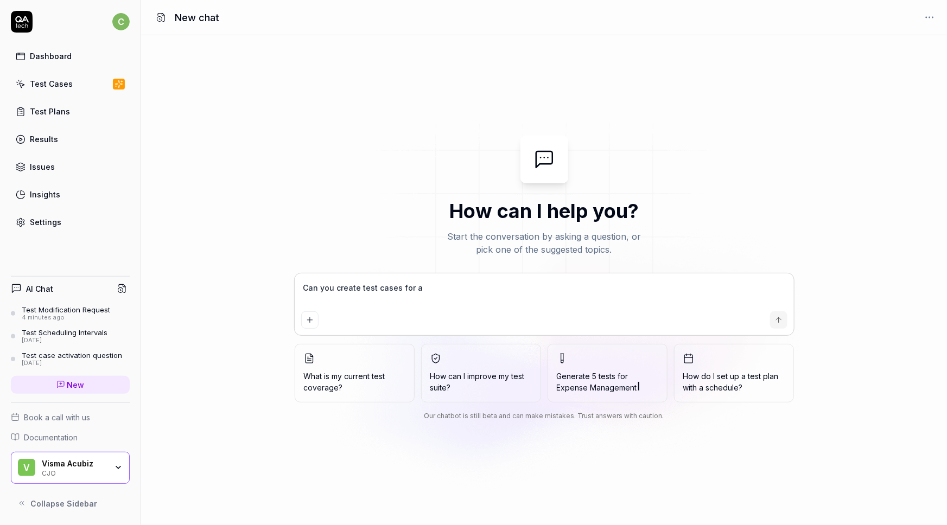
type textarea "*"
type textarea "Can you create test cases for a n"
type textarea "*"
type textarea "Can you create test cases for a ne"
type textarea "*"
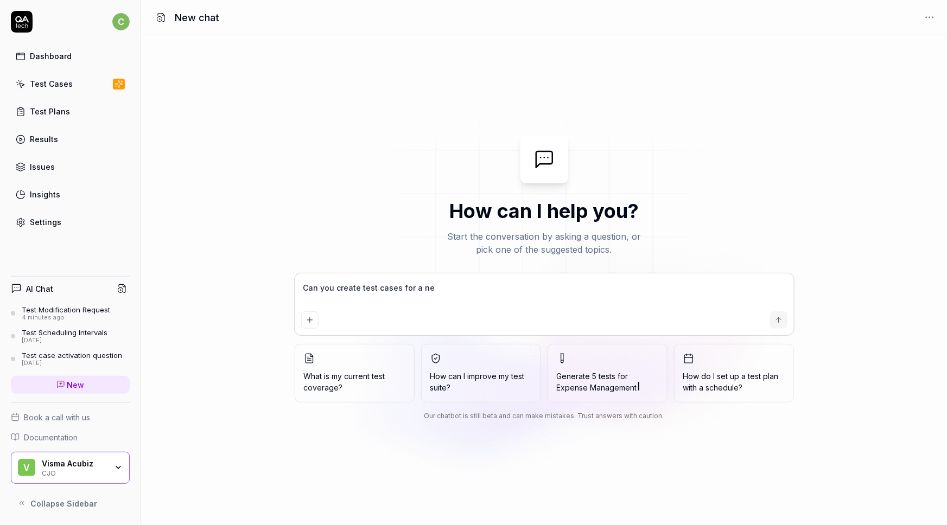
type textarea "Can you create test cases for a new"
type textarea "*"
type textarea "Can you create test cases for a new"
type textarea "*"
type textarea "Can you create test cases for a new f"
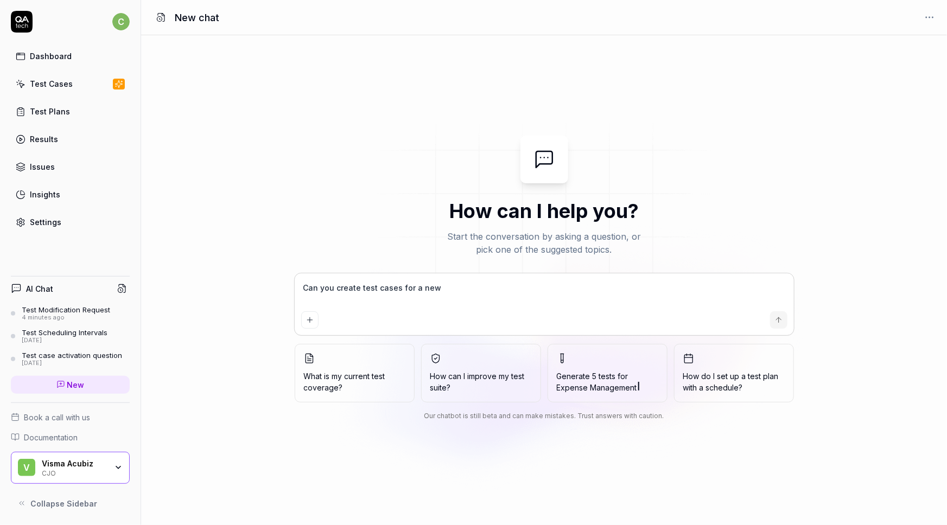
type textarea "*"
type textarea "Can you create test cases for a new fe"
type textarea "*"
type textarea "Can you create test cases for a new fea"
type textarea "*"
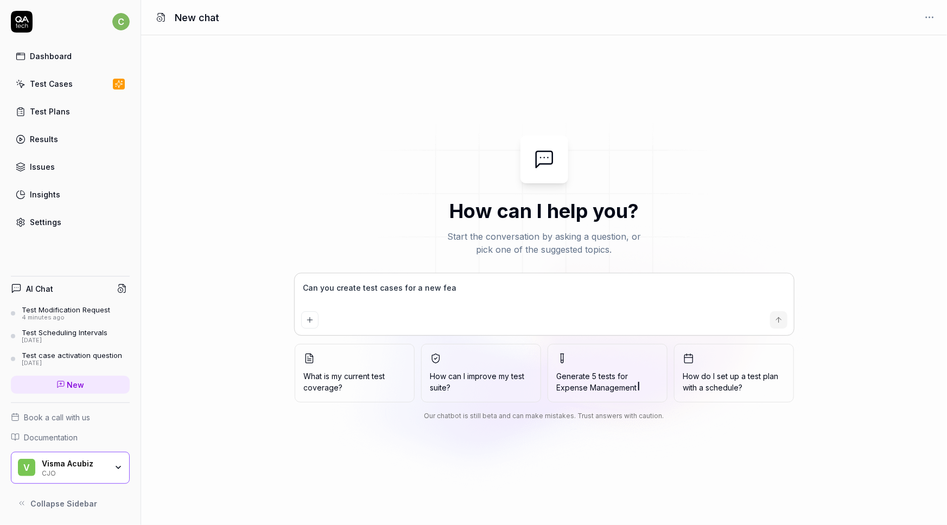
type textarea "Can you create test cases for a new feat"
type textarea "*"
type textarea "Can you create test cases for a new featu"
type textarea "*"
type textarea "Can you create test cases for a new featur"
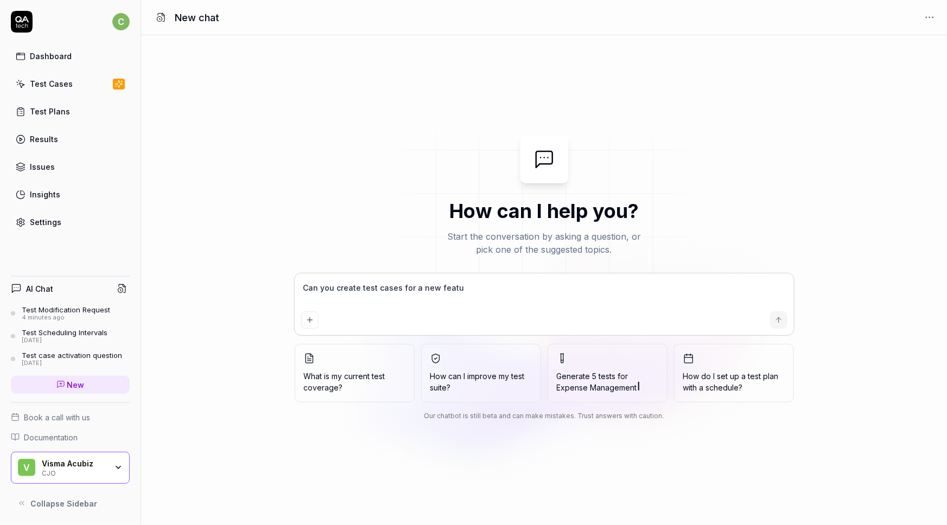
type textarea "*"
type textarea "Can you create test cases for a new feature"
type textarea "*"
type textarea "Can you create test cases for a new feature?"
type textarea "*"
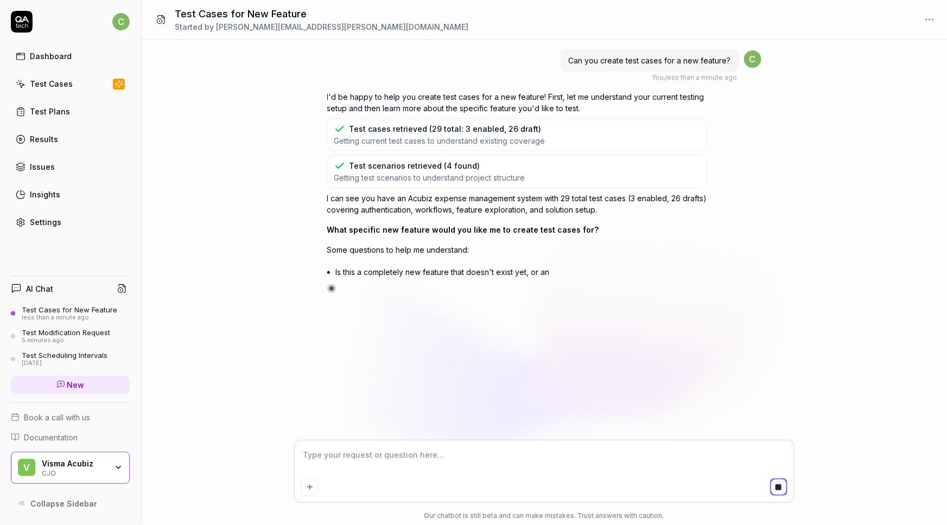
type textarea "*"
click at [354, 455] on textarea at bounding box center [544, 460] width 486 height 27
type textarea "N"
type textarea "*"
type textarea "Ne"
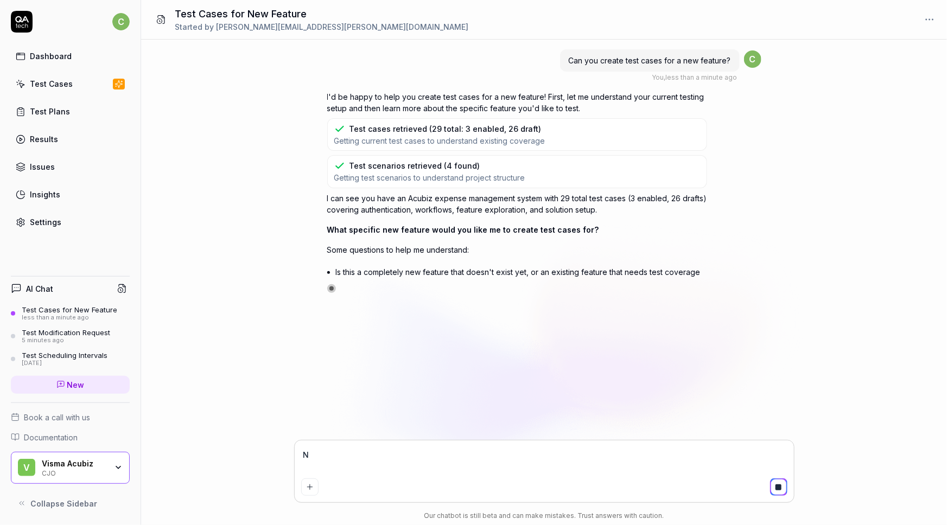
type textarea "*"
type textarea "New"
type textarea "*"
type textarea "New"
type textarea "*"
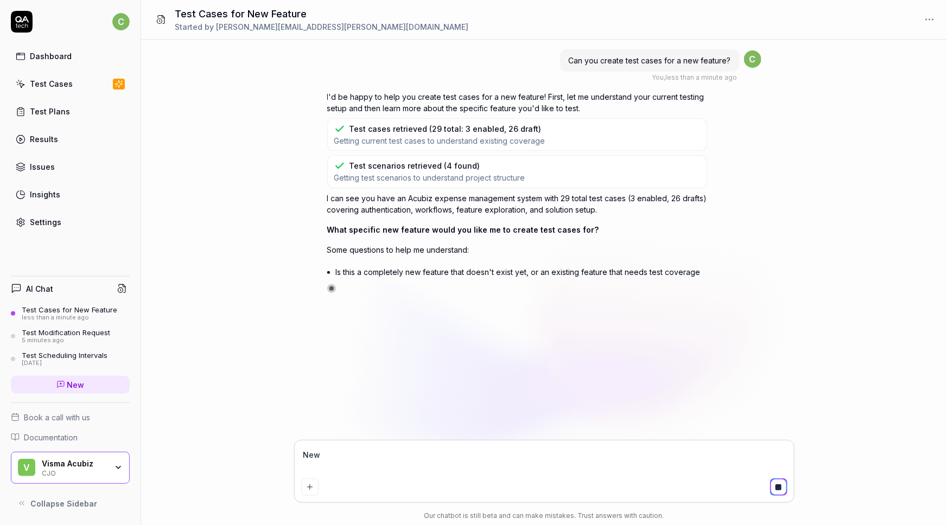
type textarea "New f"
type textarea "*"
type textarea "New fe"
type textarea "*"
type textarea "New fea"
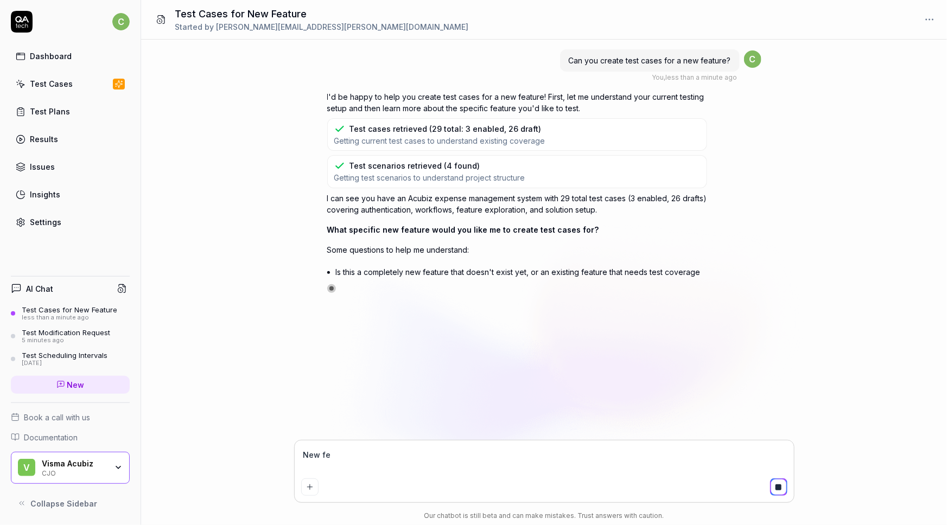
type textarea "*"
type textarea "New feat"
type textarea "*"
type textarea "New featu"
type textarea "*"
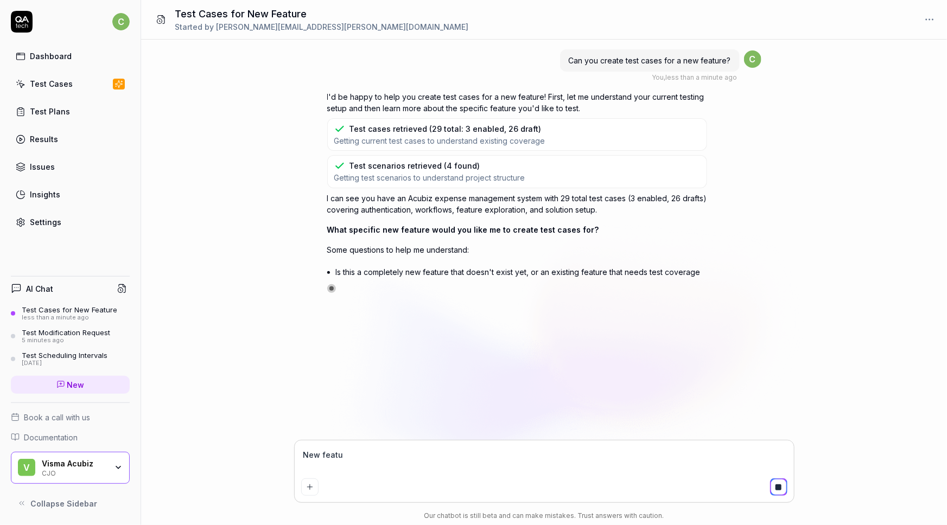
type textarea "New featur"
type textarea "*"
type textarea "New feature"
type textarea "*"
type textarea "New feature"
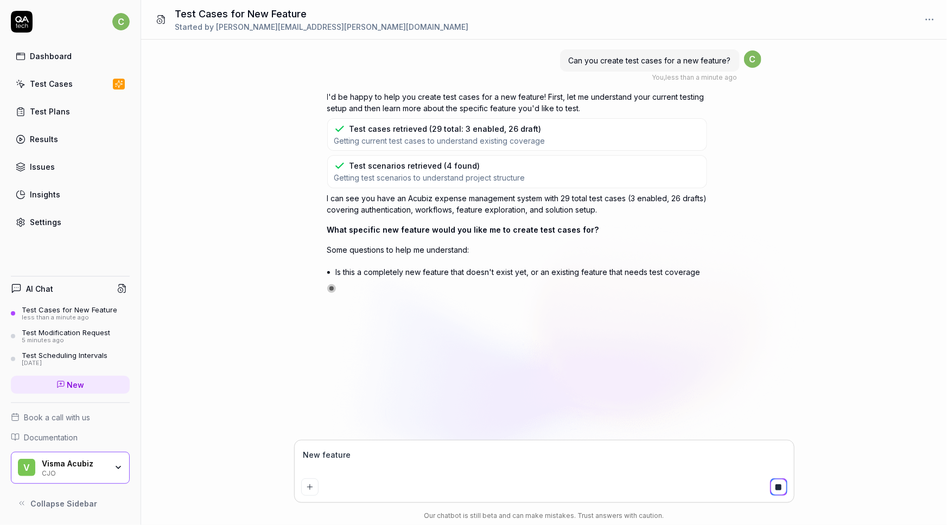
type textarea "*"
type textarea "New feature t"
type textarea "*"
type textarea "New feature th"
type textarea "*"
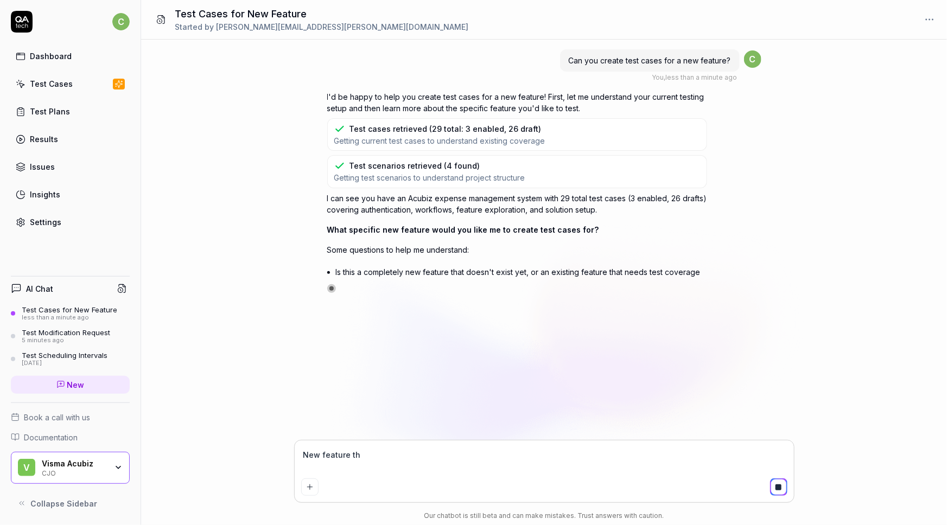
type textarea "New feature tha"
type textarea "*"
type textarea "New feature that"
type textarea "*"
type textarea "New feature that"
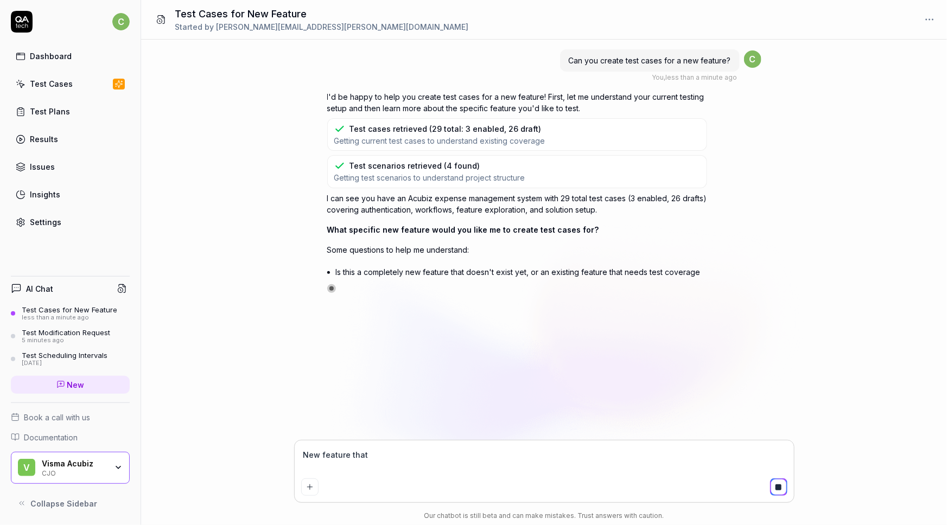
type textarea "*"
type textarea "New feature that d"
type textarea "*"
type textarea "New feature that do"
type textarea "*"
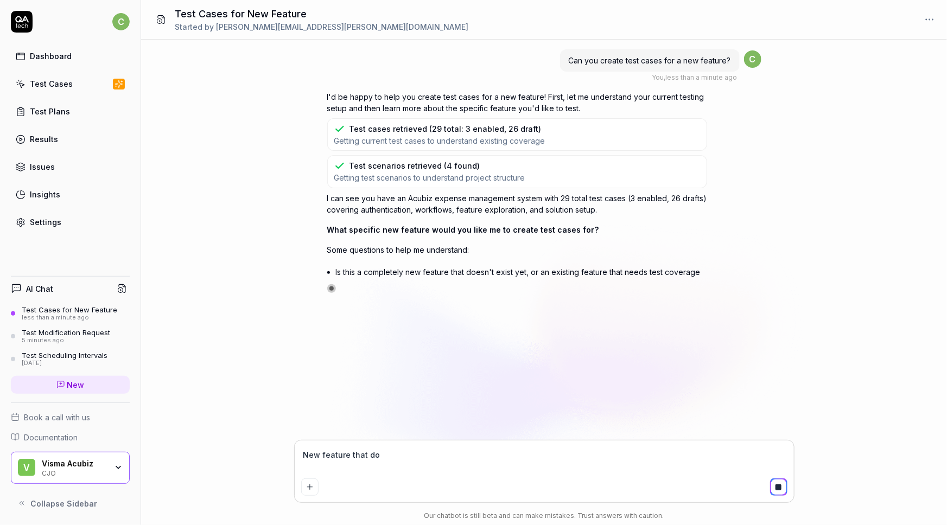
type textarea "New feature that doe"
type textarea "*"
type textarea "New feature that does"
type textarea "*"
type textarea "New feature that does"
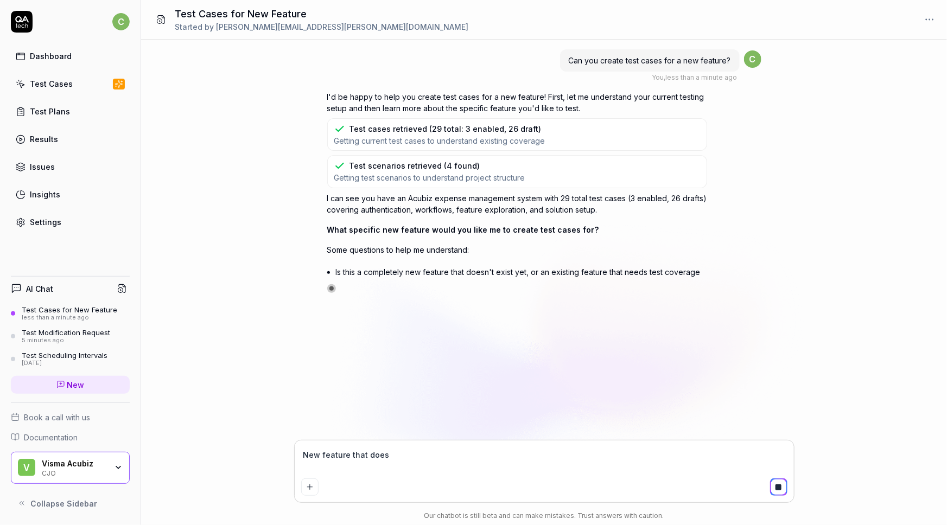
type textarea "*"
type textarea "New feature that does n"
type textarea "*"
type textarea "New feature that does no"
type textarea "*"
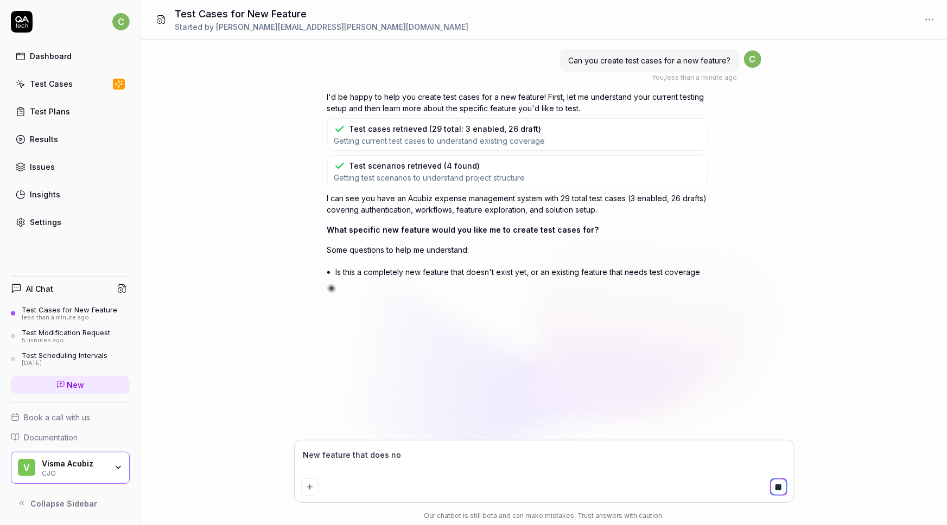
type textarea "New feature that does not"
type textarea "*"
type textarea "New feature that does not"
type textarea "*"
type textarea "New feature that does not e"
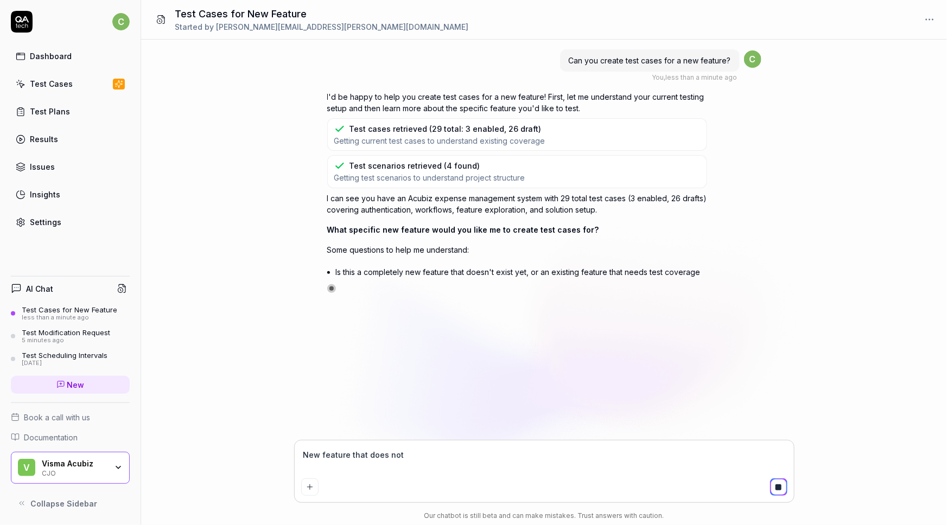
type textarea "*"
type textarea "New feature that does not ex"
type textarea "*"
type textarea "New feature that does not exi"
type textarea "*"
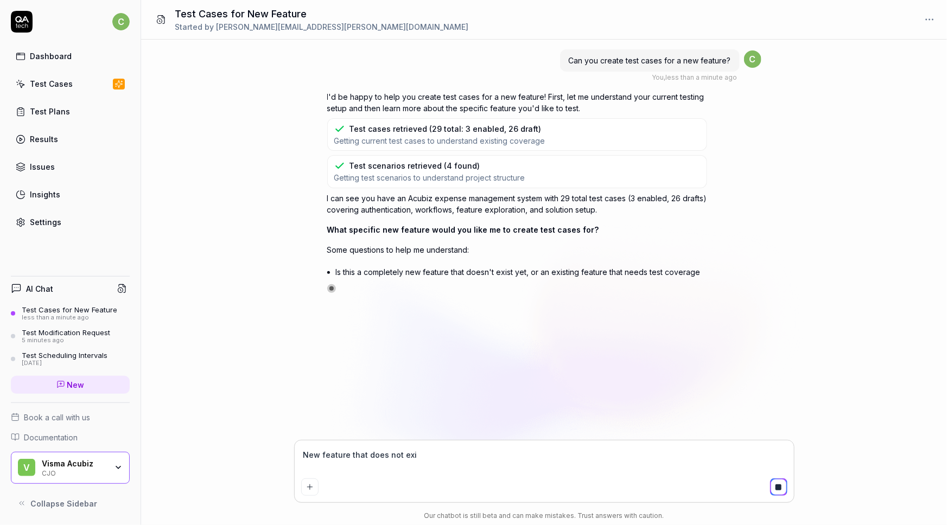
type textarea "New feature that does not exis"
type textarea "*"
type textarea "New feature that does not exist"
type textarea "*"
type textarea "New feature that does not exist."
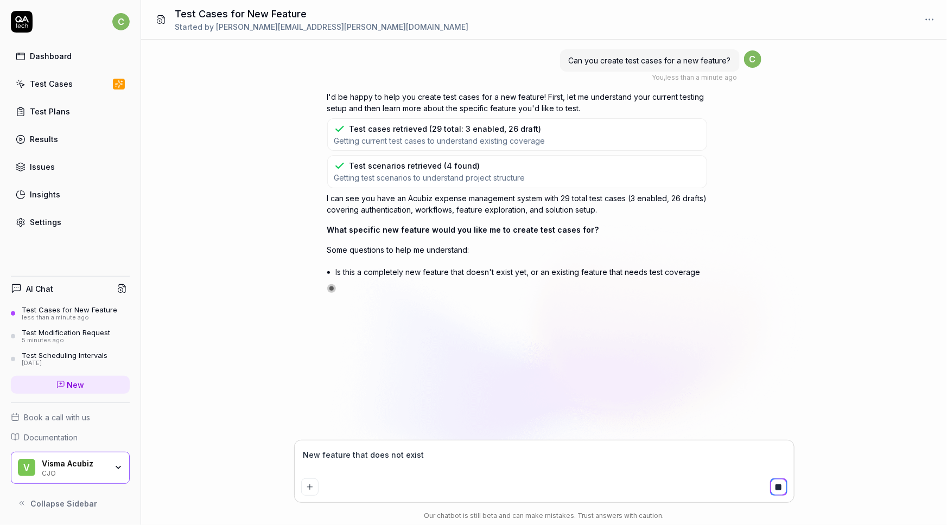
type textarea "*"
type textarea "New feature that does not exist."
type textarea "*"
type textarea "New feature that does not exist."
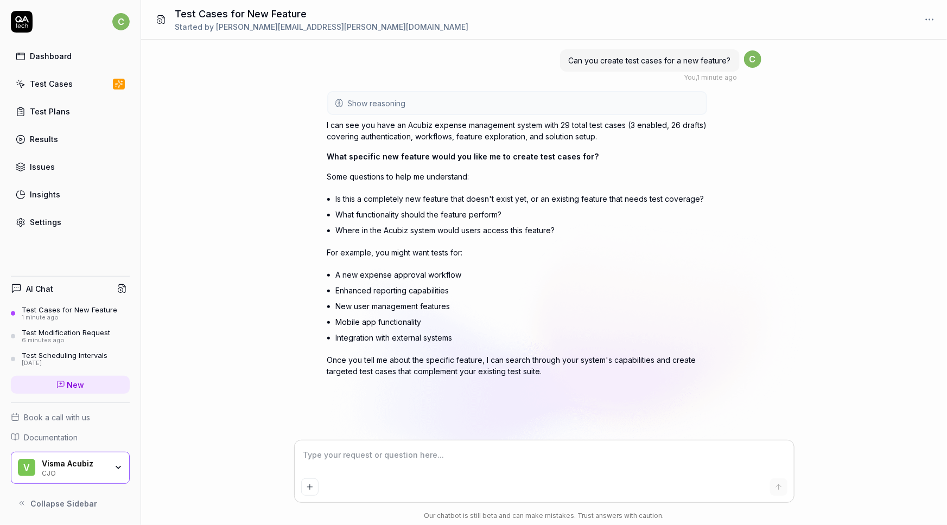
click at [340, 460] on textarea at bounding box center [544, 460] width 486 height 27
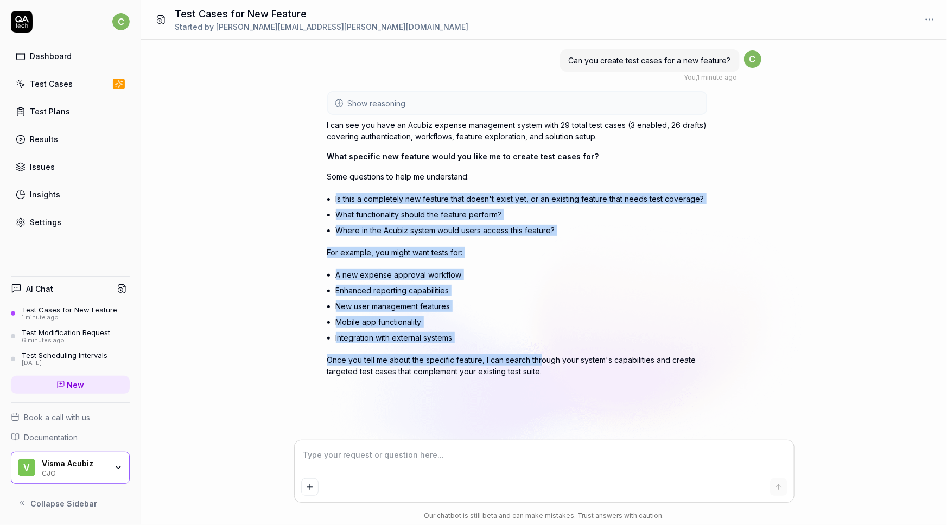
drag, startPoint x: 324, startPoint y: 205, endPoint x: 541, endPoint y: 353, distance: 262.0
click at [541, 353] on div "Can you create test cases for a new feature? You , 1 minute ago c Show reasonin…" at bounding box center [544, 240] width 806 height 401
click at [209, 194] on div "Can you create test cases for a new feature? You , 1 minute ago c Show reasonin…" at bounding box center [544, 240] width 806 height 401
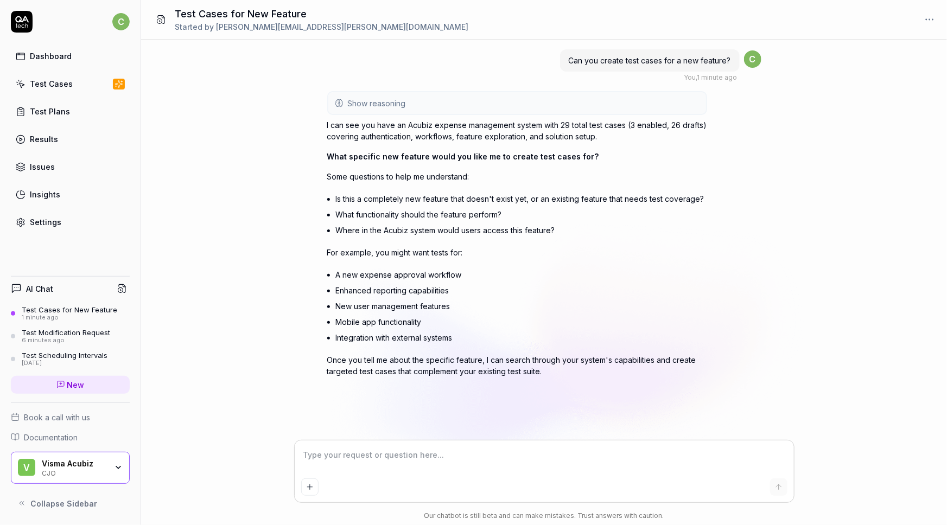
click at [55, 82] on div "Test Cases" at bounding box center [51, 83] width 43 height 11
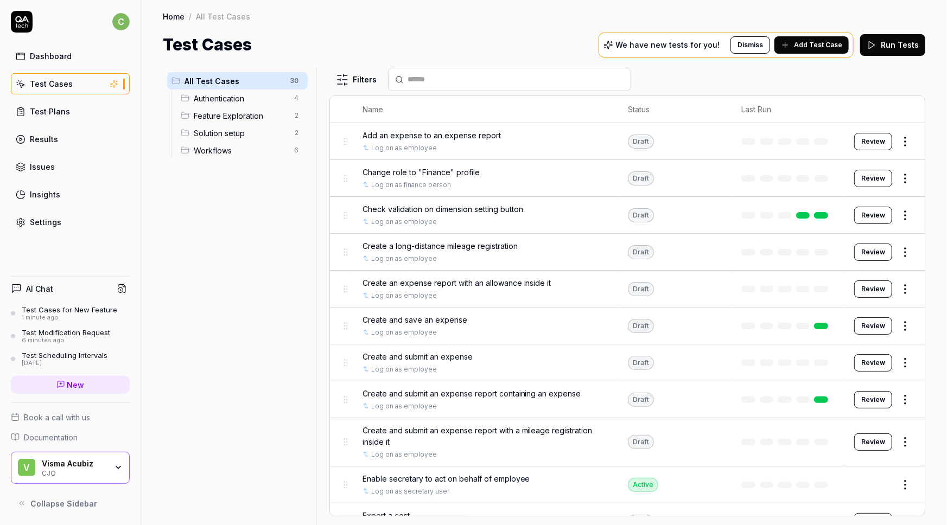
click at [814, 44] on span "Add Test Case" at bounding box center [818, 45] width 48 height 10
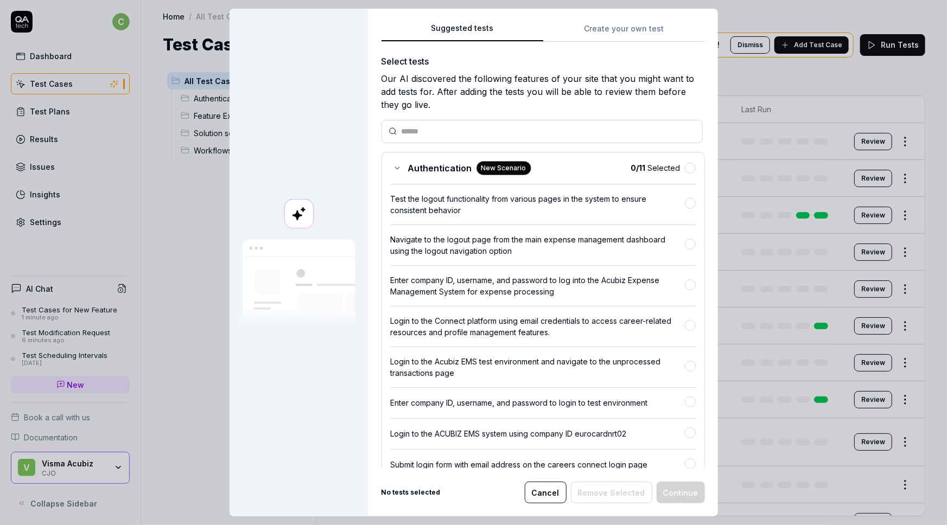
click at [551, 492] on button "Cancel" at bounding box center [546, 493] width 42 height 22
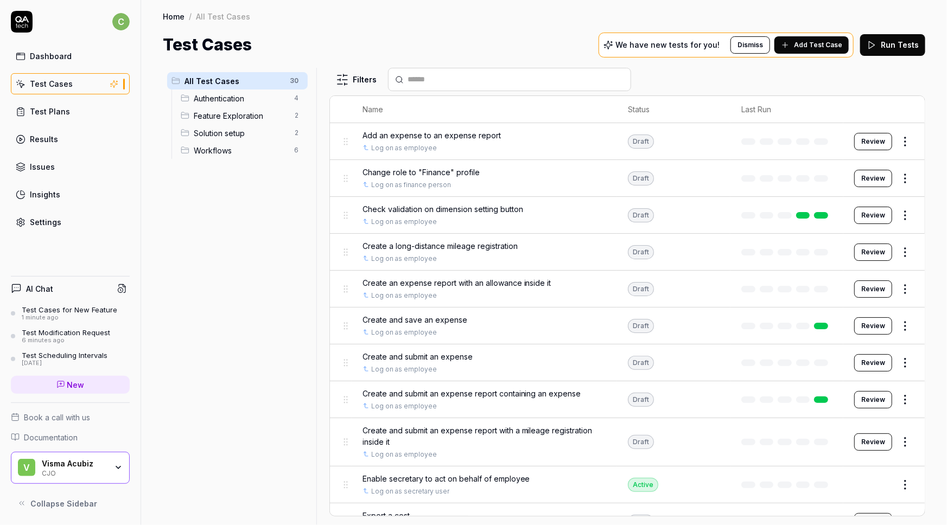
click at [369, 23] on div "Home / All Test Cases Home / All Test Cases Test Cases We have new tests for yo…" at bounding box center [544, 28] width 806 height 57
click at [66, 109] on div "Test Plans" at bounding box center [50, 111] width 40 height 11
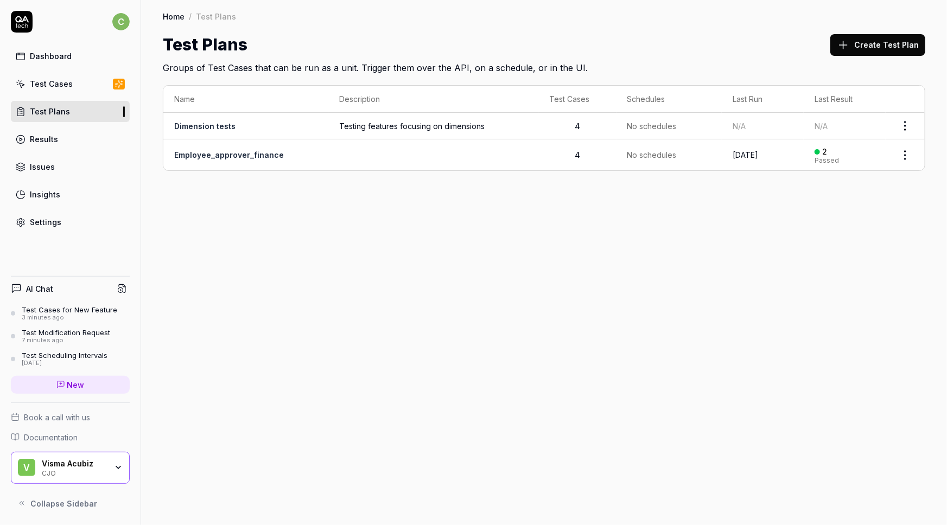
click at [54, 139] on div "Results" at bounding box center [44, 138] width 28 height 11
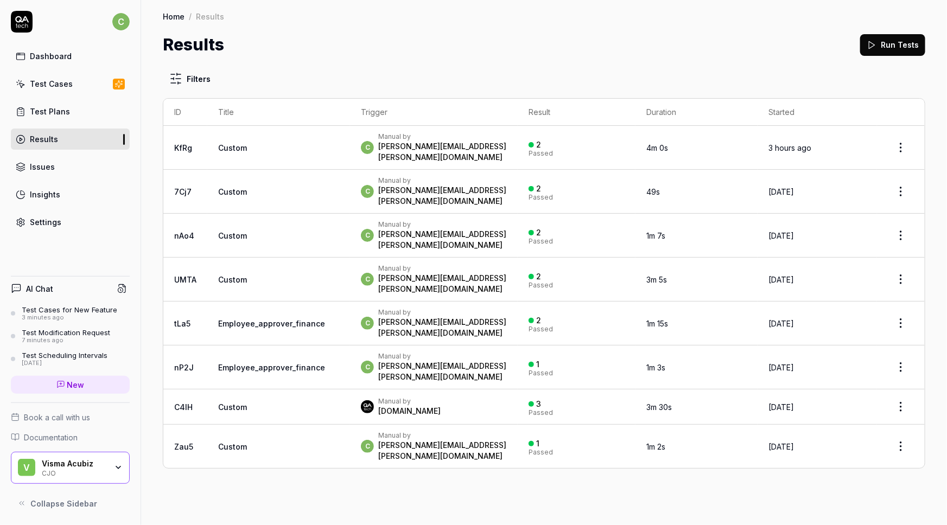
click at [223, 146] on span "Custom" at bounding box center [232, 147] width 29 height 9
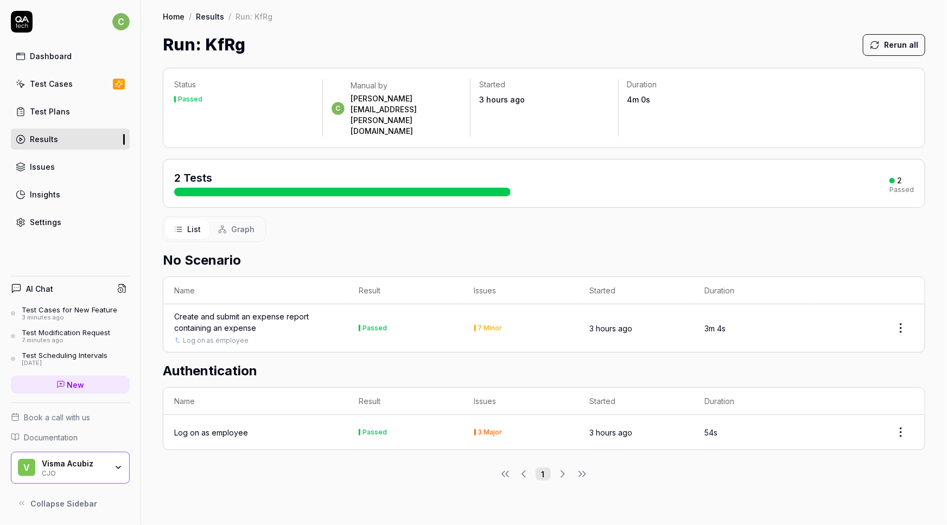
click at [215, 311] on div "Create and submit an expense report containing an expense" at bounding box center [255, 322] width 163 height 23
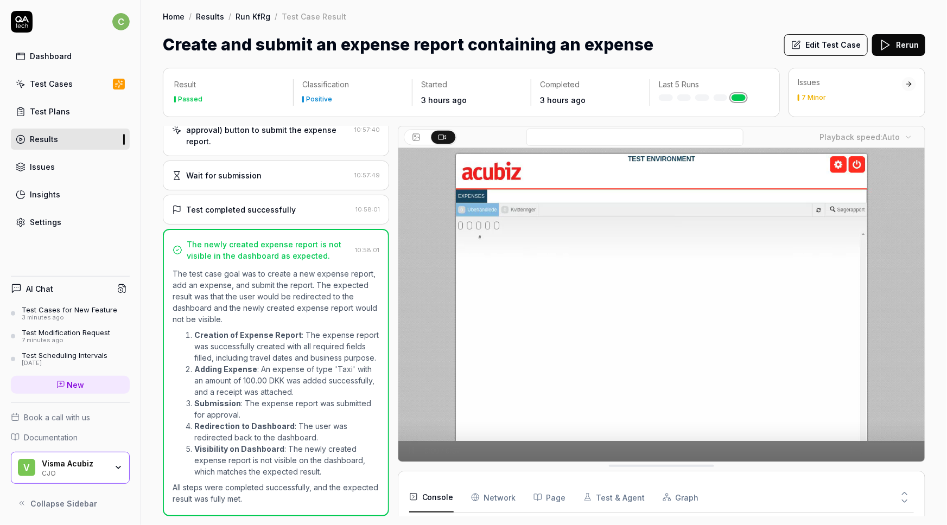
scroll to position [215, 0]
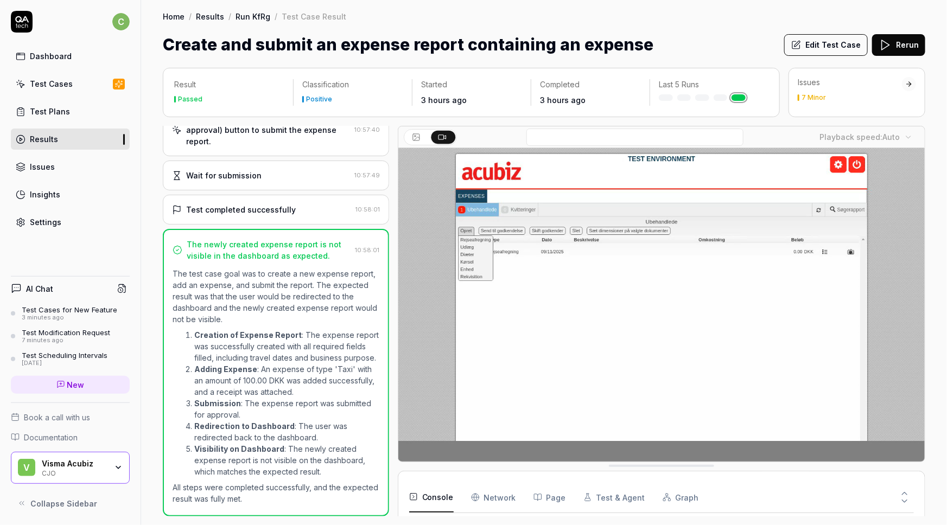
click at [908, 84] on icon at bounding box center [909, 84] width 4 height 0
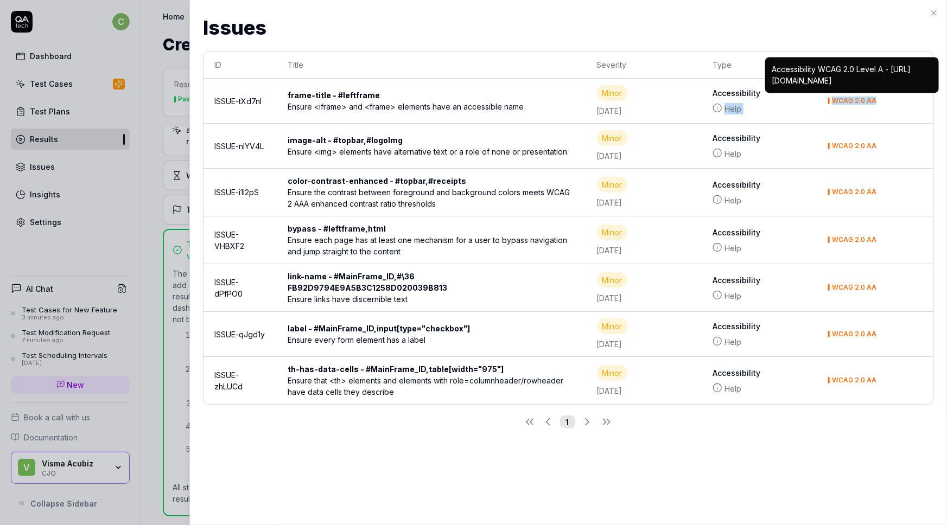
drag, startPoint x: 897, startPoint y: 95, endPoint x: 790, endPoint y: 97, distance: 106.9
click at [790, 97] on tr "ISSUE-tXd7nl frame-title - #leftframe Ensure <iframe> and <frame> elements have…" at bounding box center [568, 101] width 730 height 45
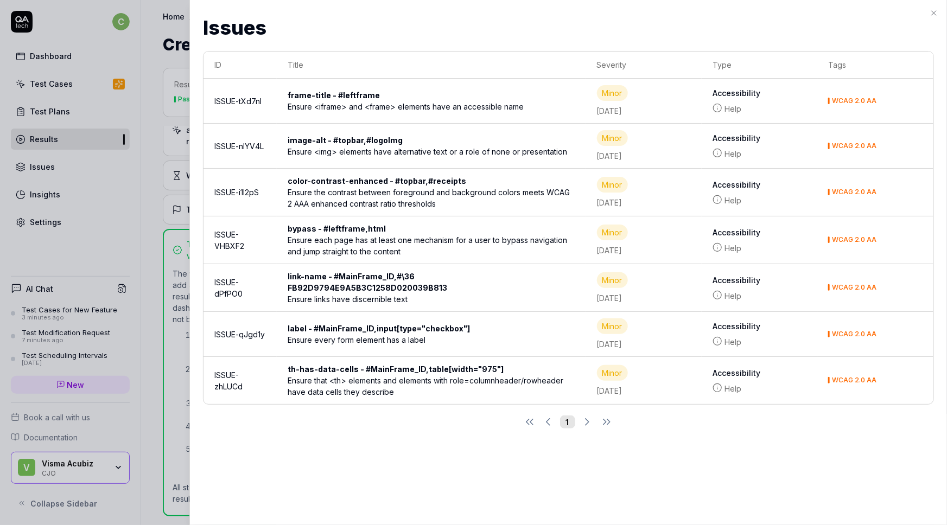
click at [479, 16] on h2 "Issues" at bounding box center [568, 27] width 731 height 29
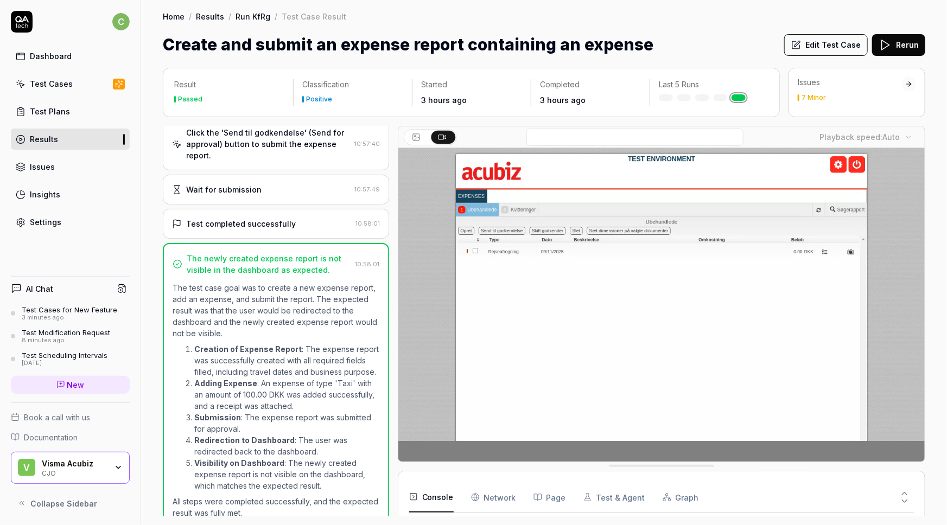
scroll to position [720, 0]
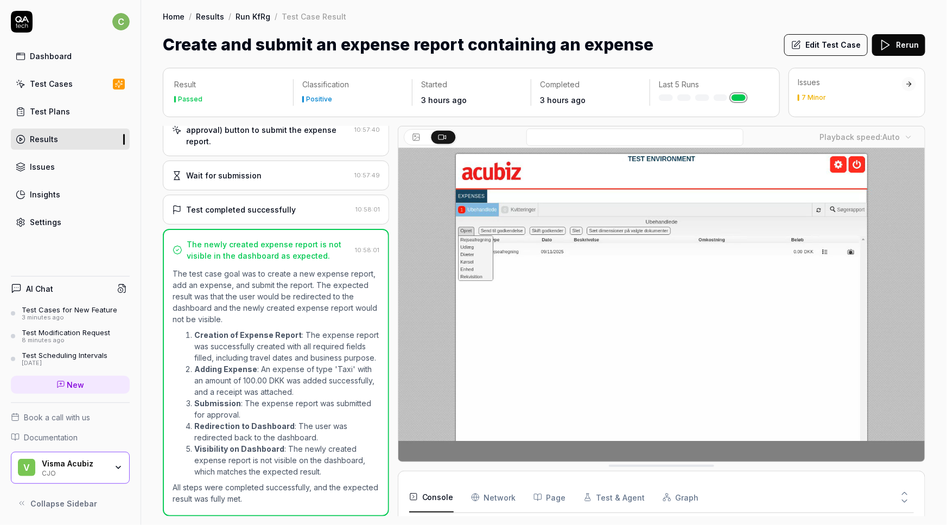
click at [839, 92] on div "Issues 7 Minor" at bounding box center [850, 89] width 104 height 24
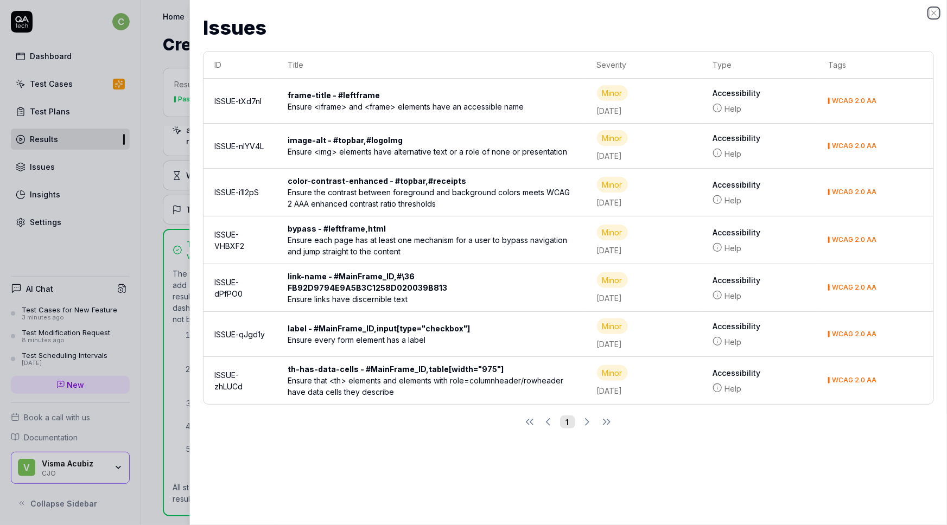
drag, startPoint x: 933, startPoint y: 12, endPoint x: 810, endPoint y: 12, distance: 123.2
click at [818, 16] on div "Issues Issues ID Title Severity Type Tags ISSUE-tXd7nl frame-title - #leftframe…" at bounding box center [567, 262] width 757 height 525
click at [934, 14] on icon "button" at bounding box center [933, 13] width 9 height 9
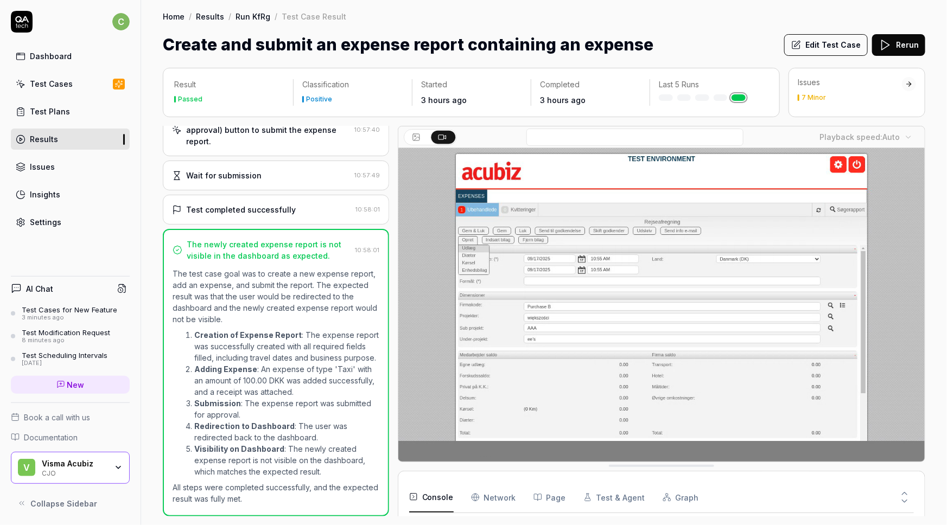
click at [39, 193] on div "Insights" at bounding box center [45, 194] width 30 height 11
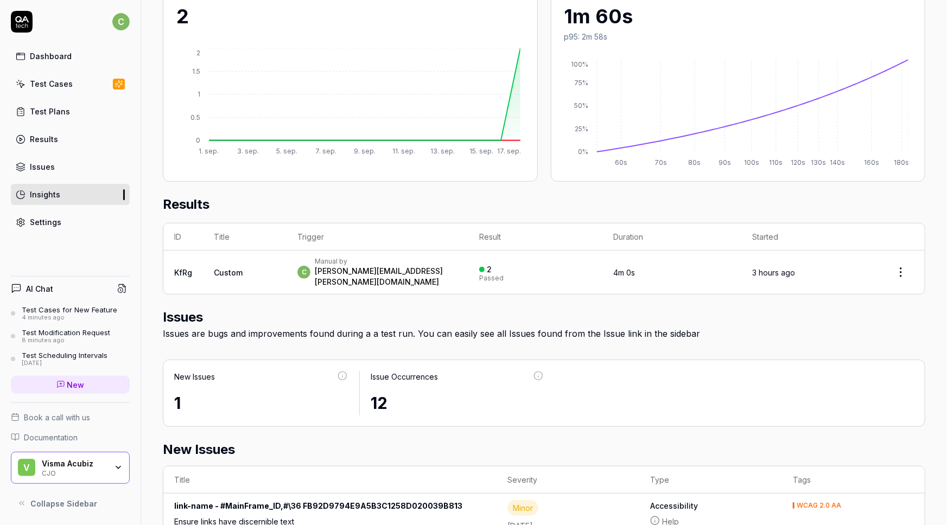
scroll to position [219, 0]
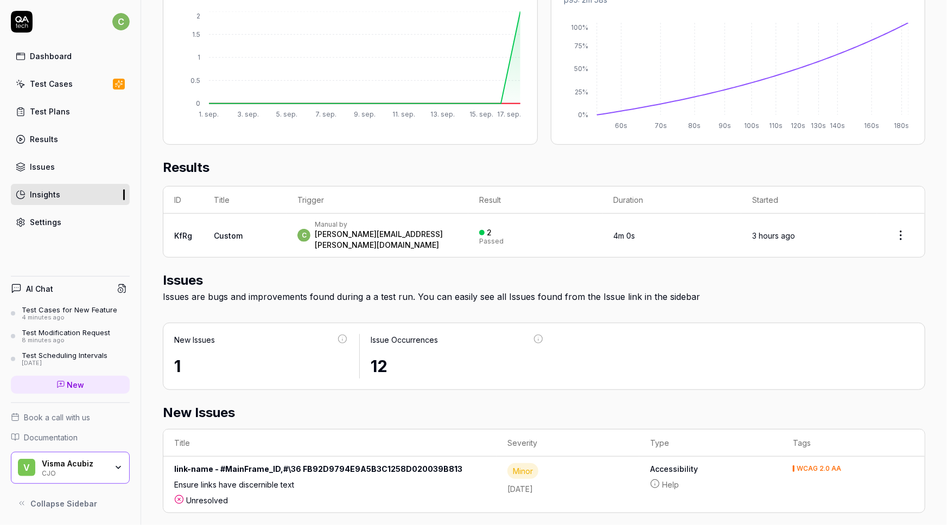
click at [46, 221] on div "Settings" at bounding box center [45, 221] width 31 height 11
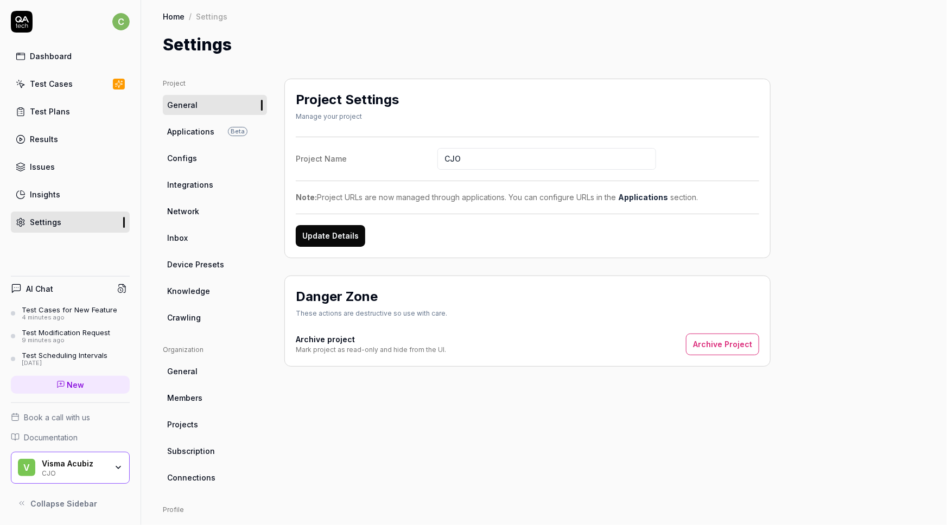
click at [196, 128] on span "Applications" at bounding box center [190, 131] width 47 height 11
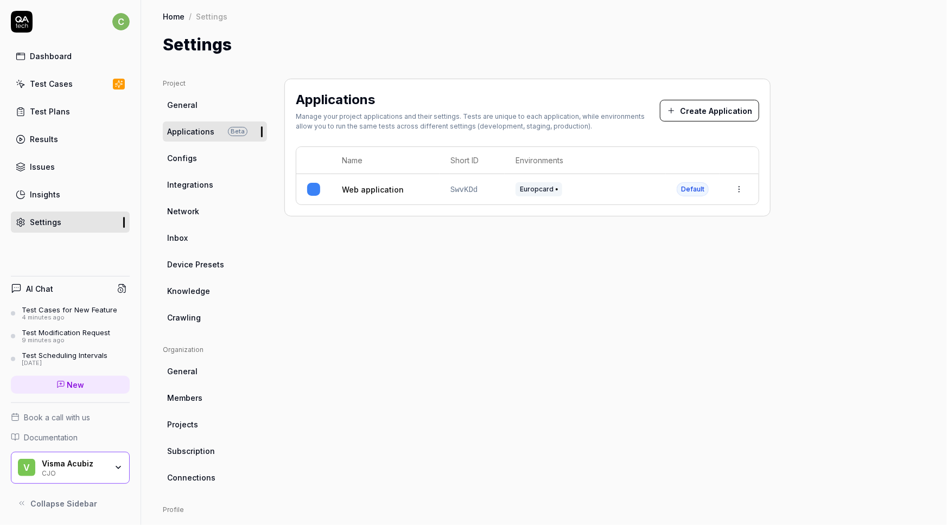
click at [180, 159] on span "Configs" at bounding box center [182, 157] width 30 height 11
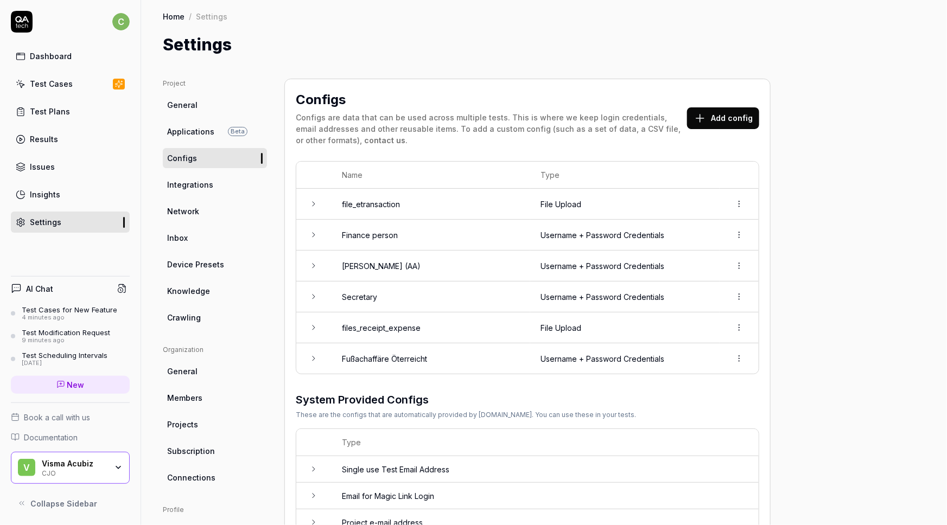
click at [189, 184] on span "Integrations" at bounding box center [190, 184] width 46 height 11
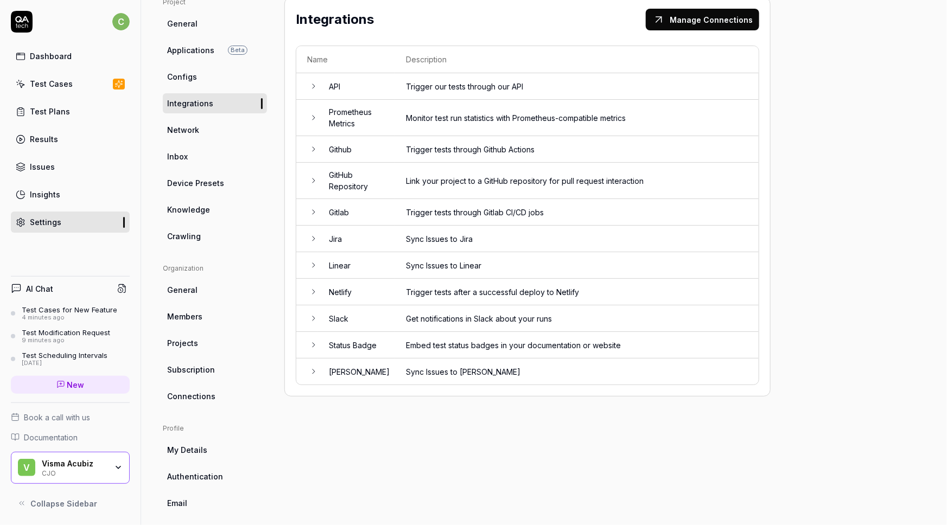
scroll to position [98, 0]
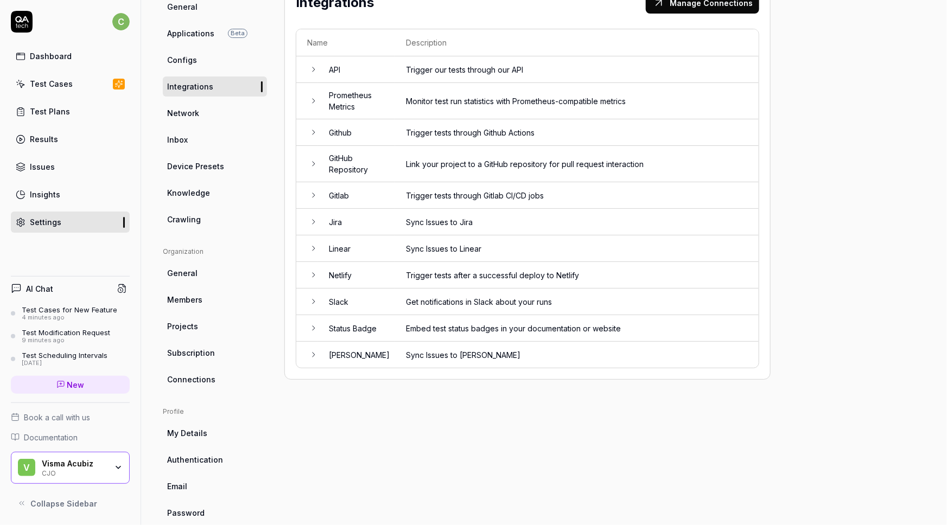
click at [184, 112] on span "Network" at bounding box center [183, 112] width 32 height 11
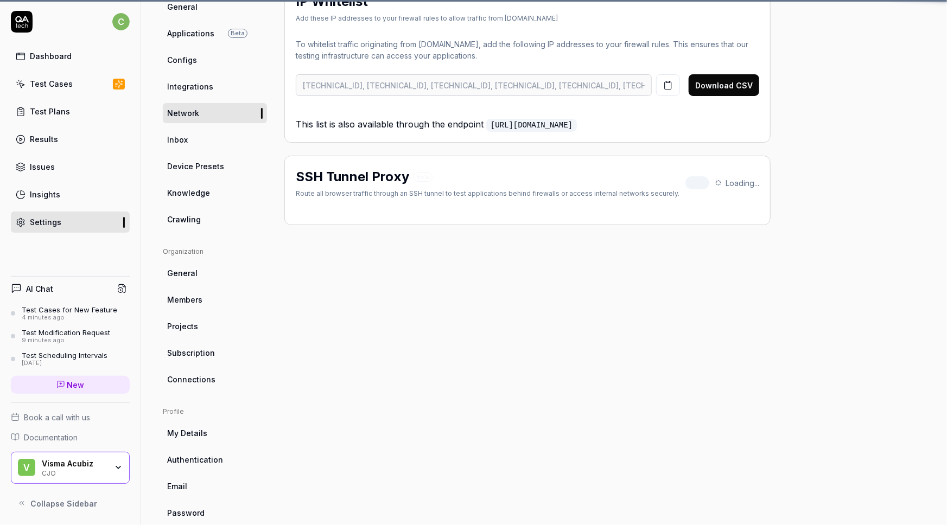
scroll to position [79, 0]
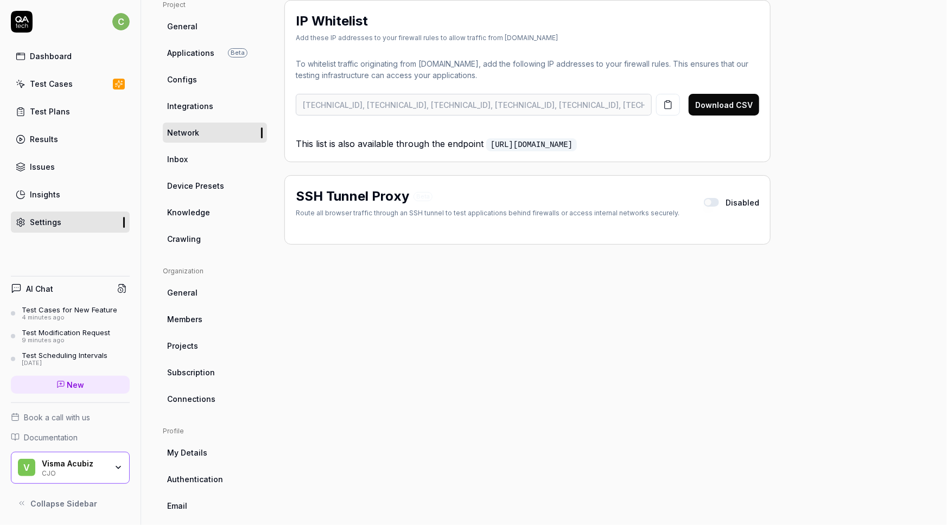
click at [190, 158] on link "Inbox" at bounding box center [215, 159] width 104 height 20
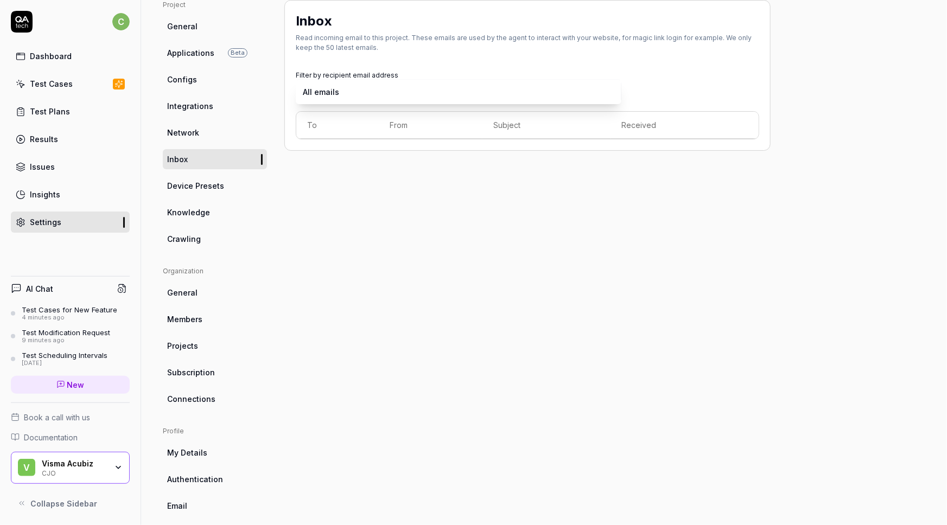
click at [481, 98] on body "c Dashboard Test Cases Test Plans Results Issues Insights Settings AI Chat Test…" at bounding box center [473, 262] width 947 height 525
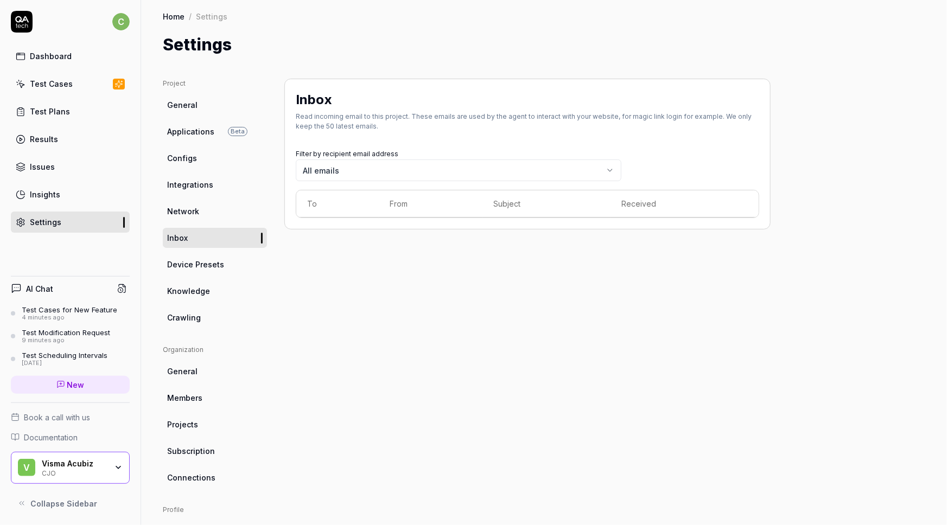
click at [403, 32] on div "Home / Settings Home / Settings Settings" at bounding box center [544, 28] width 806 height 57
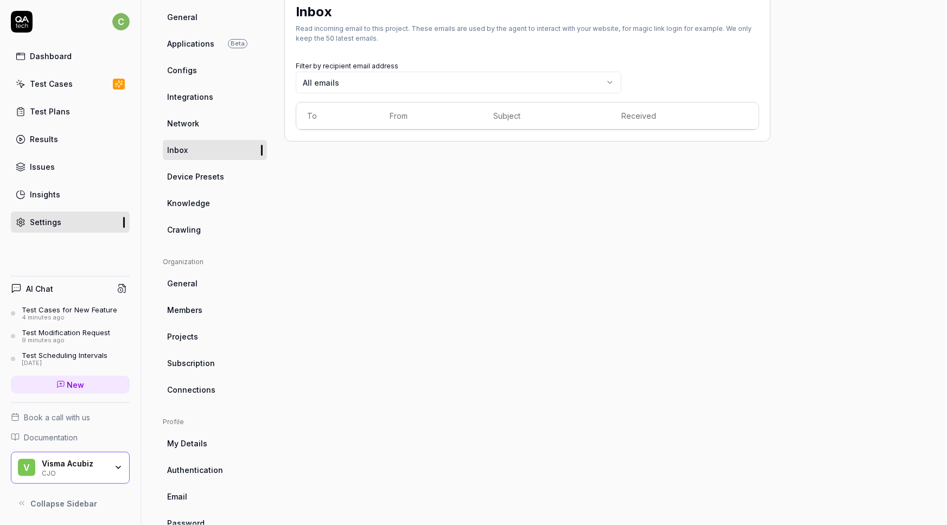
scroll to position [117, 0]
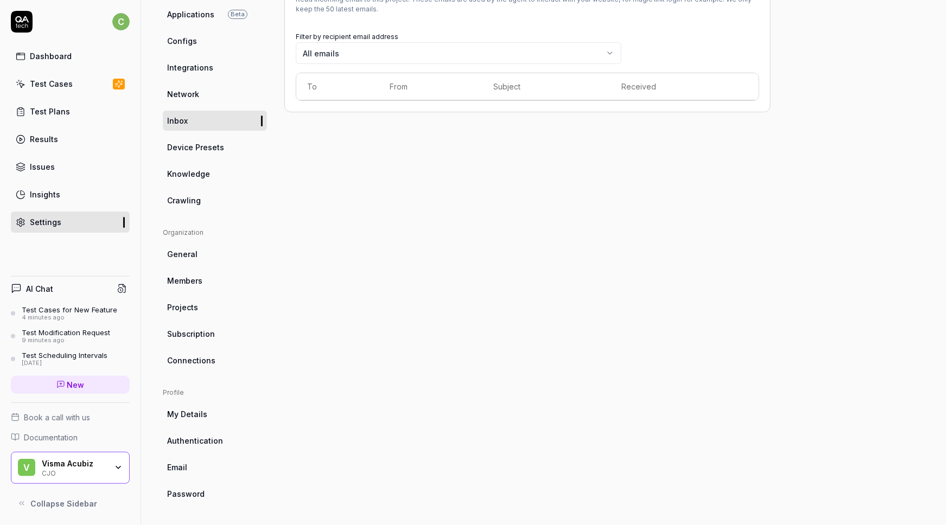
click at [474, 282] on div "Inbox Read incoming email to this project. These emails are used by the agent t…" at bounding box center [527, 232] width 486 height 543
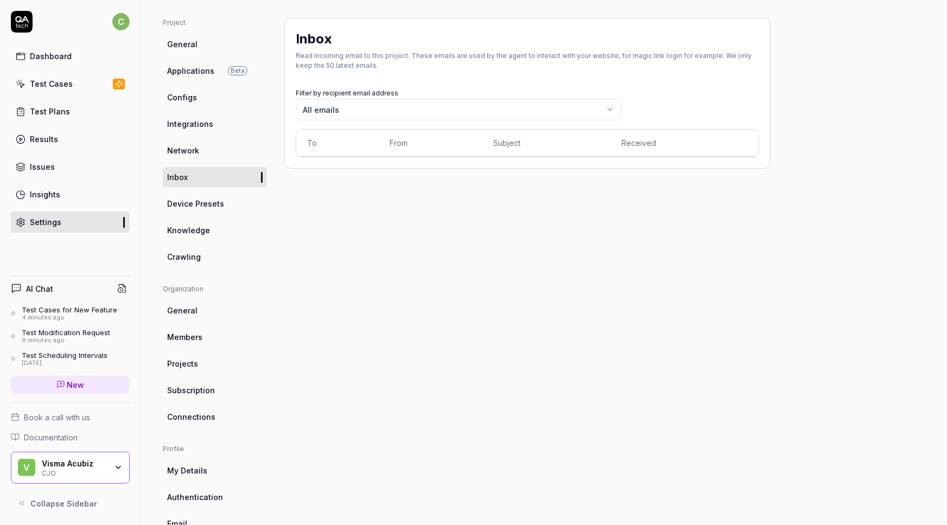
scroll to position [0, 0]
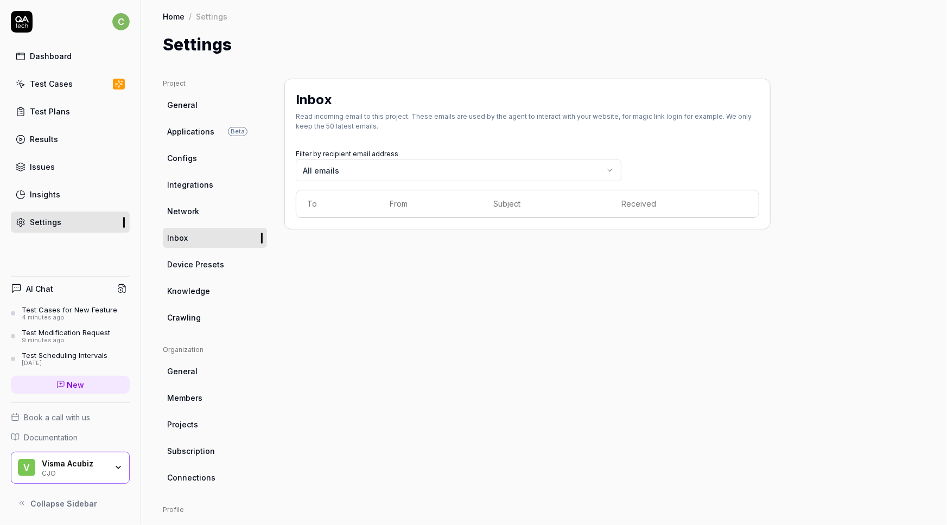
click at [23, 20] on icon at bounding box center [22, 19] width 14 height 7
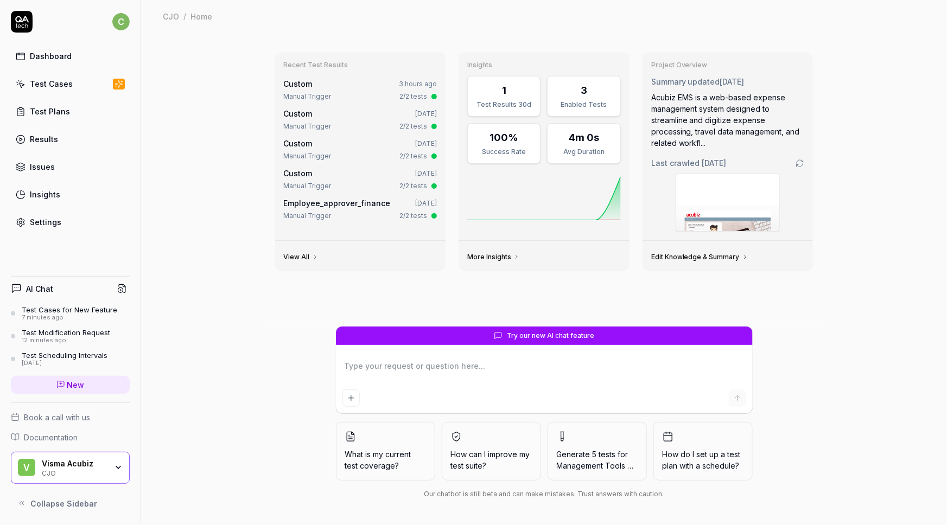
click at [254, 23] on div "CJO / Home CJO / Home" at bounding box center [544, 16] width 806 height 33
click at [188, 243] on div "Recent Test Results Custom 3 hours ago Manual Trigger 2/2 tests Custom Jul 10, …" at bounding box center [544, 279] width 806 height 493
click at [49, 80] on div "Test Cases" at bounding box center [51, 83] width 43 height 11
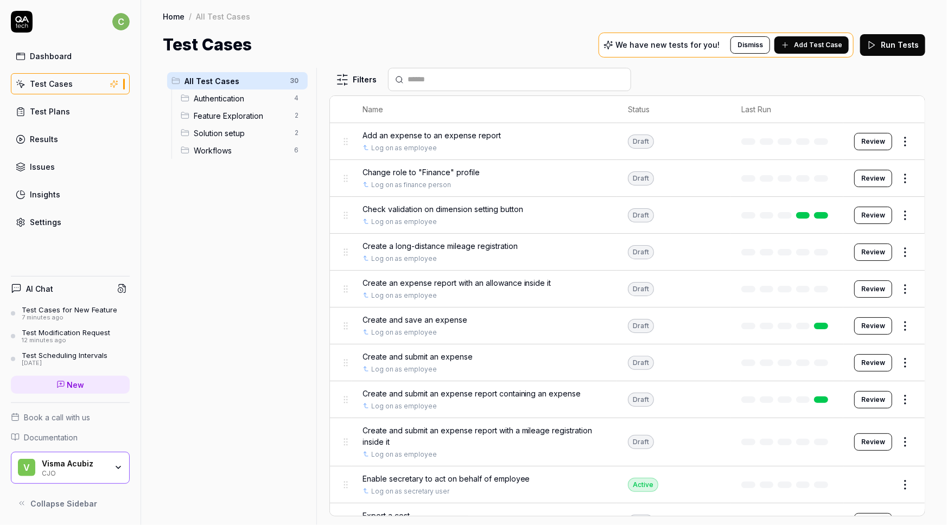
click at [73, 62] on link "Dashboard" at bounding box center [70, 56] width 119 height 21
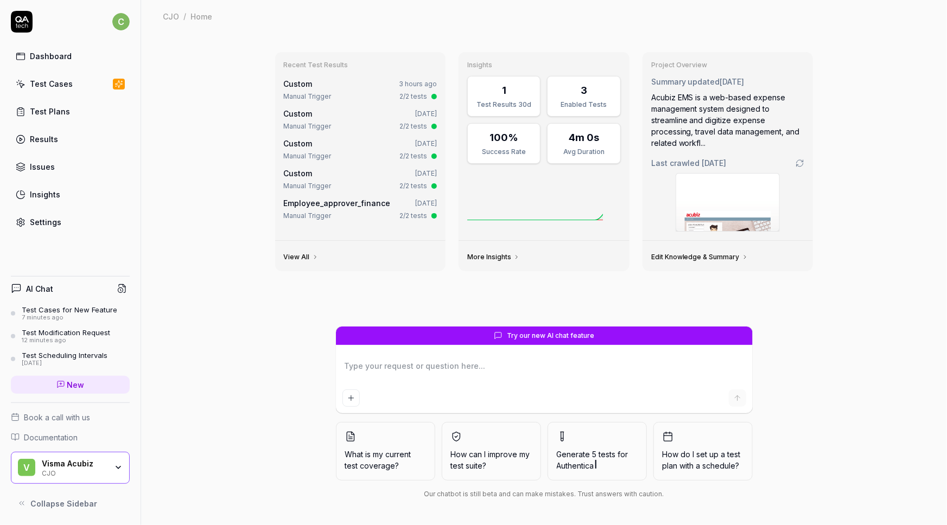
click at [37, 216] on div "Settings" at bounding box center [45, 221] width 31 height 11
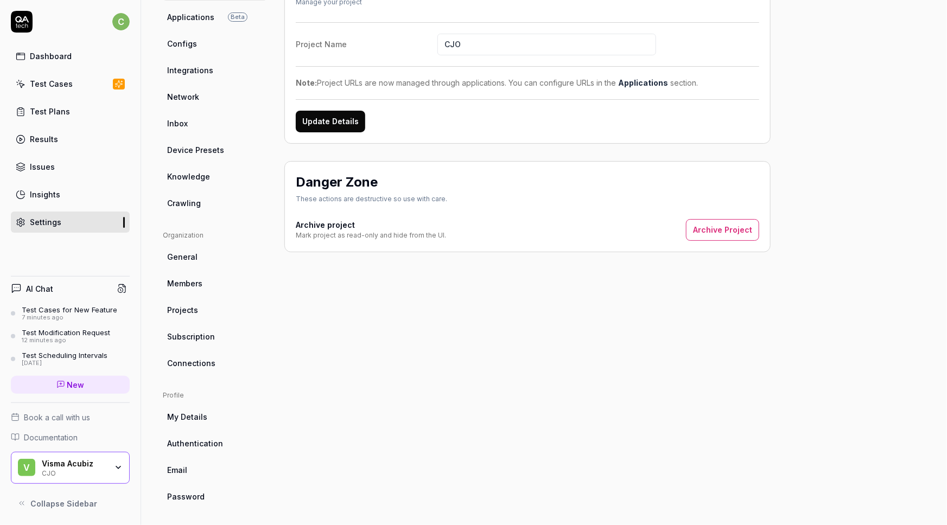
scroll to position [117, 0]
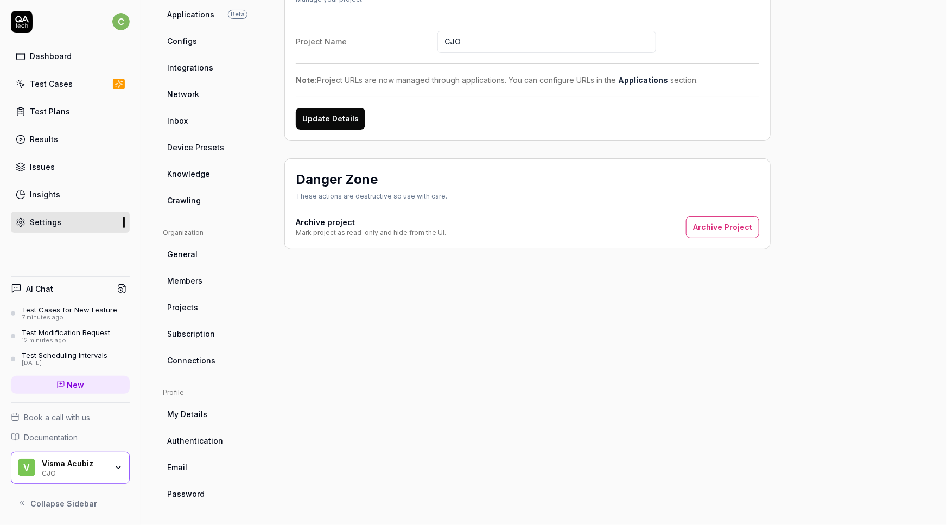
click at [54, 190] on div "Insights" at bounding box center [45, 194] width 30 height 11
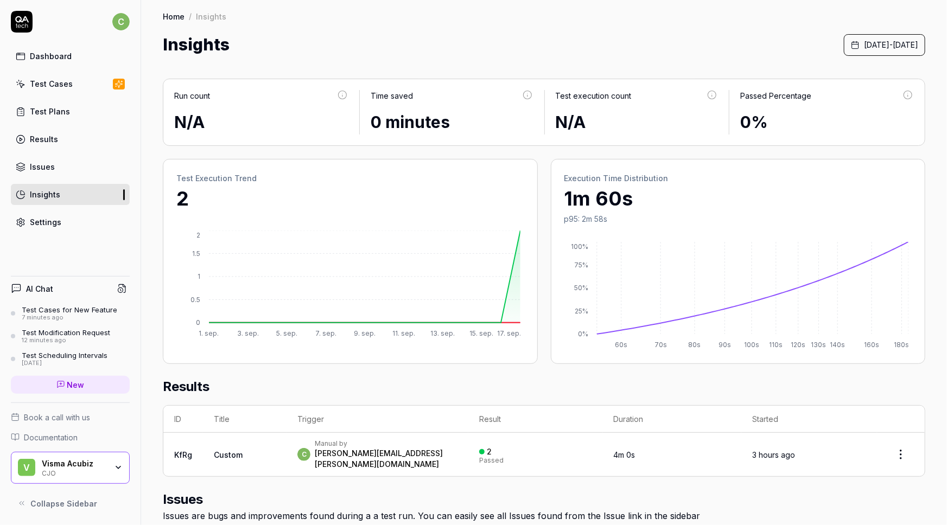
click at [284, 24] on div "Home / Insights Home / Insights Insights September 1st, 2025 - September 17th, …" at bounding box center [544, 28] width 806 height 57
click at [63, 224] on link "Settings" at bounding box center [70, 222] width 119 height 21
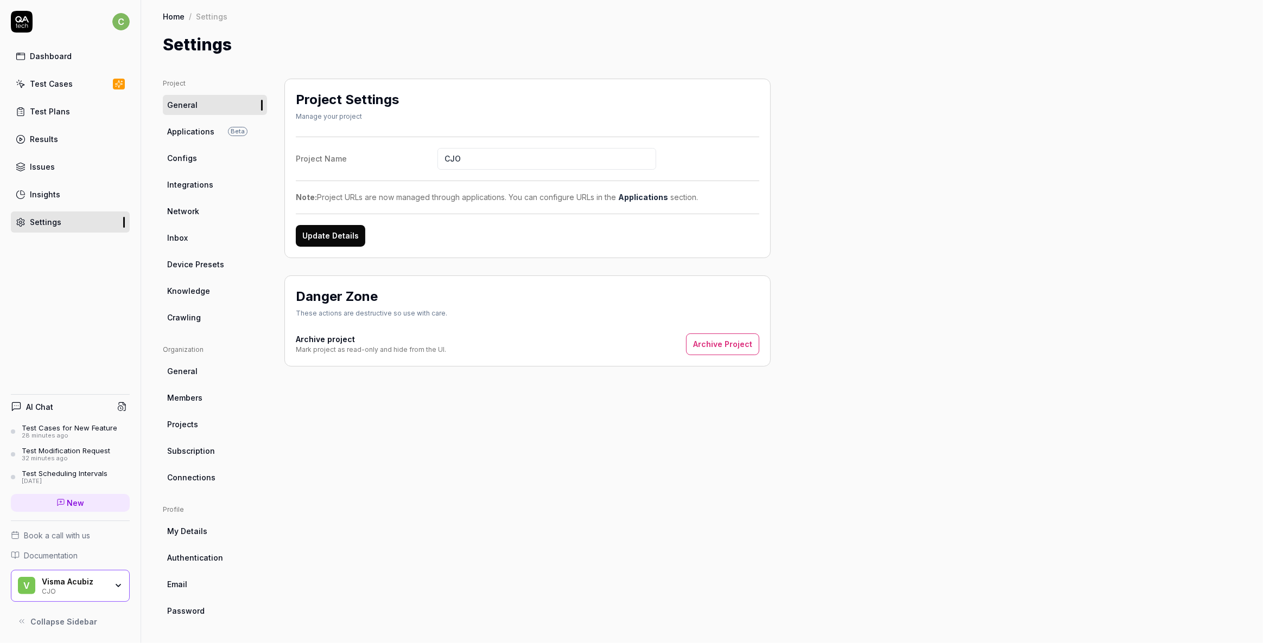
click at [98, 525] on div "CJO" at bounding box center [74, 591] width 65 height 9
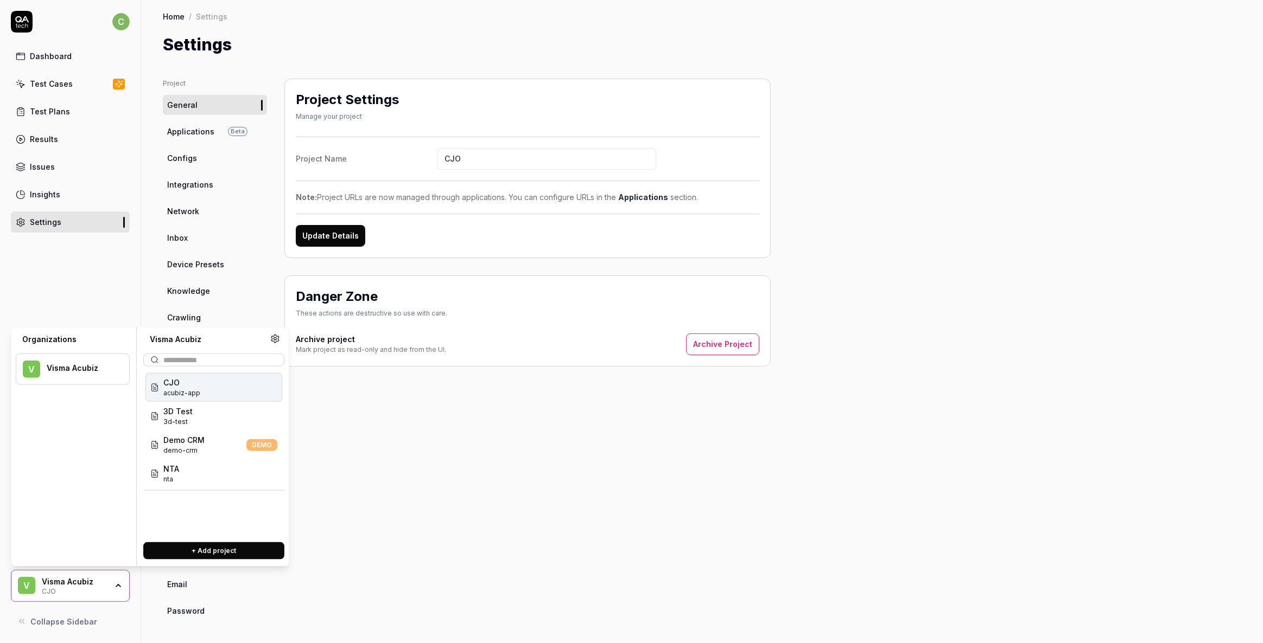
drag, startPoint x: 466, startPoint y: 530, endPoint x: 414, endPoint y: 435, distance: 107.6
click at [464, 525] on div "Project Settings Manage your project Project Name CJO Note: Project URLs are no…" at bounding box center [527, 350] width 486 height 543
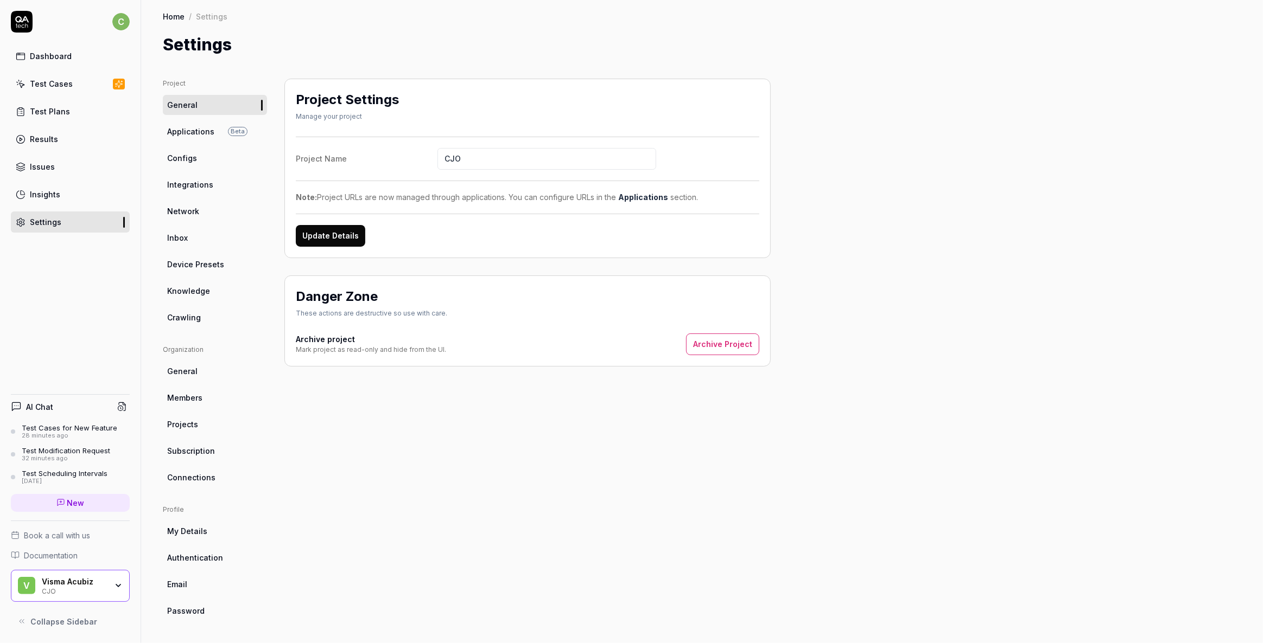
click at [52, 49] on link "Dashboard" at bounding box center [70, 56] width 119 height 21
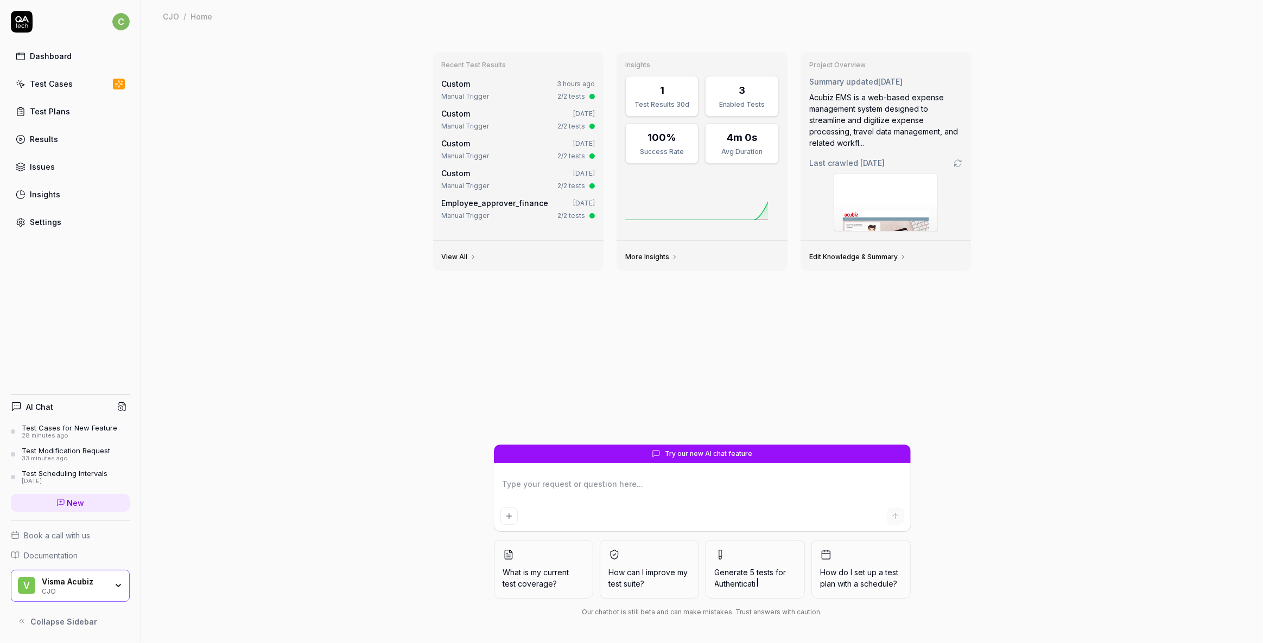
click at [22, 17] on icon at bounding box center [22, 22] width 22 height 22
click at [59, 525] on div "CJO" at bounding box center [74, 591] width 65 height 9
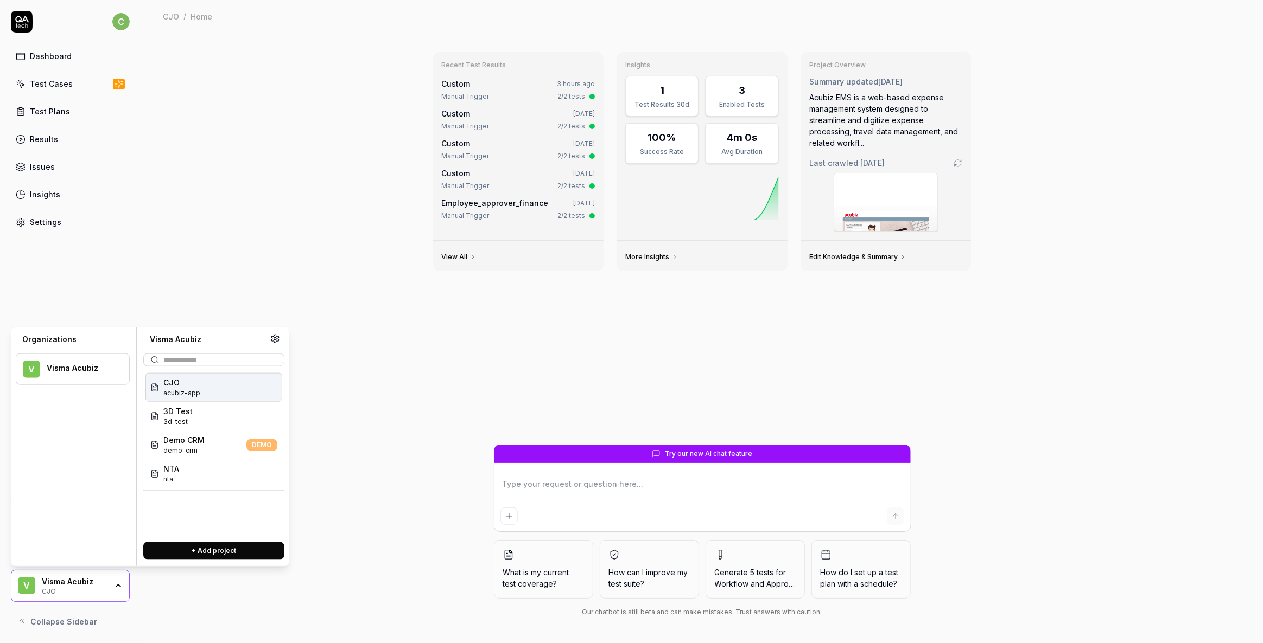
click at [195, 391] on span "acubiz-app" at bounding box center [181, 393] width 37 height 10
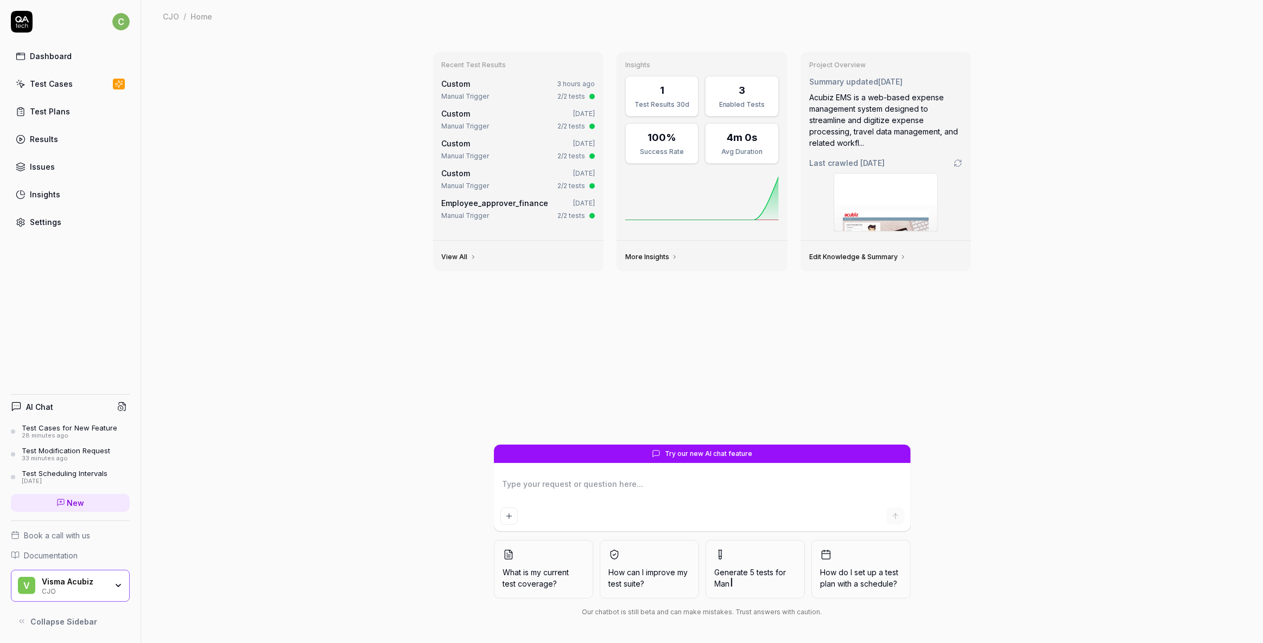
click at [72, 525] on div "V Visma Acubiz CJO" at bounding box center [70, 586] width 119 height 33
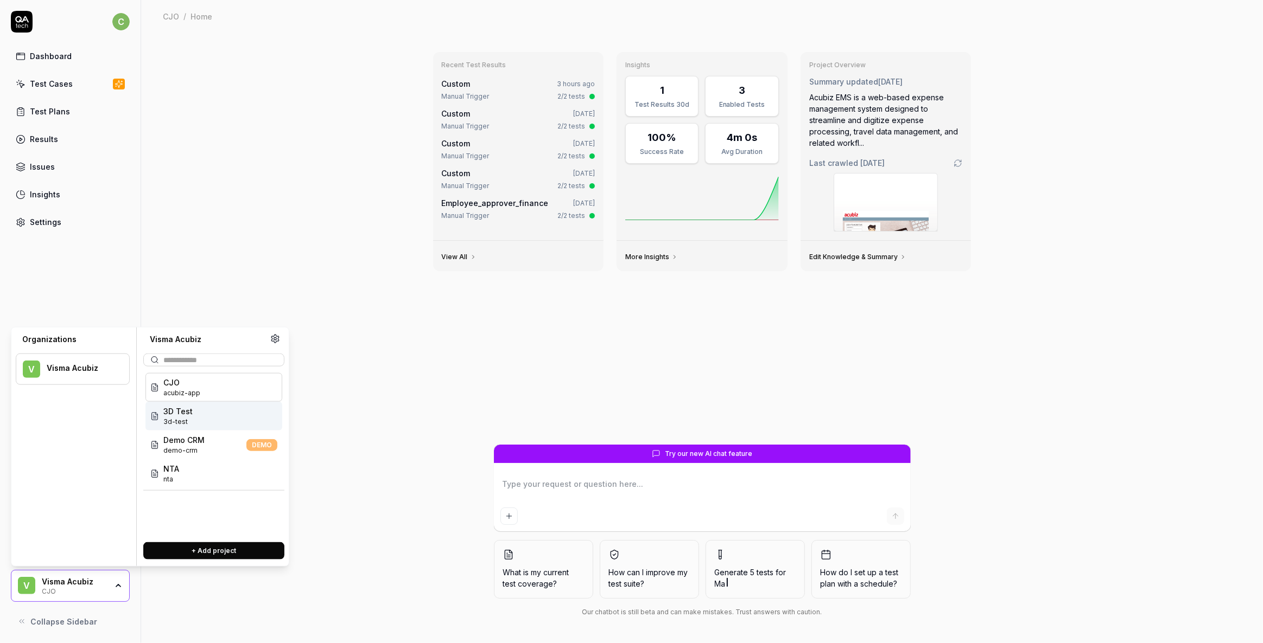
click at [188, 415] on span "3D Test" at bounding box center [177, 411] width 29 height 11
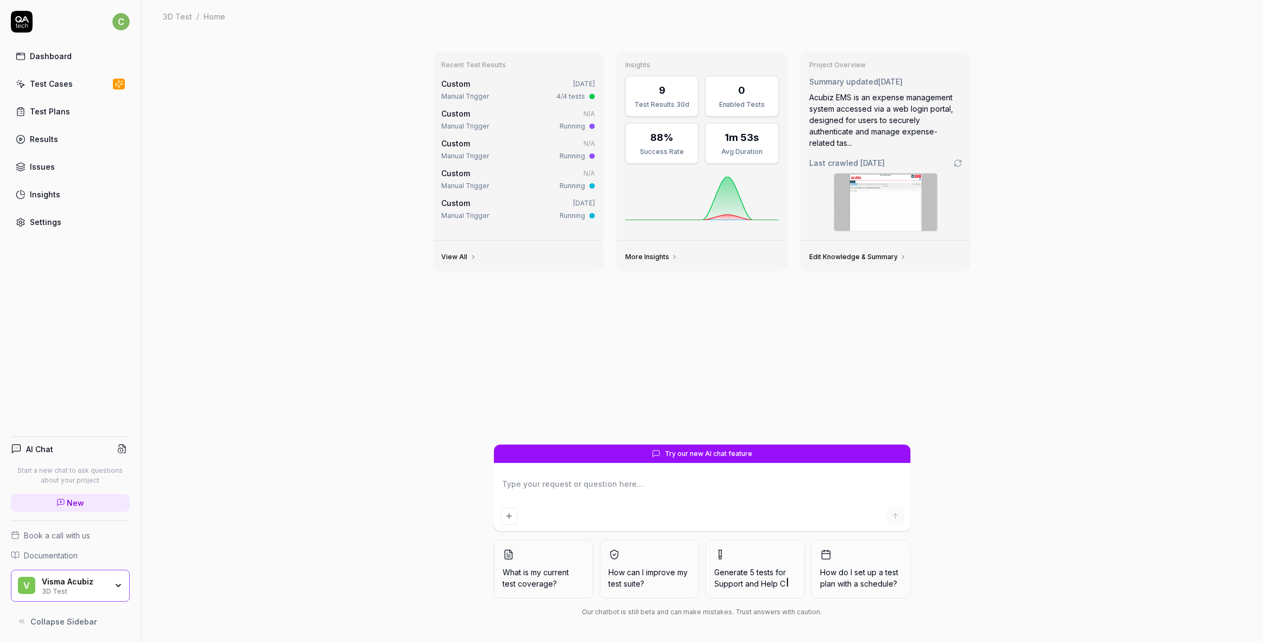
click at [73, 502] on span "New" at bounding box center [75, 503] width 17 height 11
type textarea "*"
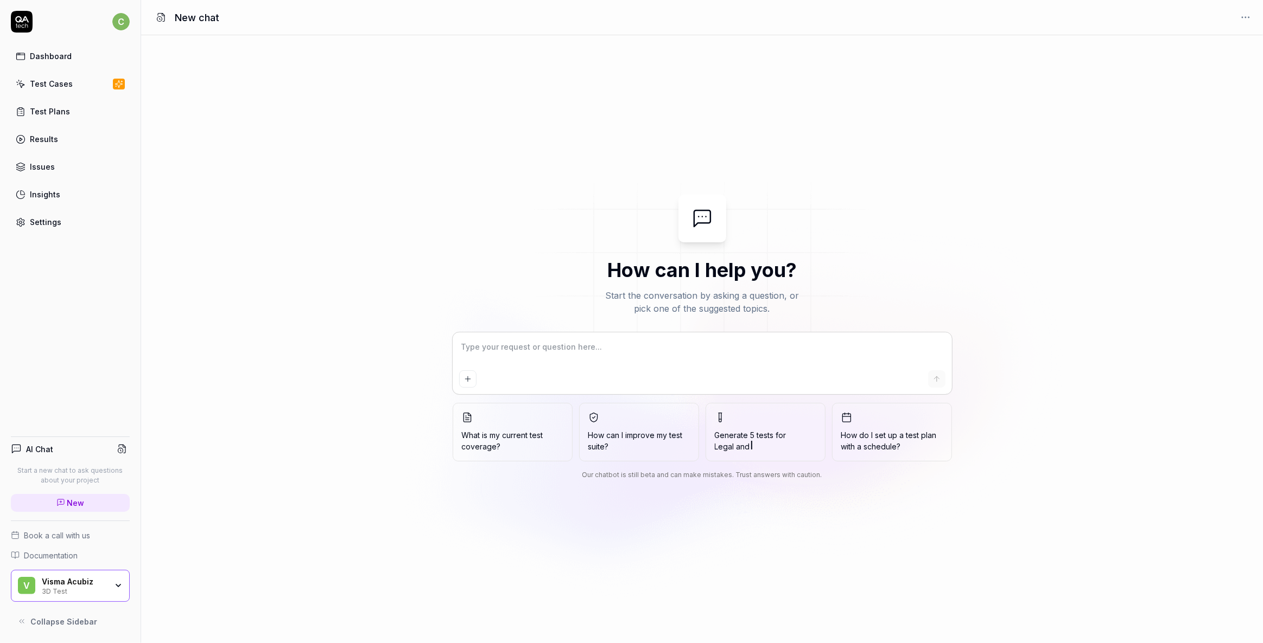
click at [65, 553] on span "Documentation" at bounding box center [51, 555] width 54 height 11
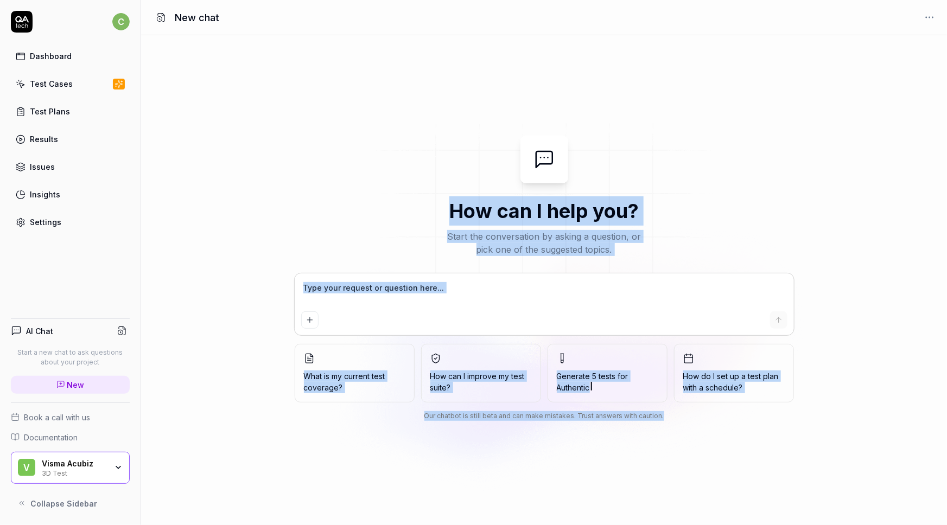
drag, startPoint x: 247, startPoint y: 74, endPoint x: 783, endPoint y: 487, distance: 676.5
click at [782, 488] on div "How can I help you? Start the conversation by asking a question, or pick one of…" at bounding box center [544, 280] width 806 height 490
click at [824, 461] on div "How can I help you? Start the conversation by asking a question, or pick one of…" at bounding box center [544, 280] width 806 height 490
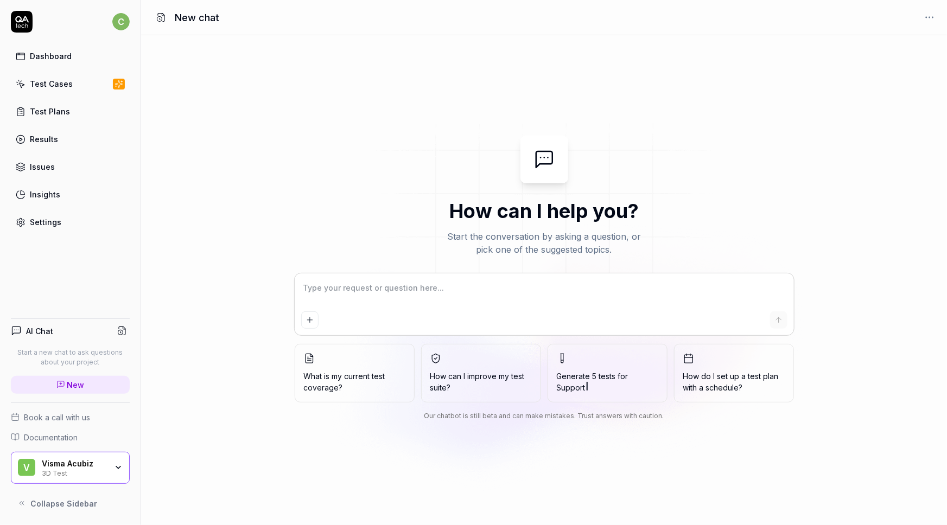
type textarea "*"
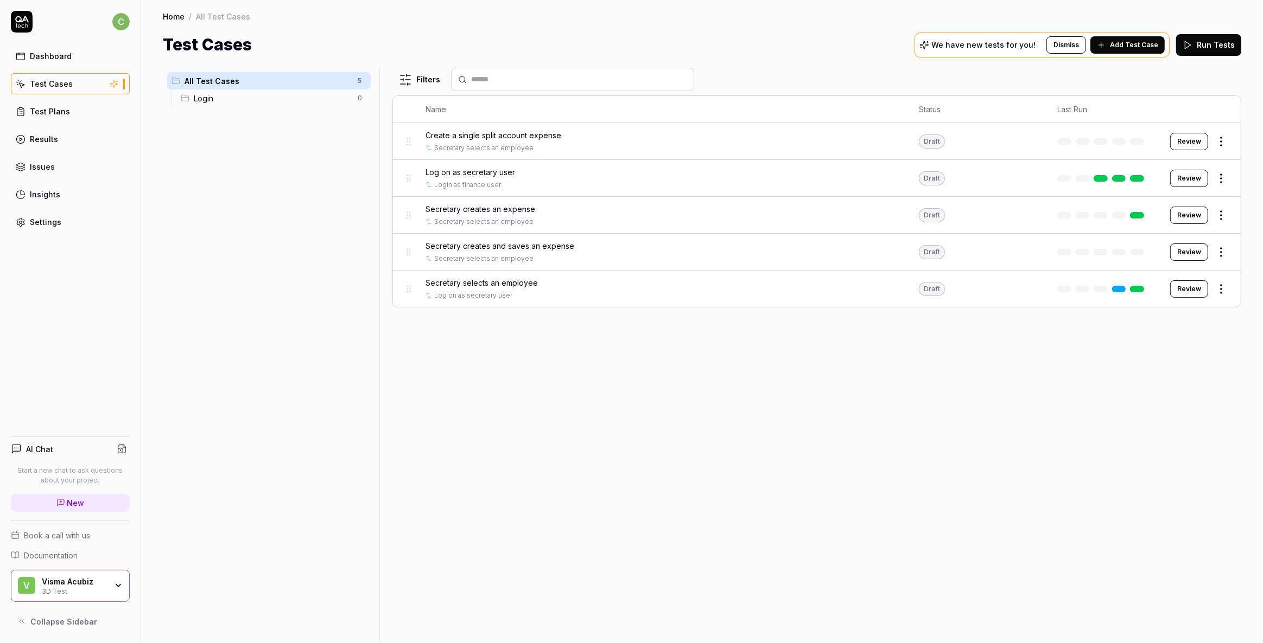
click at [59, 585] on div "Visma Acubiz" at bounding box center [74, 582] width 65 height 10
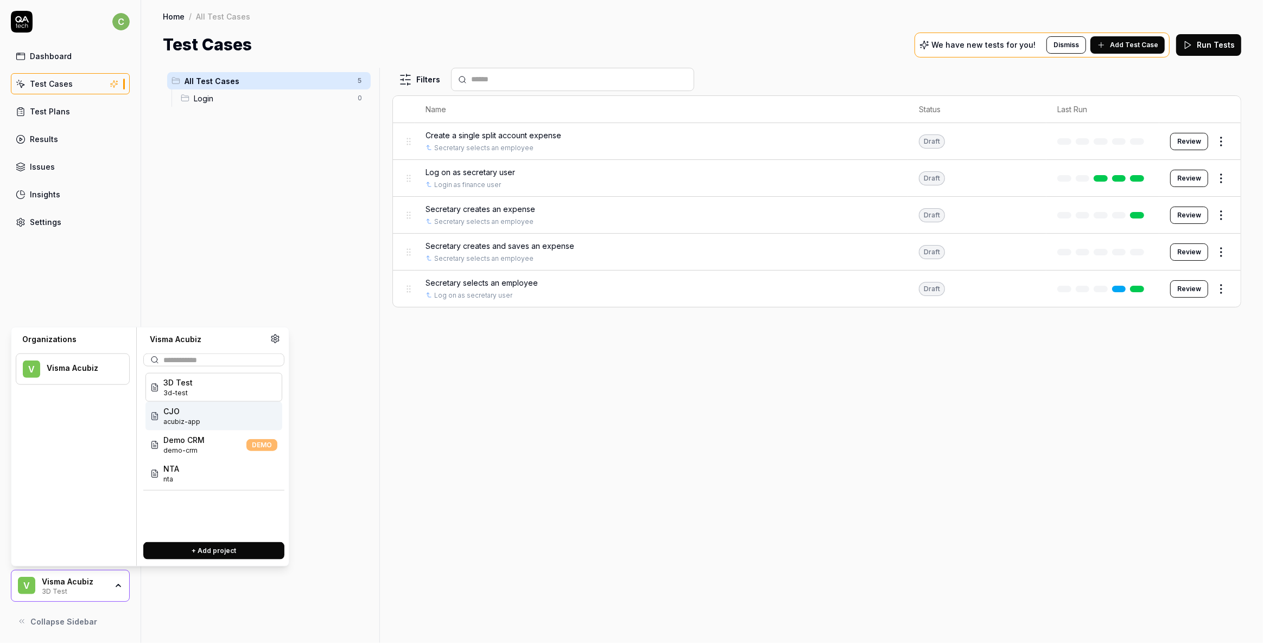
click at [179, 417] on span "acubiz-app" at bounding box center [181, 422] width 37 height 10
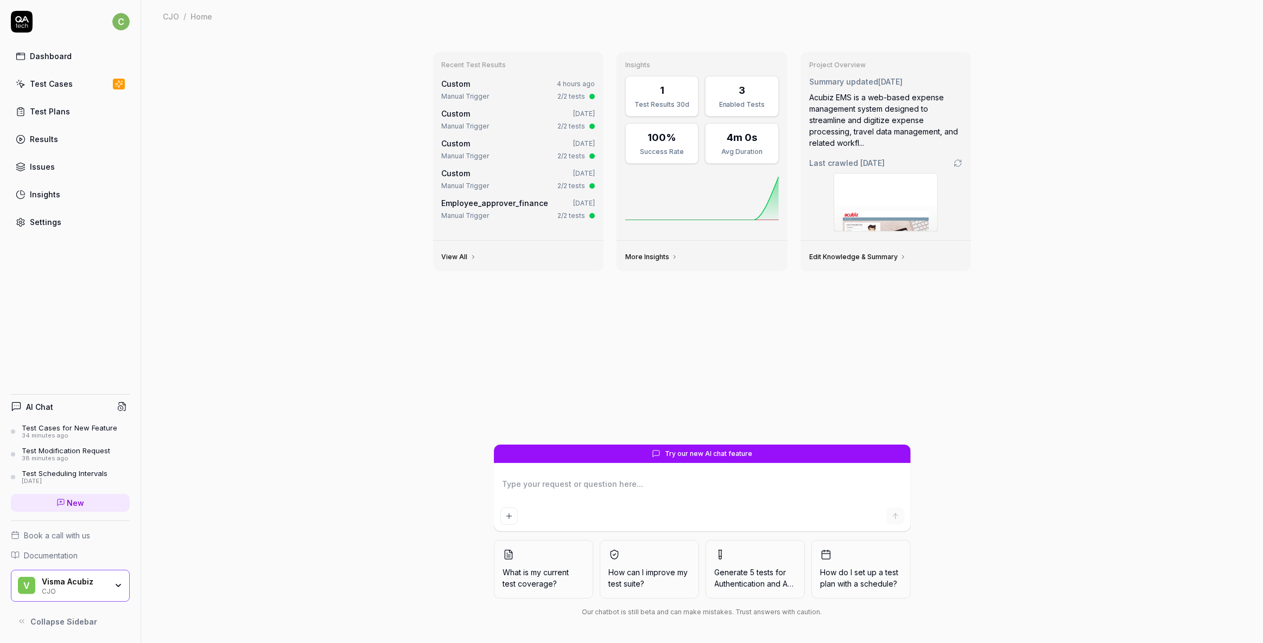
type textarea "*"
click at [33, 224] on div "Settings" at bounding box center [45, 221] width 31 height 11
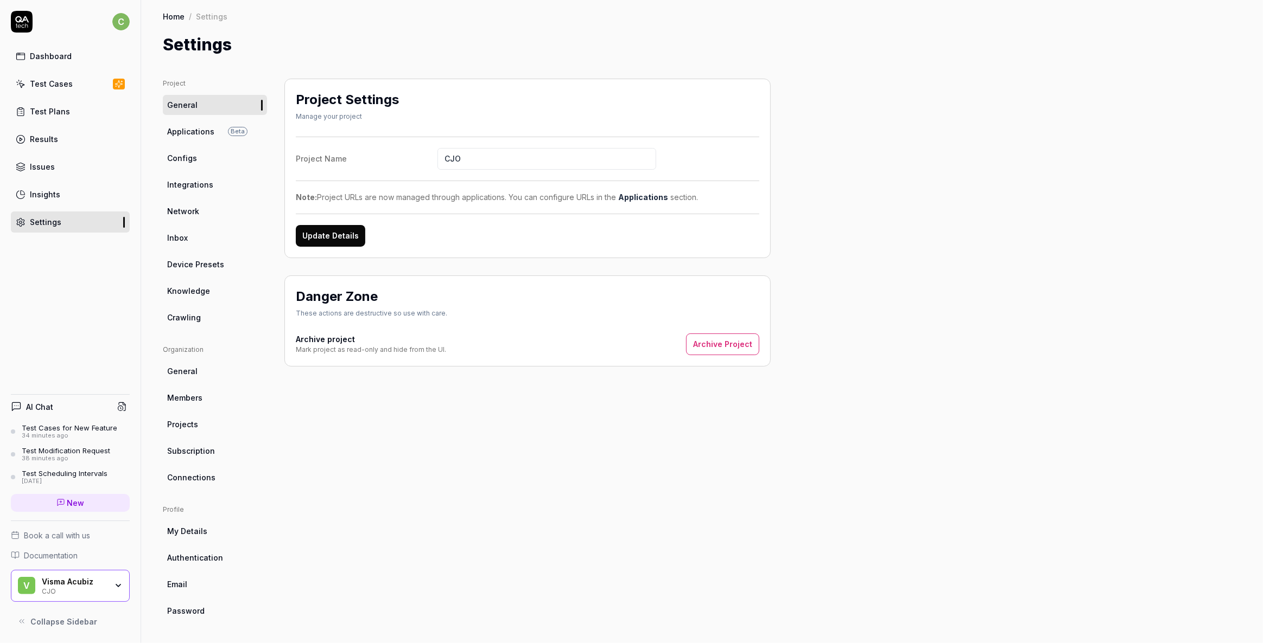
click at [185, 133] on span "Applications" at bounding box center [190, 131] width 47 height 11
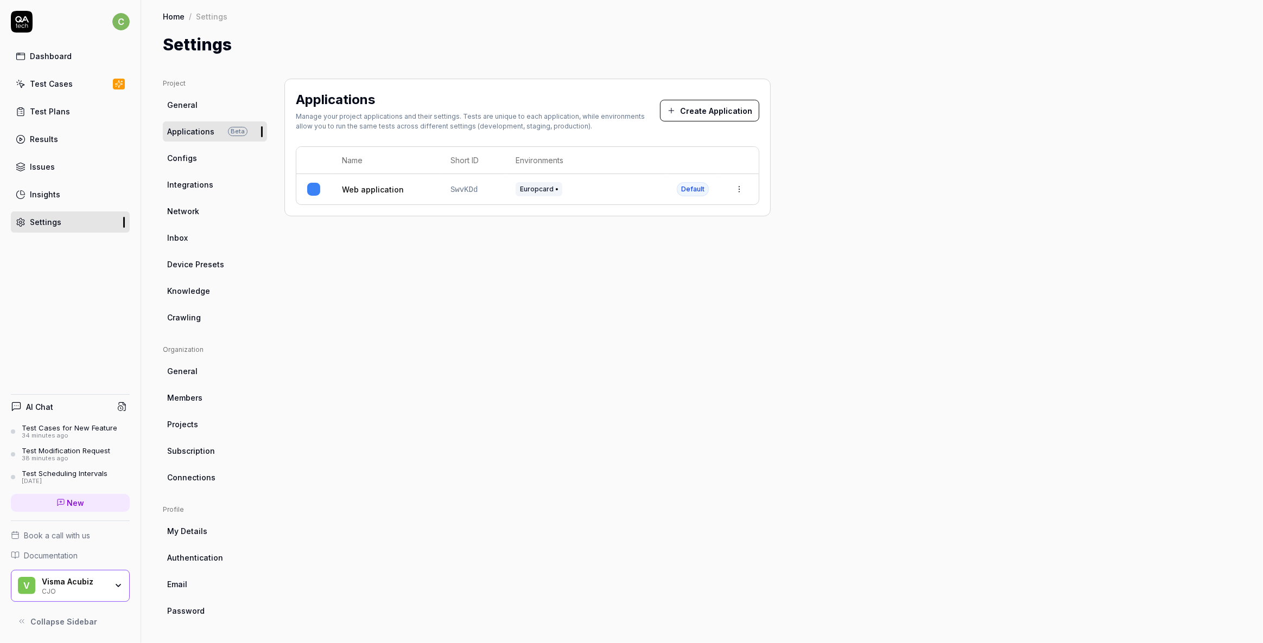
click at [358, 192] on link "Web application" at bounding box center [373, 189] width 62 height 11
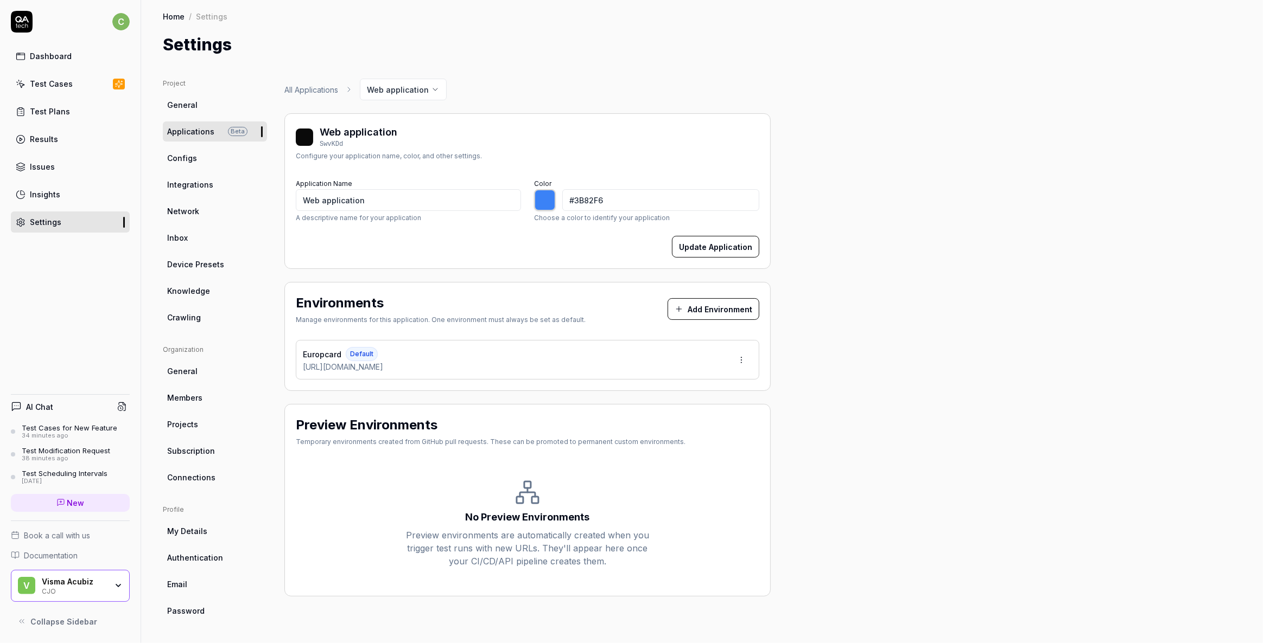
click at [186, 479] on span "Connections" at bounding box center [191, 477] width 48 height 11
type input "*******"
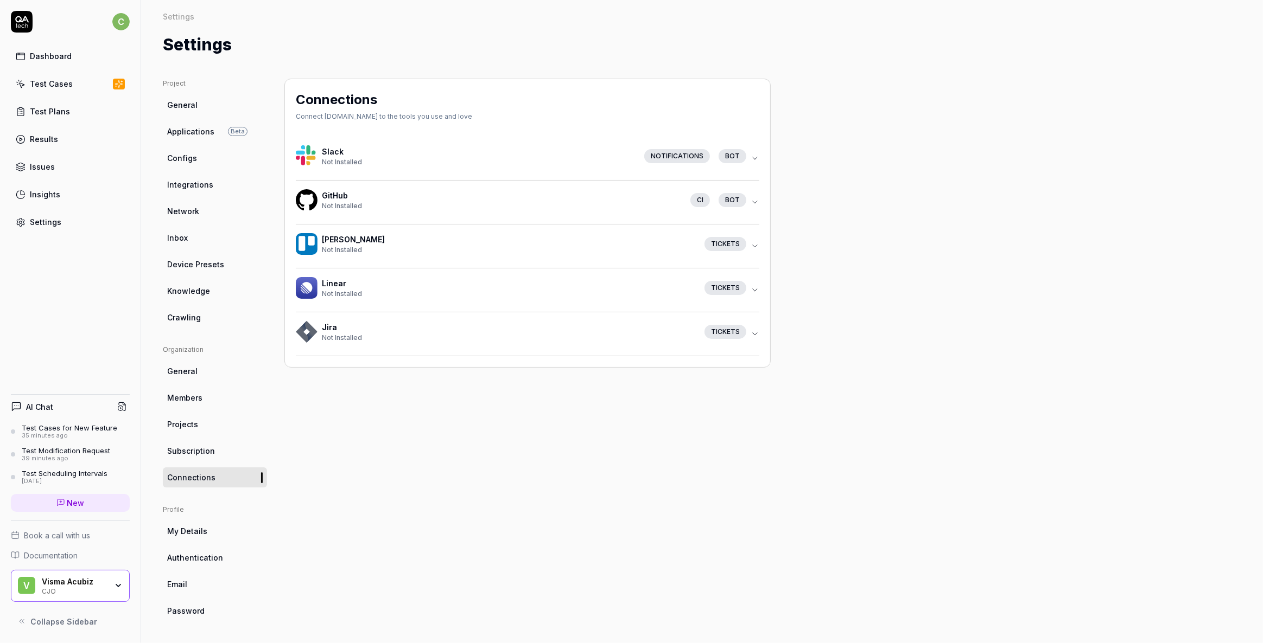
click at [184, 454] on span "Subscription" at bounding box center [191, 450] width 48 height 11
